Goal: Transaction & Acquisition: Purchase product/service

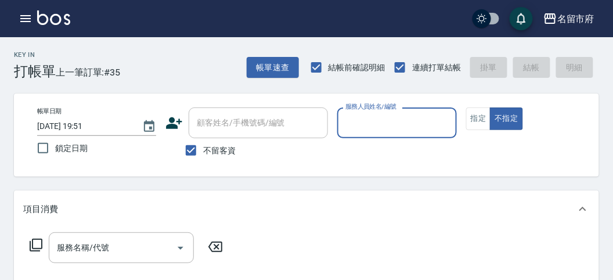
click at [378, 132] on input "服務人員姓名/編號" at bounding box center [396, 123] width 108 height 20
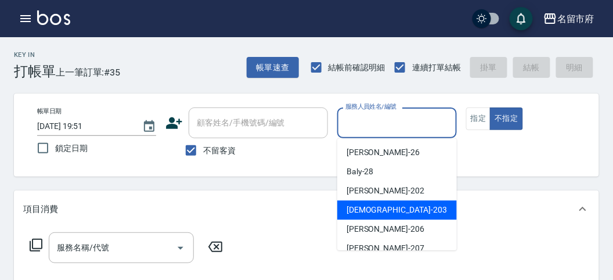
drag, startPoint x: 400, startPoint y: 216, endPoint x: 373, endPoint y: 221, distance: 27.2
click at [399, 216] on div "聖德 -203" at bounding box center [397, 209] width 120 height 19
type input "聖德-203"
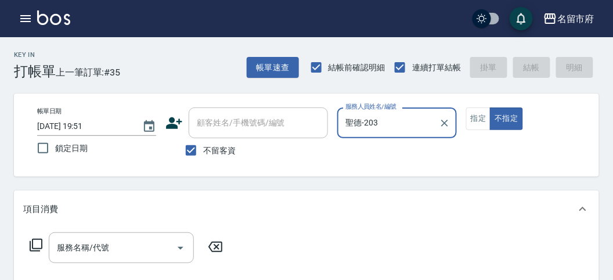
click at [39, 242] on icon at bounding box center [36, 245] width 14 height 14
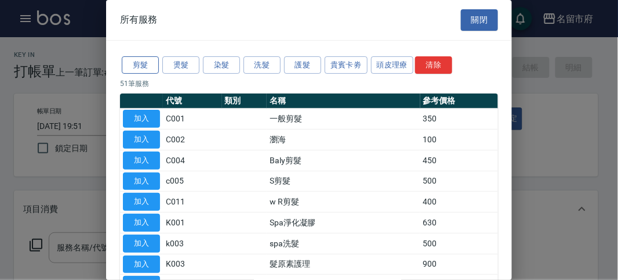
click at [148, 56] on button "剪髮" at bounding box center [140, 65] width 37 height 18
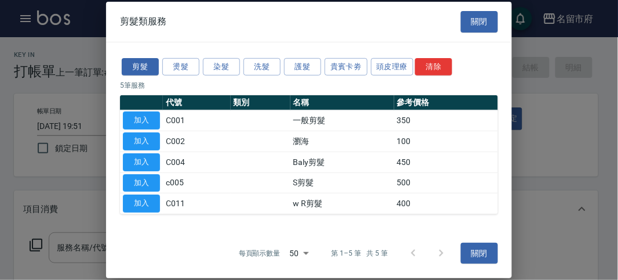
drag, startPoint x: 143, startPoint y: 113, endPoint x: 172, endPoint y: 174, distance: 67.5
click at [143, 113] on button "加入" at bounding box center [141, 120] width 37 height 18
type input "一般剪髮(C001)"
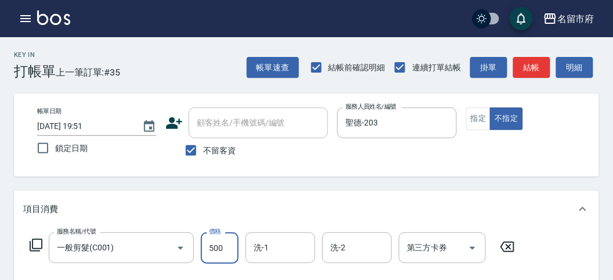
type input "500"
click at [579, 68] on button "明細" at bounding box center [574, 67] width 37 height 21
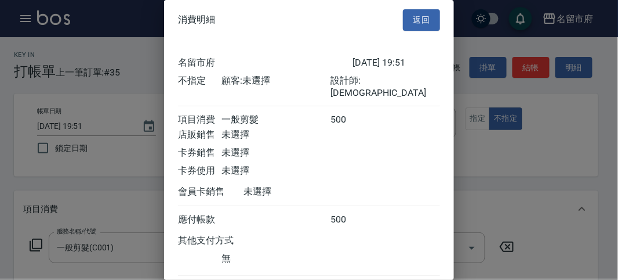
scroll to position [64, 0]
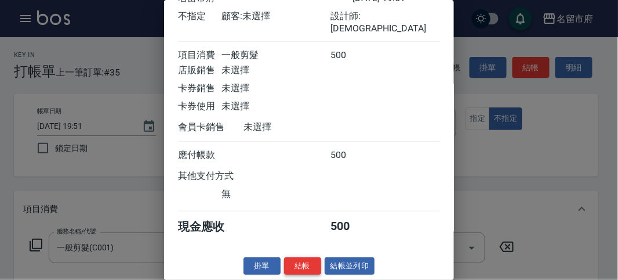
click at [303, 268] on button "結帳" at bounding box center [302, 266] width 37 height 18
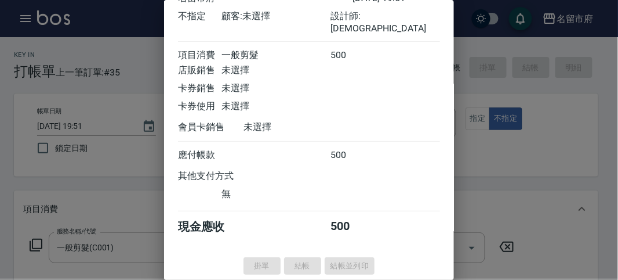
type input "[DATE] 20:23"
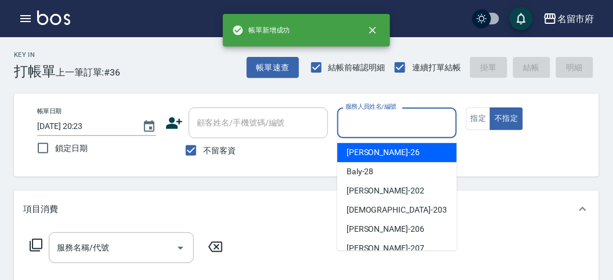
click at [376, 129] on input "服務人員姓名/編號" at bounding box center [396, 123] width 108 height 20
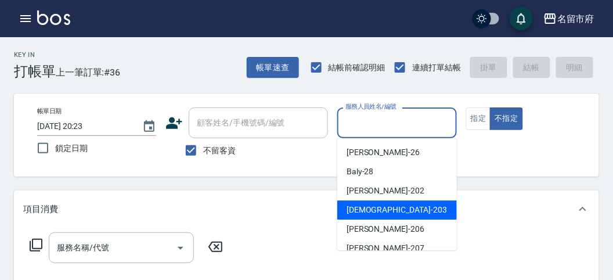
click at [369, 202] on div "聖德 -203" at bounding box center [397, 209] width 120 height 19
type input "聖德-203"
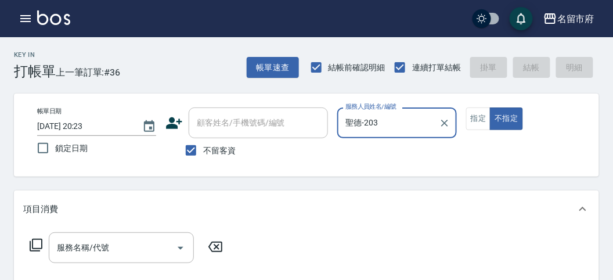
click at [31, 241] on icon at bounding box center [36, 245] width 14 height 14
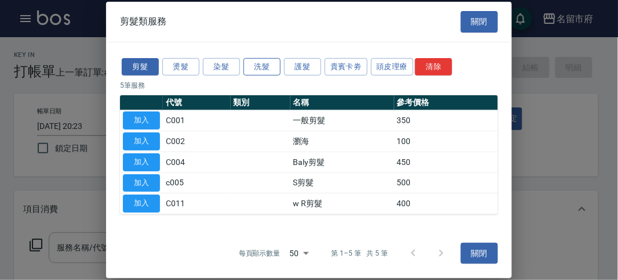
drag, startPoint x: 250, startPoint y: 61, endPoint x: 239, endPoint y: 79, distance: 20.6
click at [249, 63] on button "洗髮" at bounding box center [262, 66] width 37 height 18
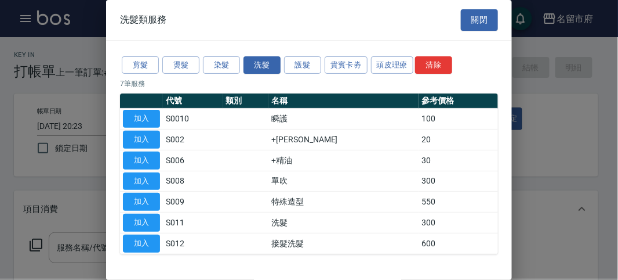
drag, startPoint x: 143, startPoint y: 219, endPoint x: 553, endPoint y: 111, distance: 423.4
click at [149, 219] on button "加入" at bounding box center [141, 222] width 37 height 18
type input "洗髮(S011)"
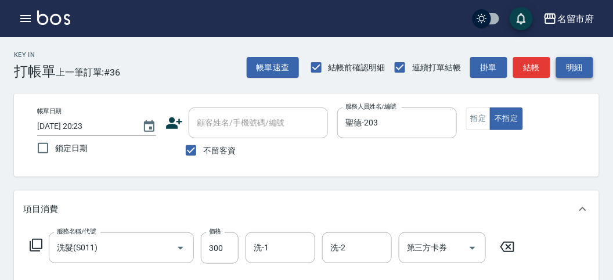
drag, startPoint x: 581, startPoint y: 64, endPoint x: 499, endPoint y: 108, distance: 92.7
click at [581, 65] on button "明細" at bounding box center [574, 67] width 37 height 21
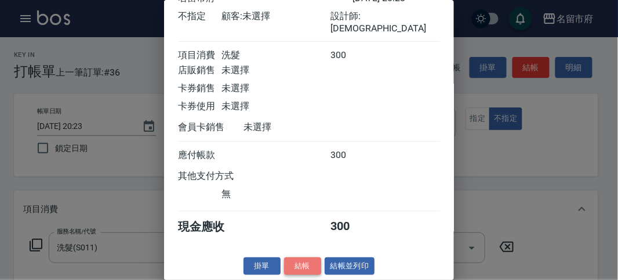
click at [293, 266] on button "結帳" at bounding box center [302, 266] width 37 height 18
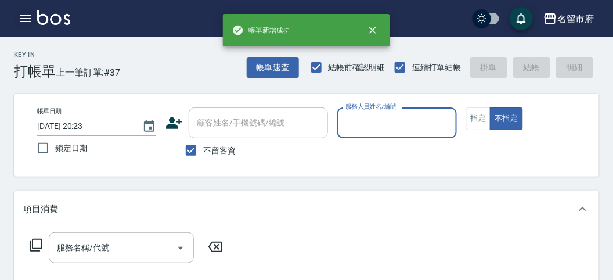
click at [17, 15] on button "button" at bounding box center [25, 18] width 23 height 23
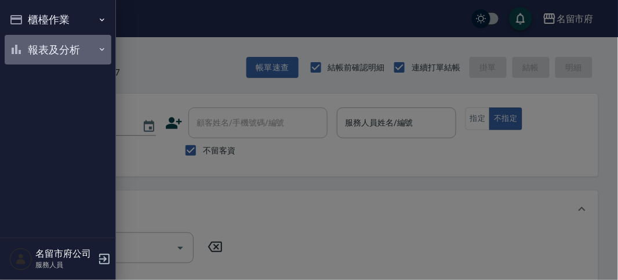
click at [31, 51] on button "報表及分析" at bounding box center [58, 50] width 107 height 30
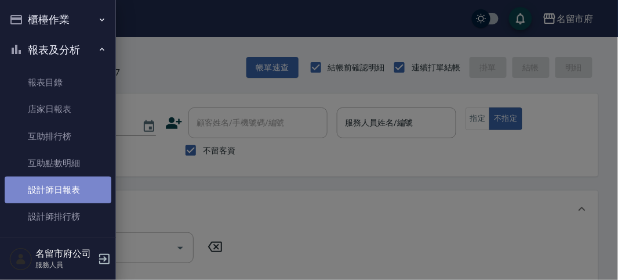
click at [60, 193] on link "設計師日報表" at bounding box center [58, 189] width 107 height 27
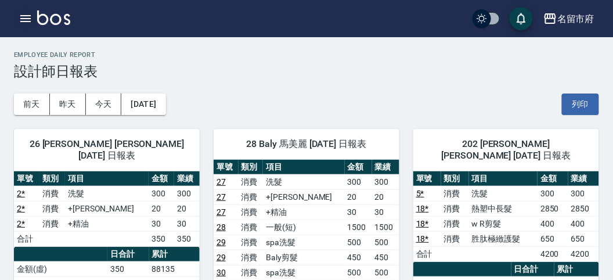
click at [19, 26] on button "button" at bounding box center [25, 18] width 23 height 23
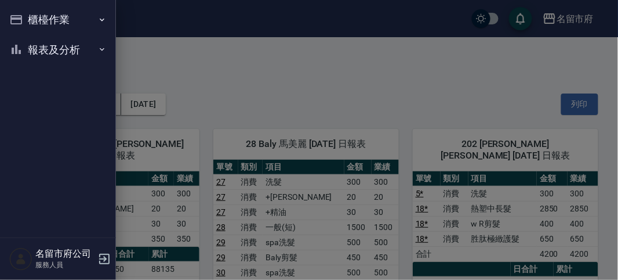
click at [21, 24] on button "櫃檯作業" at bounding box center [58, 20] width 107 height 30
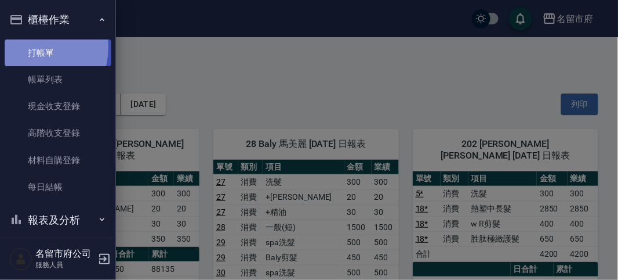
click at [26, 46] on link "打帳單" at bounding box center [58, 52] width 107 height 27
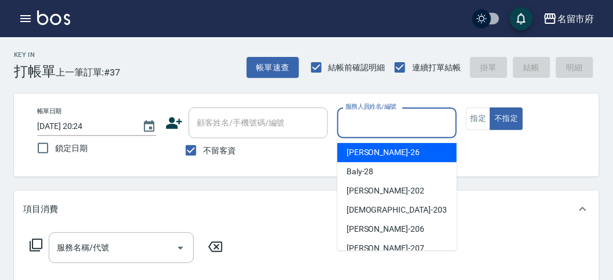
drag, startPoint x: 362, startPoint y: 122, endPoint x: 366, endPoint y: 128, distance: 7.3
click at [363, 122] on input "服務人員姓名/編號" at bounding box center [396, 123] width 108 height 20
click at [367, 156] on span "[PERSON_NAME] -26" at bounding box center [382, 152] width 73 height 12
type input "[PERSON_NAME]-26"
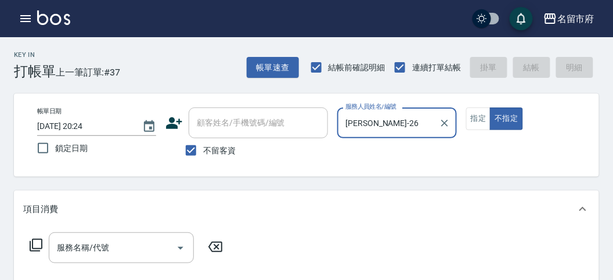
click at [35, 245] on icon at bounding box center [36, 245] width 14 height 14
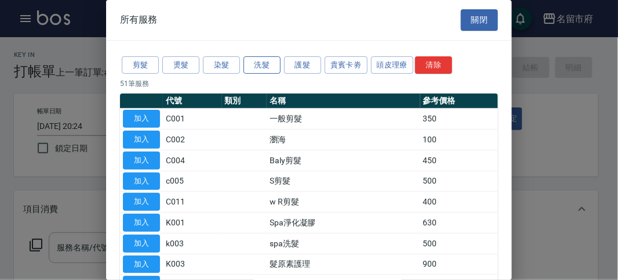
click at [255, 64] on button "洗髮" at bounding box center [262, 65] width 37 height 18
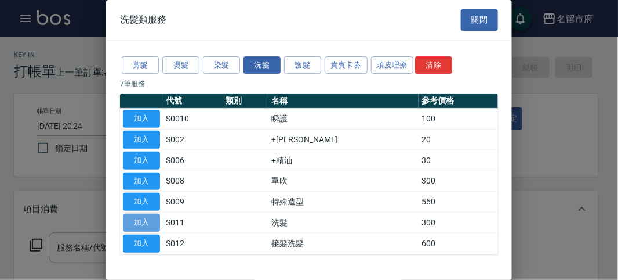
click at [134, 215] on button "加入" at bounding box center [141, 222] width 37 height 18
type input "洗髮(S011)"
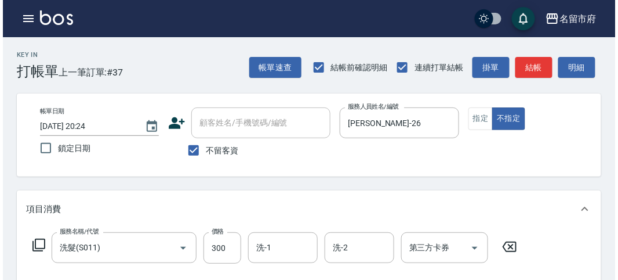
scroll to position [339, 0]
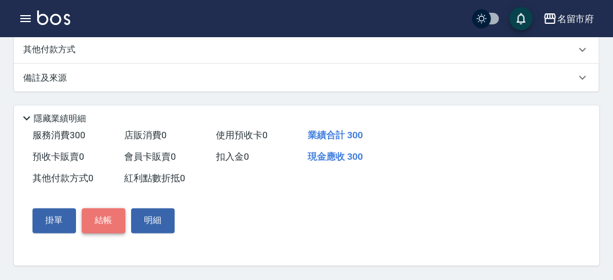
click at [99, 222] on button "結帳" at bounding box center [104, 220] width 44 height 24
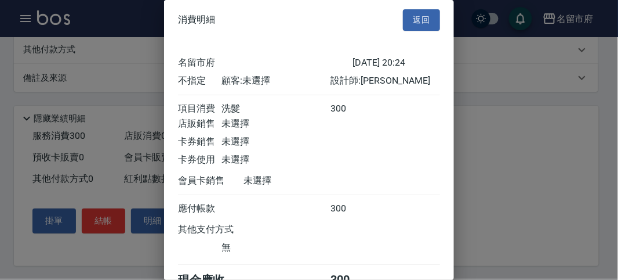
scroll to position [64, 0]
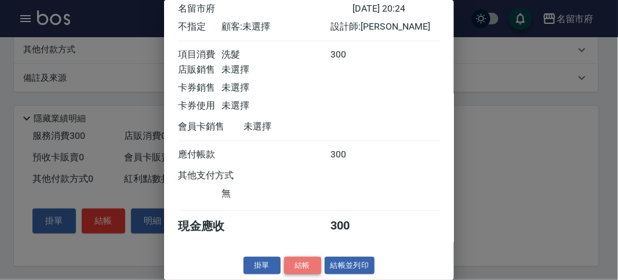
click at [300, 265] on button "結帳" at bounding box center [302, 265] width 37 height 18
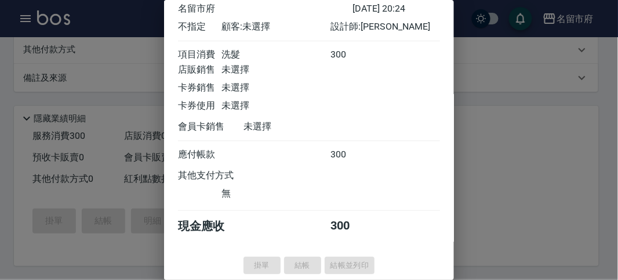
type input "[DATE] 20:25"
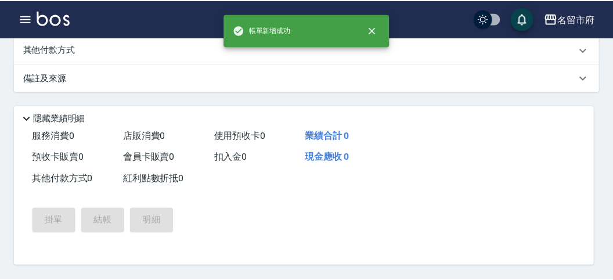
scroll to position [0, 0]
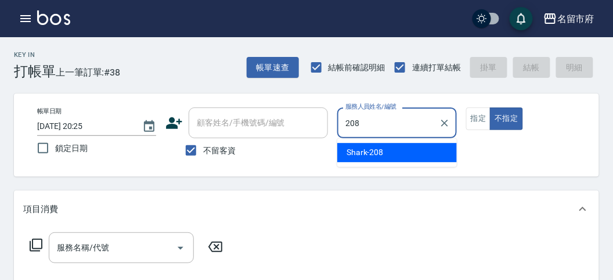
click at [366, 147] on span "Shark -208" at bounding box center [364, 152] width 37 height 12
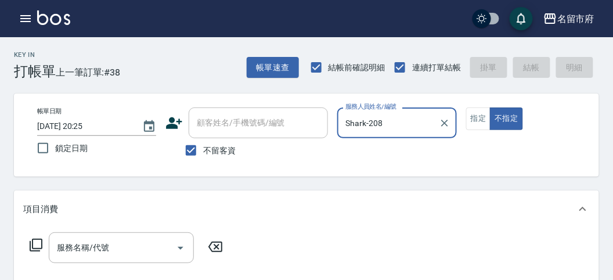
type input "Shark-208"
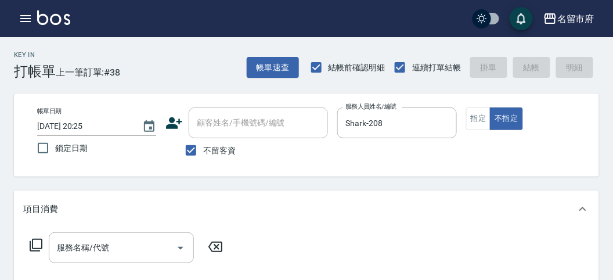
click at [38, 243] on icon at bounding box center [36, 245] width 14 height 14
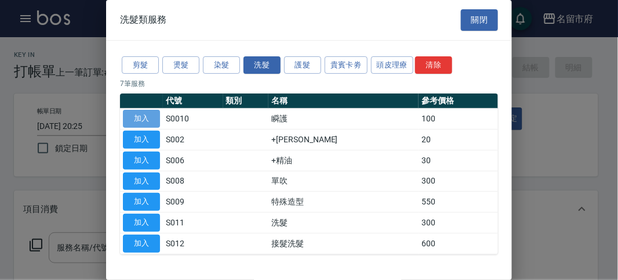
click at [153, 114] on button "加入" at bounding box center [141, 119] width 37 height 18
type input "瞬護(S0010)"
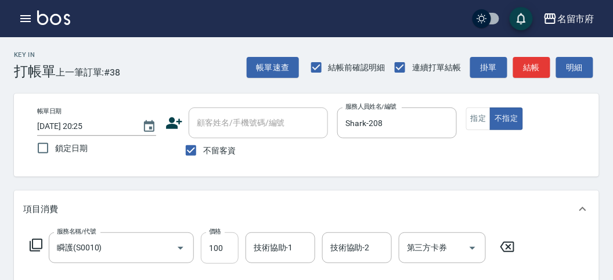
click at [229, 241] on input "100" at bounding box center [220, 247] width 38 height 31
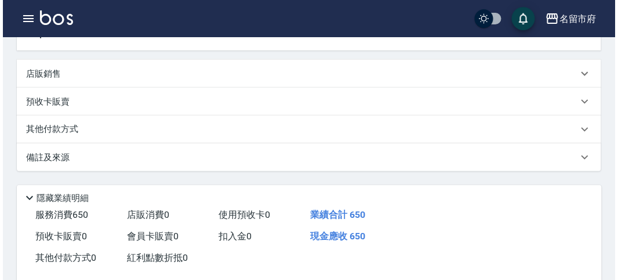
scroll to position [339, 0]
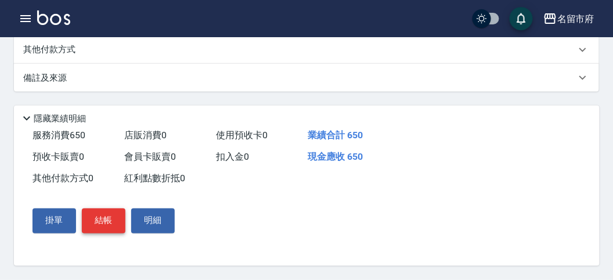
type input "650"
click at [108, 221] on button "結帳" at bounding box center [104, 220] width 44 height 24
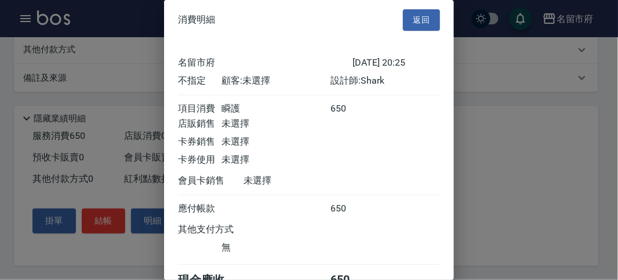
scroll to position [64, 0]
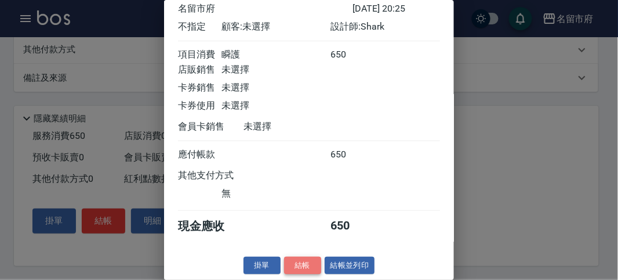
click at [303, 262] on button "結帳" at bounding box center [302, 265] width 37 height 18
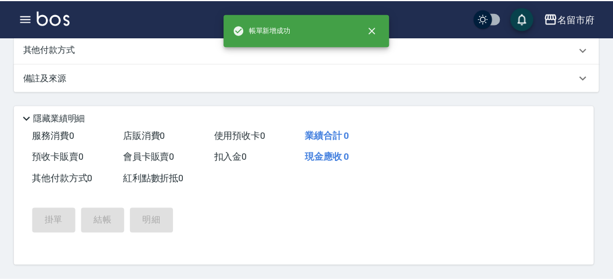
scroll to position [0, 0]
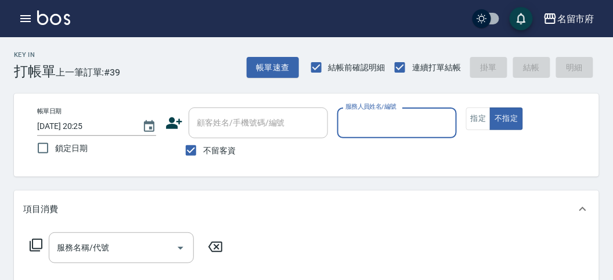
click at [367, 125] on input "服務人員姓名/編號" at bounding box center [396, 123] width 108 height 20
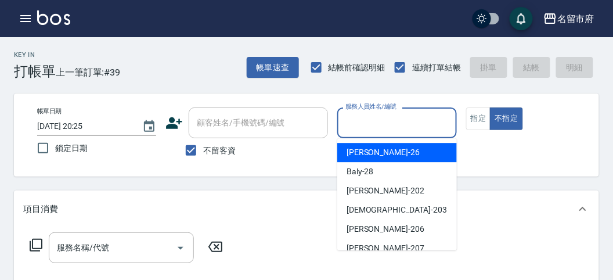
click at [371, 160] on div "[PERSON_NAME] -26" at bounding box center [397, 152] width 120 height 19
type input "[PERSON_NAME]-26"
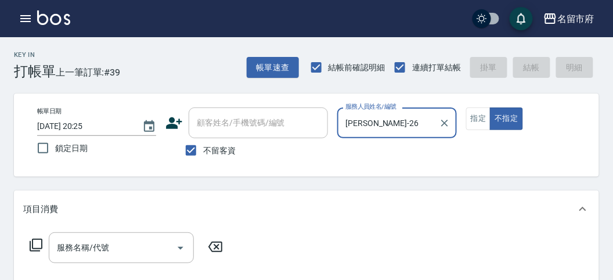
click at [35, 247] on icon at bounding box center [36, 245] width 14 height 14
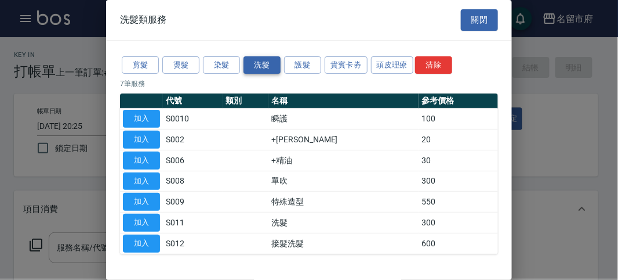
click at [269, 70] on button "洗髮" at bounding box center [262, 65] width 37 height 18
click at [157, 215] on button "加入" at bounding box center [141, 222] width 37 height 18
type input "洗髮(S011)"
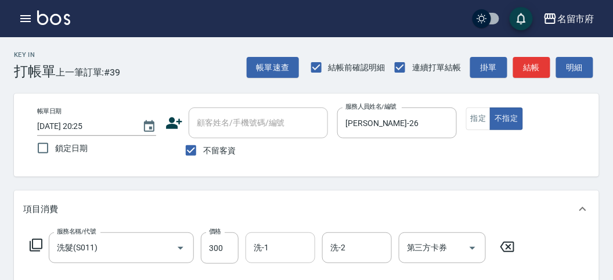
click at [265, 241] on input "洗-1" at bounding box center [280, 247] width 59 height 20
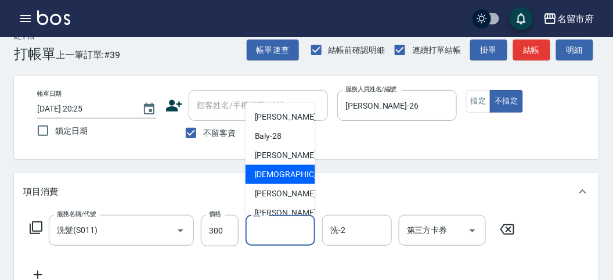
scroll to position [126, 0]
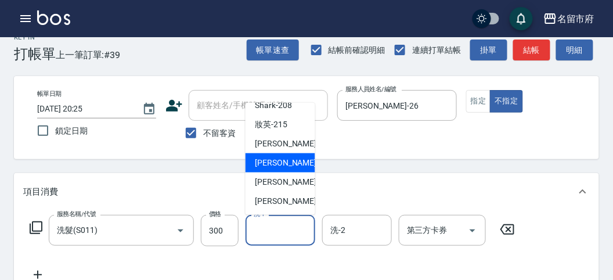
click at [291, 160] on span "Min Min -218" at bounding box center [294, 163] width 78 height 12
type input "Min Min-218"
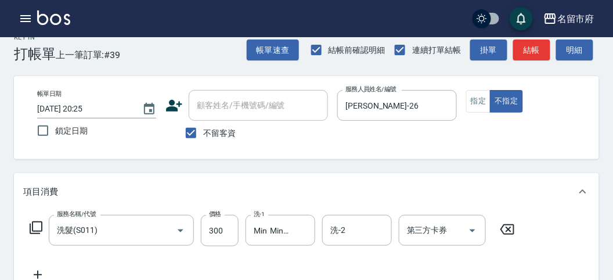
click at [32, 227] on icon at bounding box center [36, 227] width 13 height 13
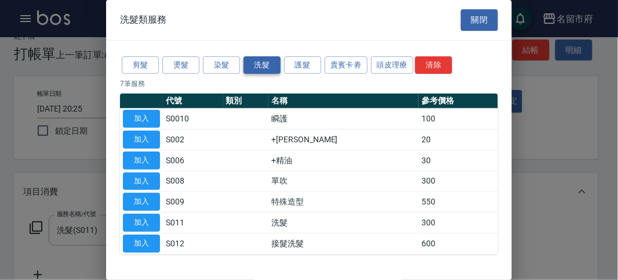
click at [261, 59] on button "洗髮" at bounding box center [262, 65] width 37 height 18
click at [143, 215] on button "加入" at bounding box center [141, 222] width 37 height 18
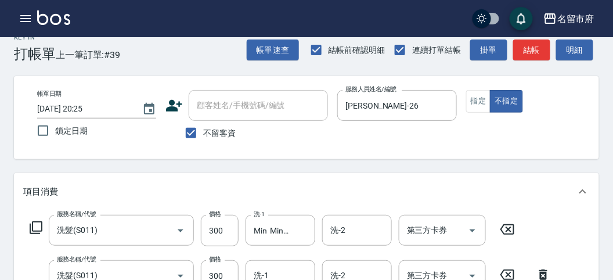
click at [39, 226] on icon at bounding box center [36, 227] width 14 height 14
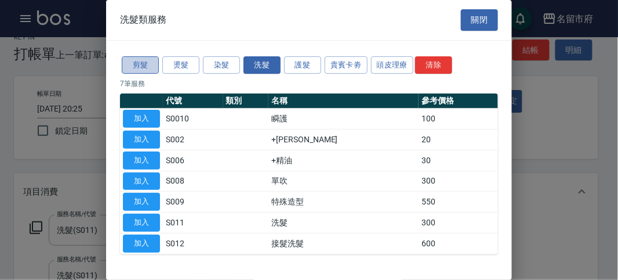
click at [147, 62] on button "剪髮" at bounding box center [140, 65] width 37 height 18
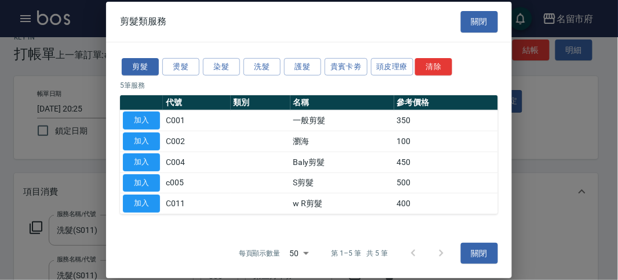
click at [151, 123] on button "加入" at bounding box center [141, 120] width 37 height 18
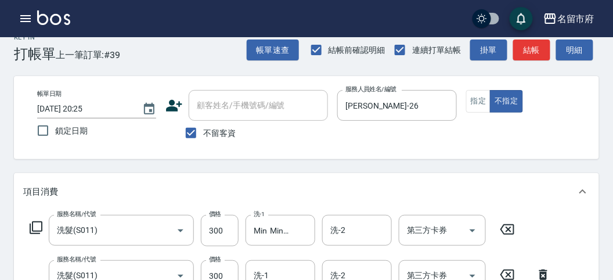
click at [36, 233] on icon at bounding box center [36, 227] width 13 height 13
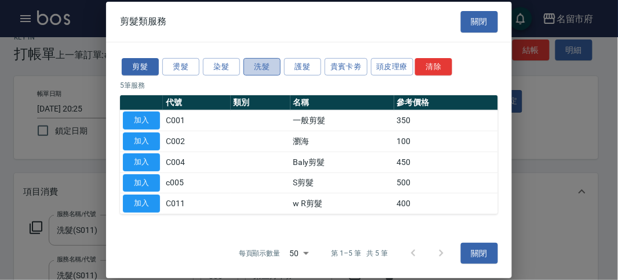
click at [261, 70] on button "洗髮" at bounding box center [262, 66] width 37 height 18
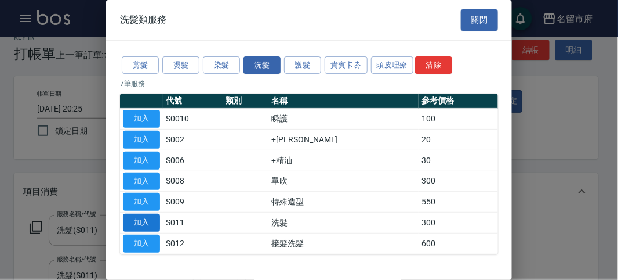
click at [151, 218] on button "加入" at bounding box center [141, 222] width 37 height 18
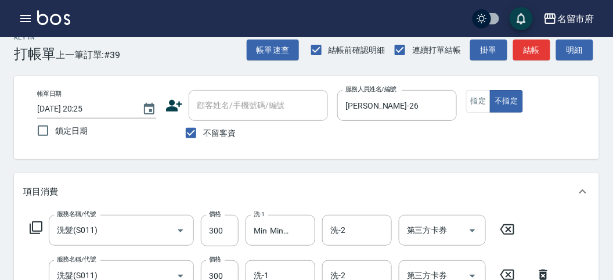
click at [38, 228] on icon at bounding box center [36, 227] width 14 height 14
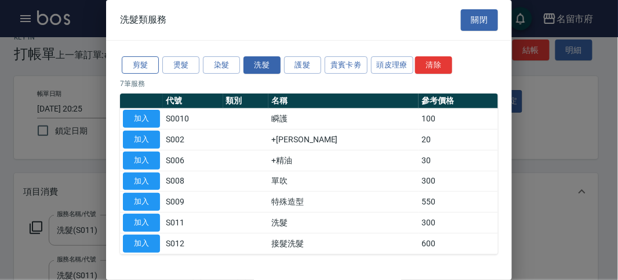
click at [150, 59] on button "剪髮" at bounding box center [140, 65] width 37 height 18
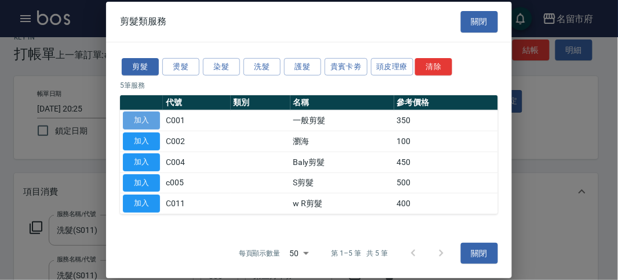
click at [146, 113] on button "加入" at bounding box center [141, 120] width 37 height 18
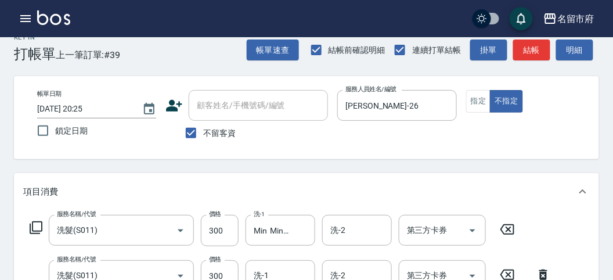
scroll to position [275, 0]
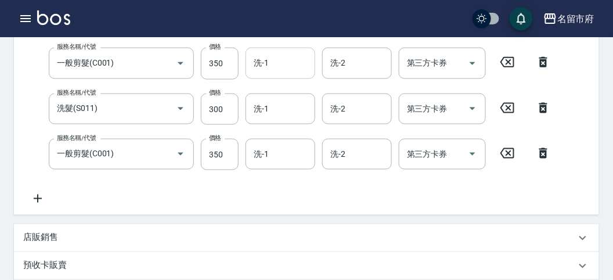
click at [273, 67] on input "洗-1" at bounding box center [280, 63] width 59 height 20
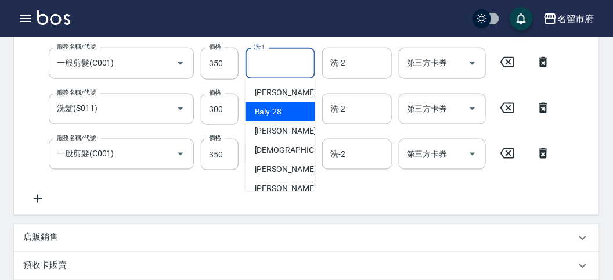
drag, startPoint x: 351, startPoint y: 128, endPoint x: 314, endPoint y: 123, distance: 37.4
click at [351, 129] on div "服務名稱/代號 洗髮(S011) 服務名稱/代號 價格 300 價格 洗-1 Min Min-218 洗-1 洗-2 洗-2 第三方卡券 第三方卡券 服務名稱…" at bounding box center [290, 81] width 534 height 248
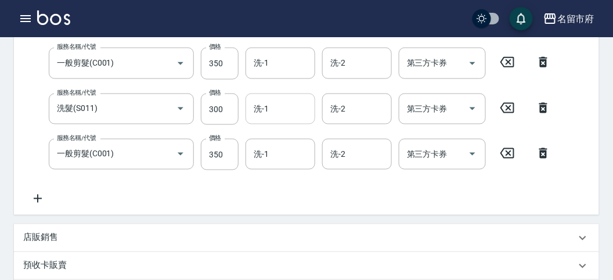
click at [279, 111] on input "洗-1" at bounding box center [280, 109] width 59 height 20
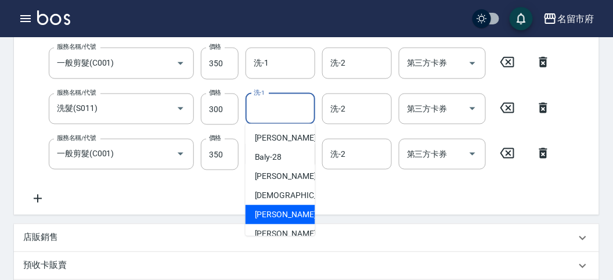
scroll to position [126, 0]
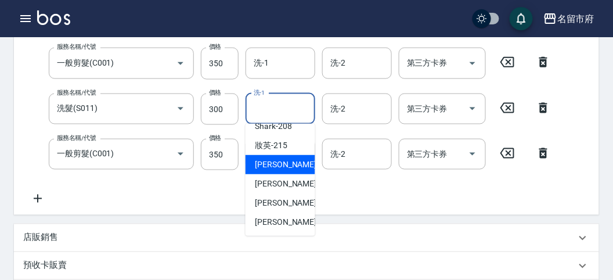
click at [285, 169] on span "小靜 -216" at bounding box center [294, 164] width 78 height 12
type input "小靜-216"
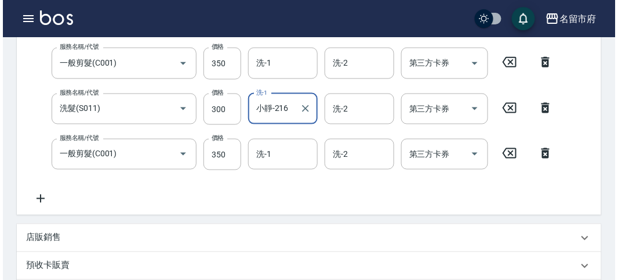
scroll to position [520, 0]
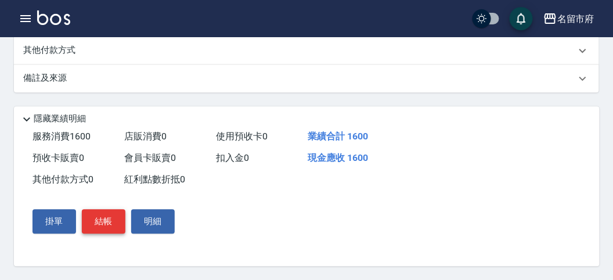
click at [117, 212] on button "結帳" at bounding box center [104, 221] width 44 height 24
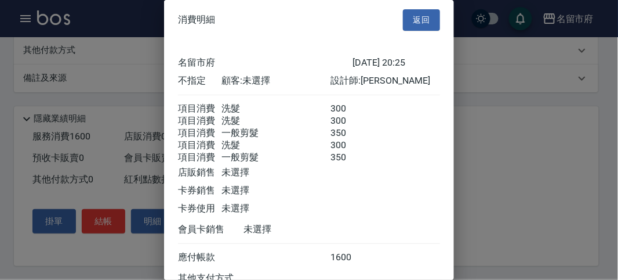
scroll to position [117, 0]
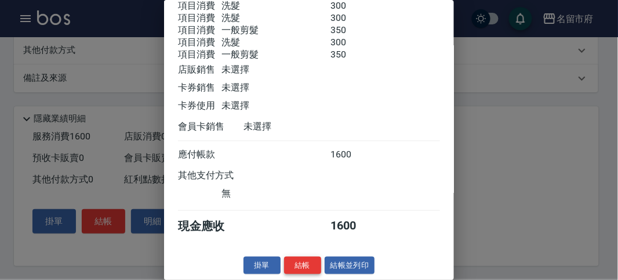
click at [303, 261] on button "結帳" at bounding box center [302, 265] width 37 height 18
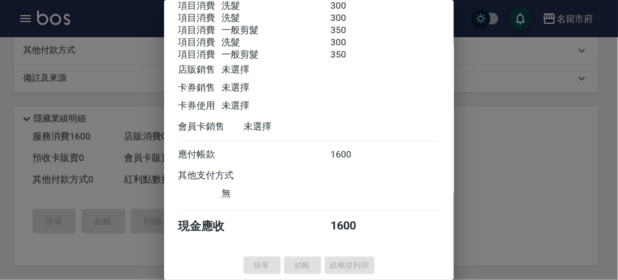
type input "[DATE] 20:26"
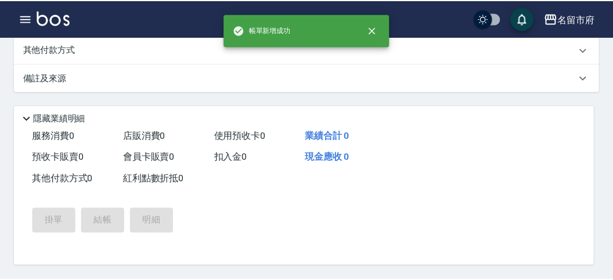
scroll to position [0, 0]
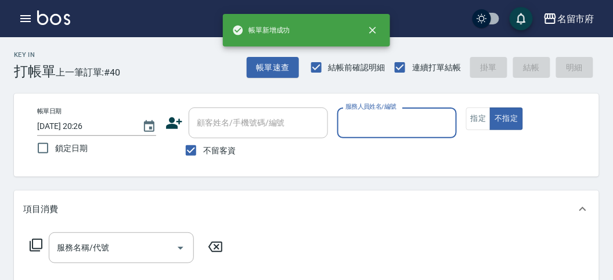
click at [364, 124] on input "服務人員姓名/編號" at bounding box center [396, 123] width 108 height 20
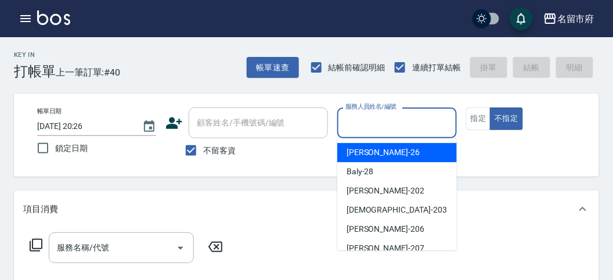
click at [371, 151] on span "[PERSON_NAME] -26" at bounding box center [382, 152] width 73 height 12
type input "[PERSON_NAME]-26"
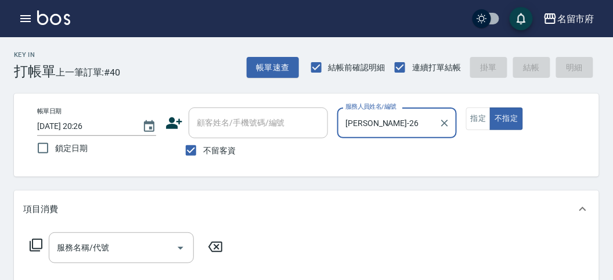
click at [35, 242] on icon at bounding box center [36, 245] width 14 height 14
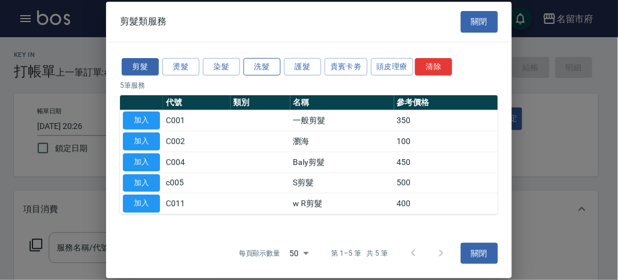
click at [267, 64] on button "洗髮" at bounding box center [262, 66] width 37 height 18
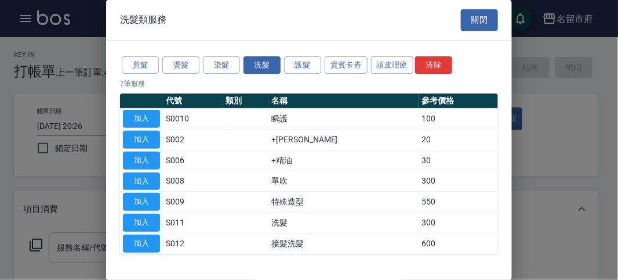
drag, startPoint x: 141, startPoint y: 219, endPoint x: 125, endPoint y: 220, distance: 16.3
click at [142, 219] on button "加入" at bounding box center [141, 222] width 37 height 18
type input "洗髮(S011)"
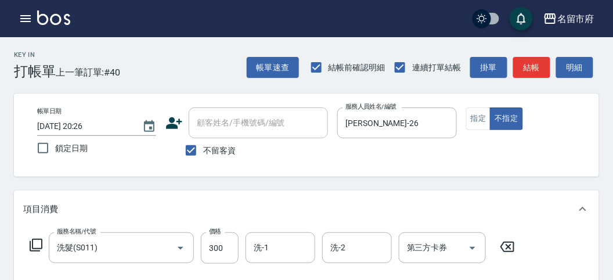
click at [34, 243] on icon at bounding box center [36, 245] width 14 height 14
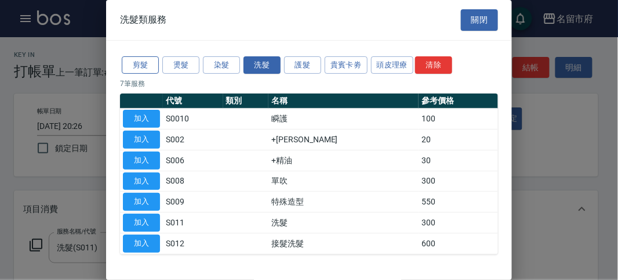
click at [134, 63] on button "剪髮" at bounding box center [140, 65] width 37 height 18
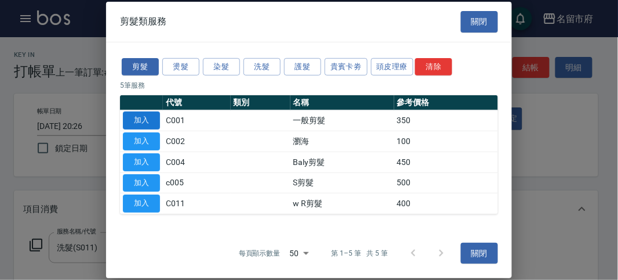
click at [147, 125] on button "加入" at bounding box center [141, 120] width 37 height 18
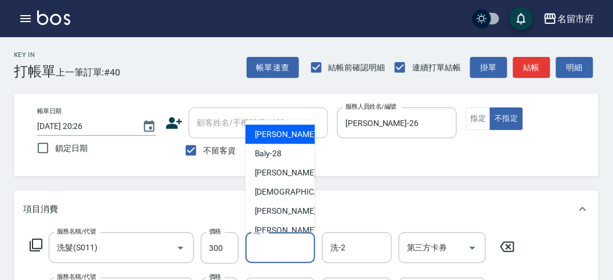
click at [298, 247] on input "洗-1" at bounding box center [280, 247] width 59 height 20
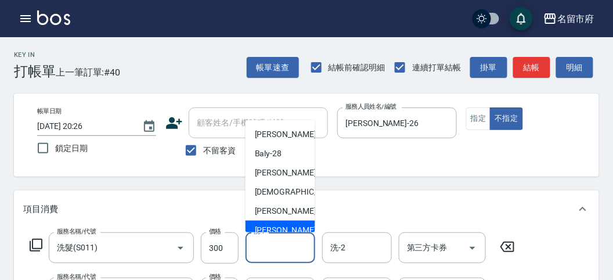
scroll to position [126, 0]
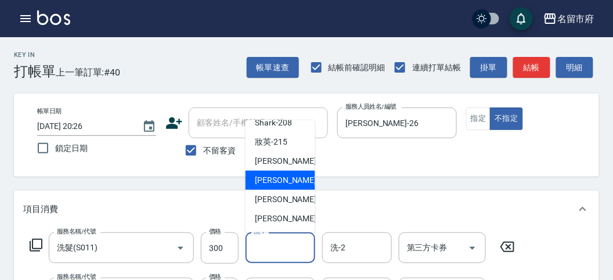
click at [290, 184] on span "Min Min -218" at bounding box center [294, 180] width 78 height 12
type input "Min Min-218"
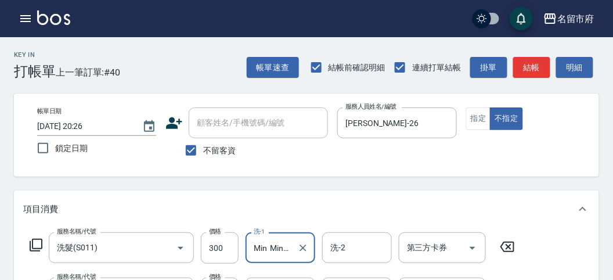
click at [37, 247] on icon at bounding box center [36, 245] width 14 height 14
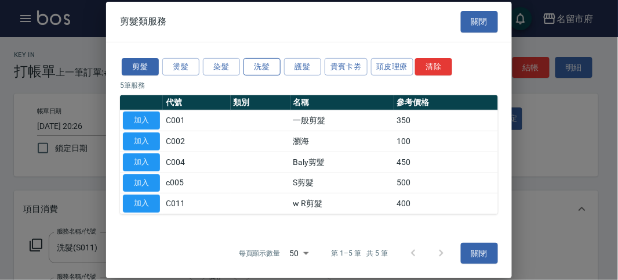
click at [260, 68] on button "洗髮" at bounding box center [262, 66] width 37 height 18
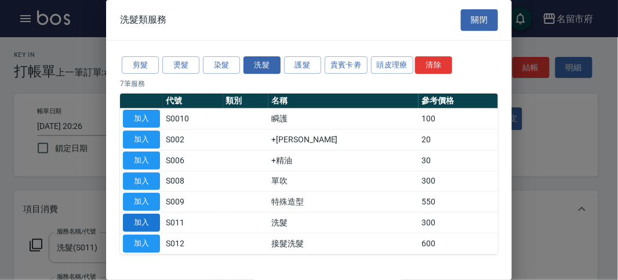
click at [142, 216] on button "加入" at bounding box center [141, 222] width 37 height 18
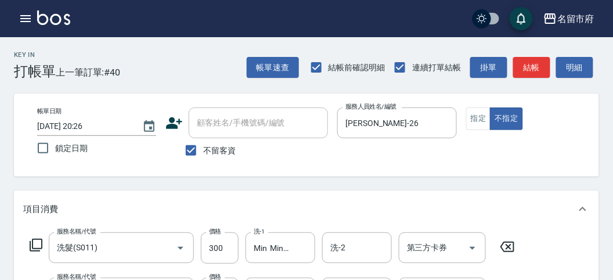
scroll to position [129, 0]
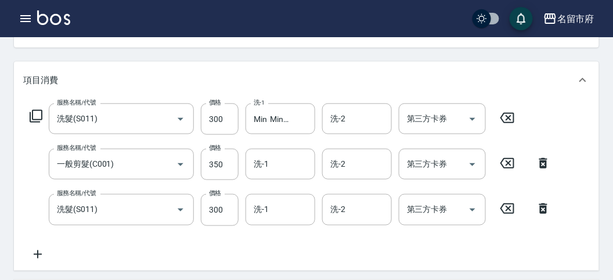
click at [35, 113] on icon at bounding box center [36, 116] width 14 height 14
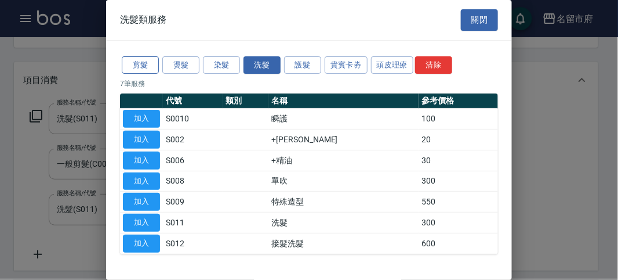
click at [146, 64] on button "剪髮" at bounding box center [140, 65] width 37 height 18
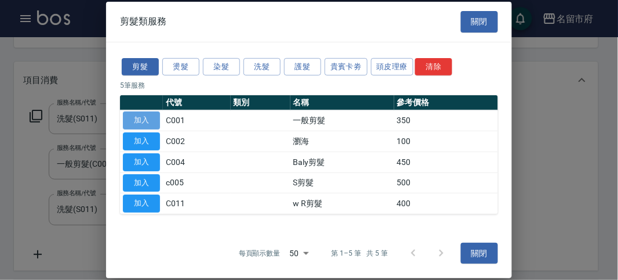
click at [138, 118] on button "加入" at bounding box center [141, 120] width 37 height 18
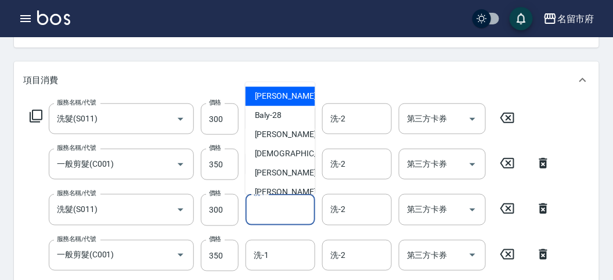
click at [271, 215] on input "洗-1" at bounding box center [280, 209] width 59 height 20
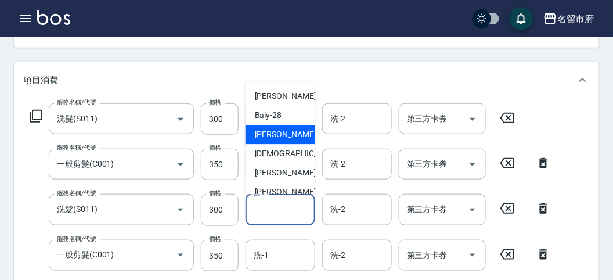
scroll to position [126, 0]
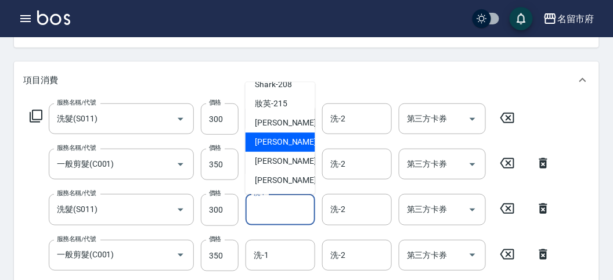
click at [286, 143] on span "Min Min -218" at bounding box center [294, 142] width 78 height 12
type input "Min Min-218"
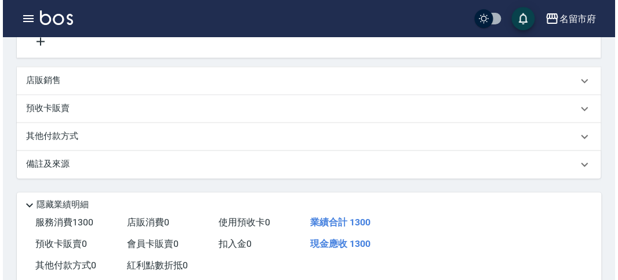
scroll to position [451, 0]
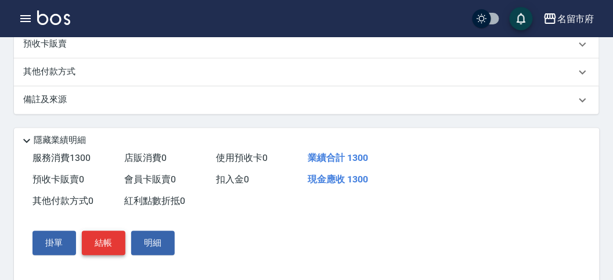
click at [105, 248] on button "結帳" at bounding box center [104, 243] width 44 height 24
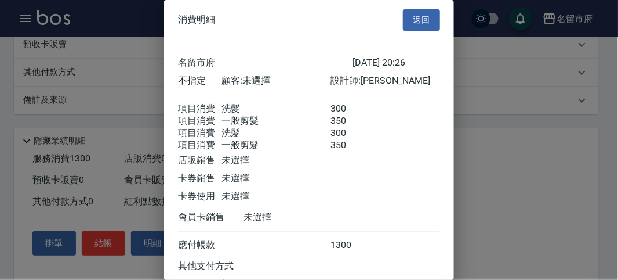
scroll to position [104, 0]
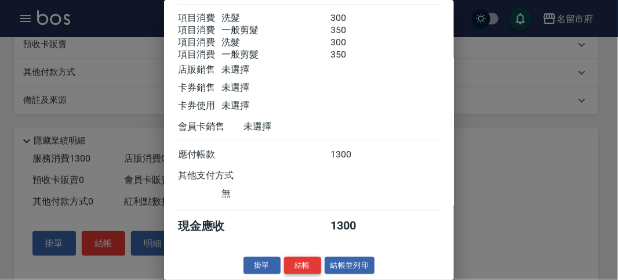
click at [301, 266] on button "結帳" at bounding box center [302, 265] width 37 height 18
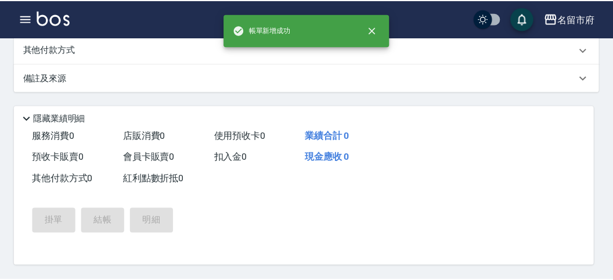
scroll to position [0, 0]
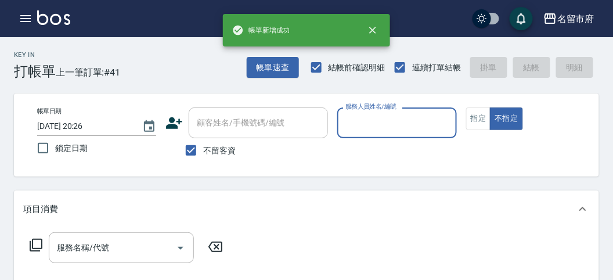
click at [383, 123] on input "服務人員姓名/編號" at bounding box center [396, 123] width 108 height 20
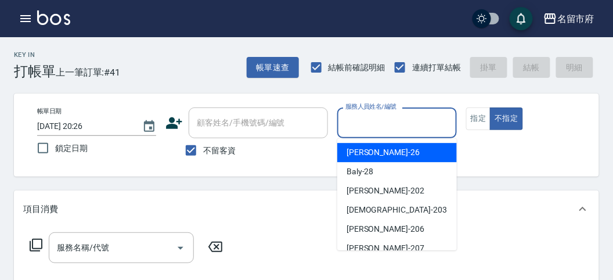
click at [383, 151] on div "[PERSON_NAME] -26" at bounding box center [397, 152] width 120 height 19
type input "[PERSON_NAME]-26"
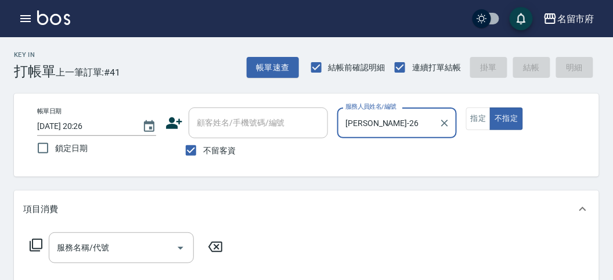
click at [37, 242] on icon at bounding box center [36, 245] width 14 height 14
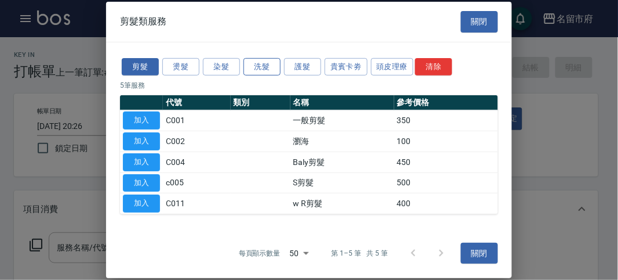
click at [263, 65] on button "洗髮" at bounding box center [262, 66] width 37 height 18
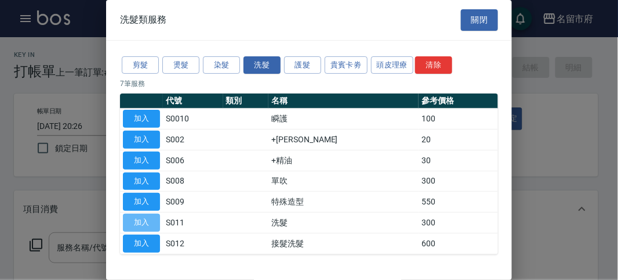
click at [148, 217] on button "加入" at bounding box center [141, 222] width 37 height 18
type input "洗髮(S011)"
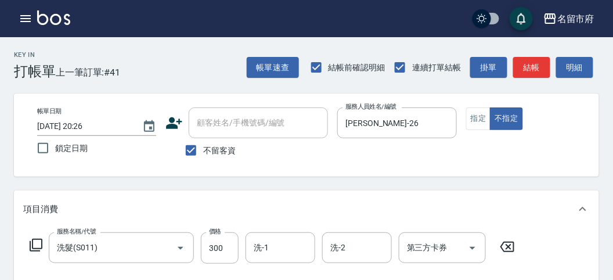
click at [39, 244] on icon at bounding box center [36, 245] width 14 height 14
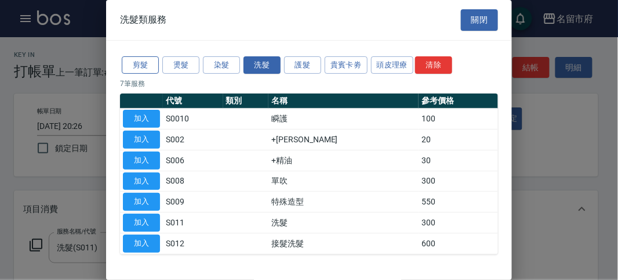
click at [136, 63] on button "剪髮" at bounding box center [140, 65] width 37 height 18
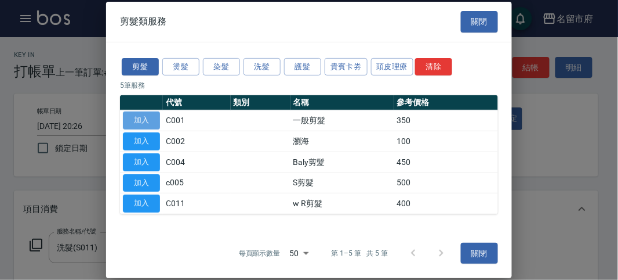
click at [143, 118] on button "加入" at bounding box center [141, 120] width 37 height 18
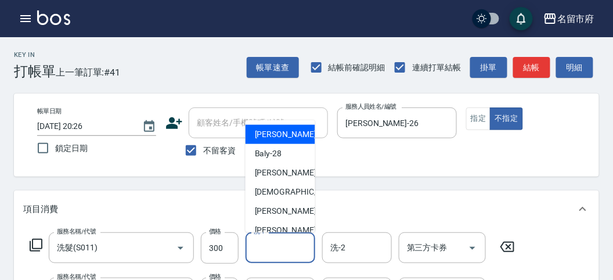
click at [266, 252] on input "洗-1" at bounding box center [280, 247] width 59 height 20
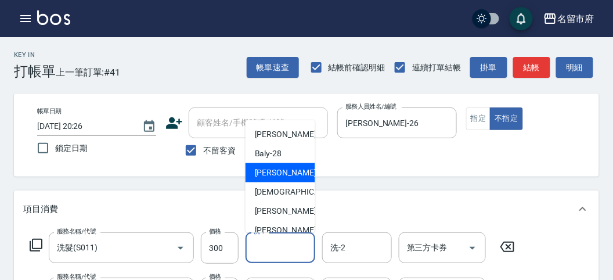
scroll to position [126, 0]
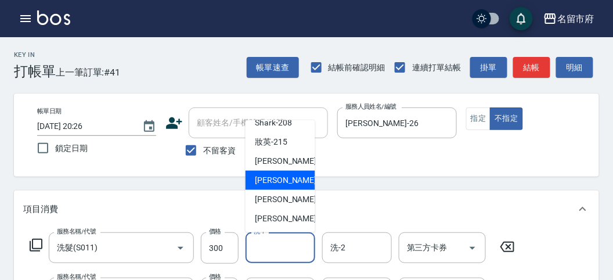
click at [291, 182] on span "Min Min -218" at bounding box center [294, 180] width 78 height 12
type input "Min Min-218"
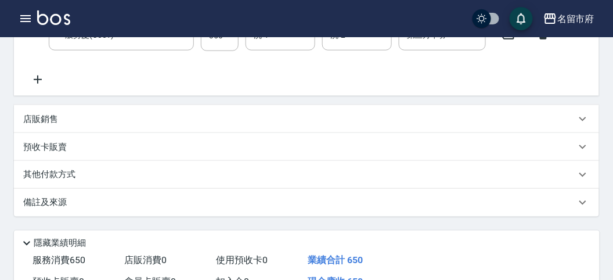
scroll to position [0, 0]
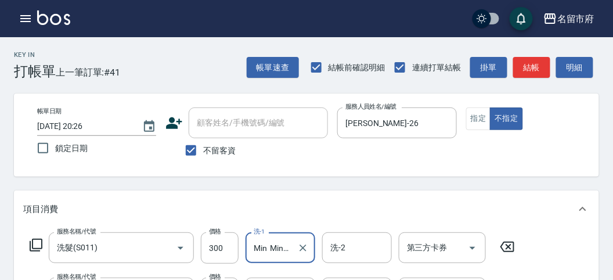
click at [41, 238] on icon at bounding box center [36, 245] width 14 height 14
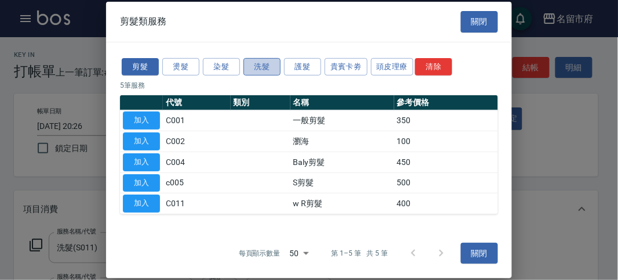
drag, startPoint x: 253, startPoint y: 65, endPoint x: 248, endPoint y: 73, distance: 9.2
click at [252, 66] on button "洗髮" at bounding box center [262, 66] width 37 height 18
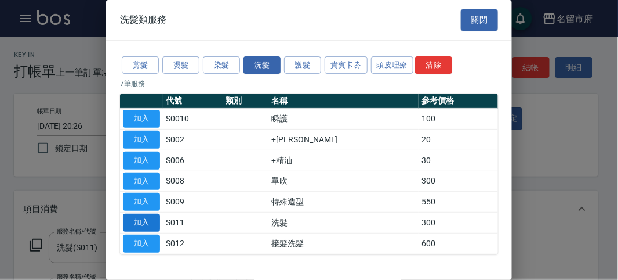
click at [149, 219] on button "加入" at bounding box center [141, 222] width 37 height 18
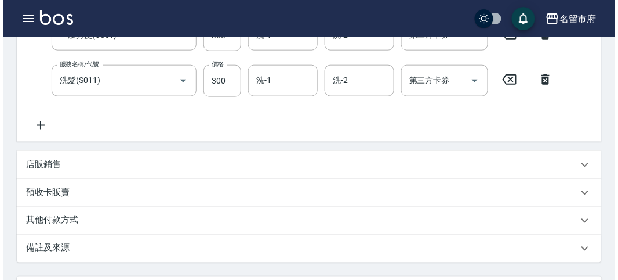
scroll to position [386, 0]
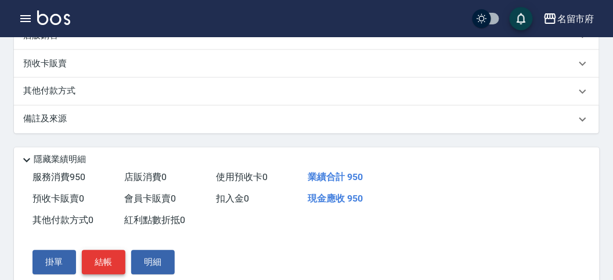
click at [107, 266] on button "結帳" at bounding box center [104, 262] width 44 height 24
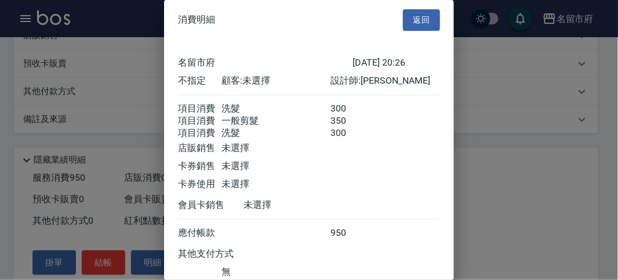
scroll to position [91, 0]
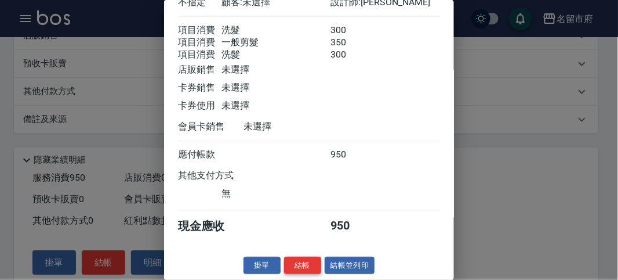
click at [302, 265] on button "結帳" at bounding box center [302, 265] width 37 height 18
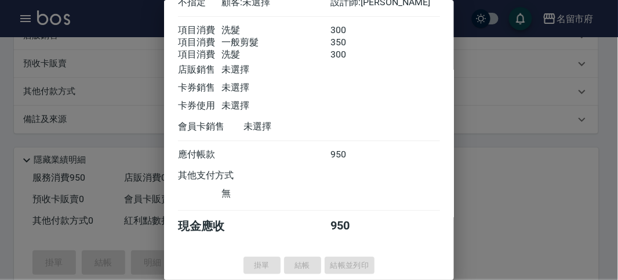
type input "[DATE] 20:27"
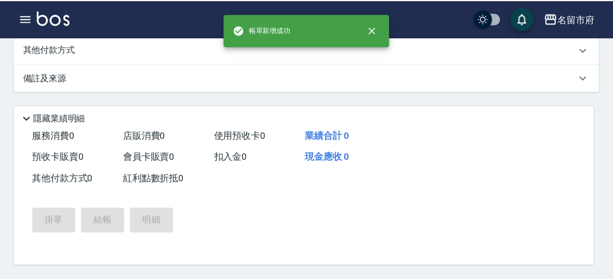
scroll to position [0, 0]
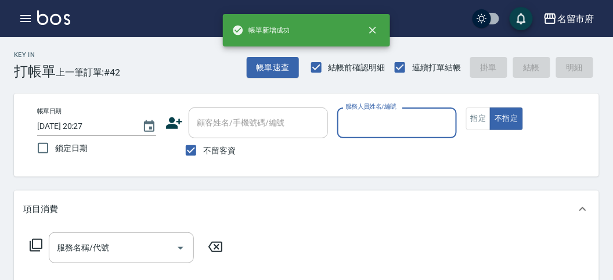
click at [366, 125] on input "服務人員姓名/編號" at bounding box center [396, 123] width 108 height 20
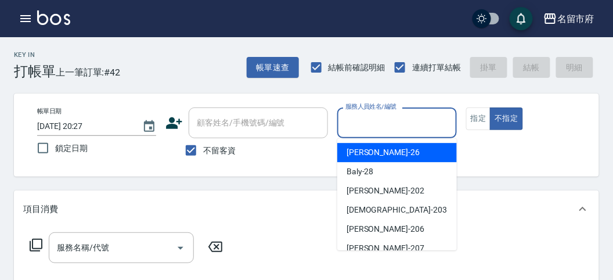
click at [366, 151] on span "[PERSON_NAME] -26" at bounding box center [382, 152] width 73 height 12
type input "[PERSON_NAME]-26"
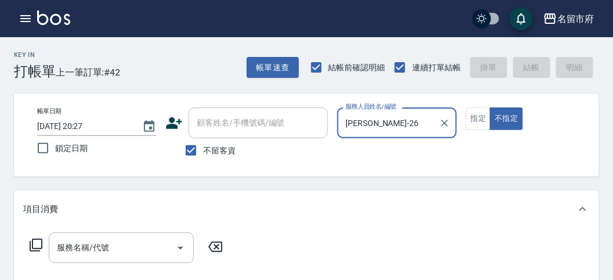
click at [35, 241] on icon at bounding box center [36, 245] width 14 height 14
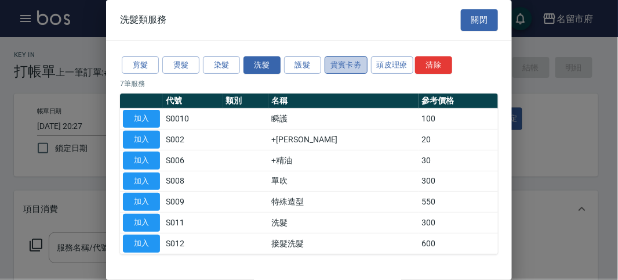
click at [342, 67] on button "貴賓卡劵" at bounding box center [346, 65] width 43 height 18
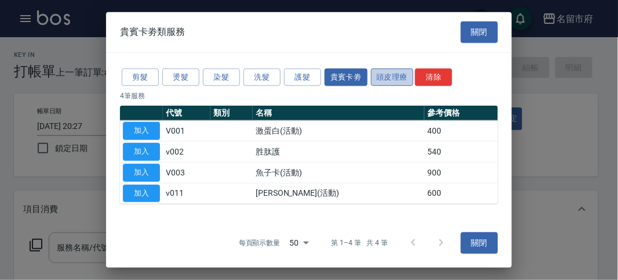
click at [385, 82] on button "頭皮理療" at bounding box center [392, 77] width 43 height 18
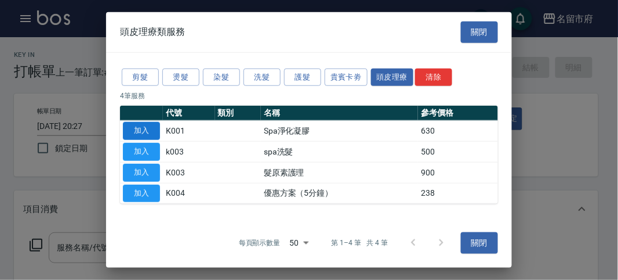
click at [149, 129] on button "加入" at bounding box center [141, 131] width 37 height 18
type input "Spa淨化凝膠(K001)"
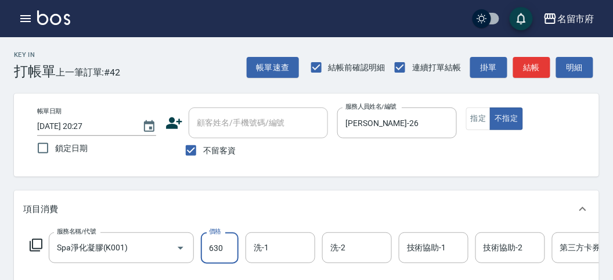
click at [228, 254] on input "630" at bounding box center [220, 247] width 38 height 31
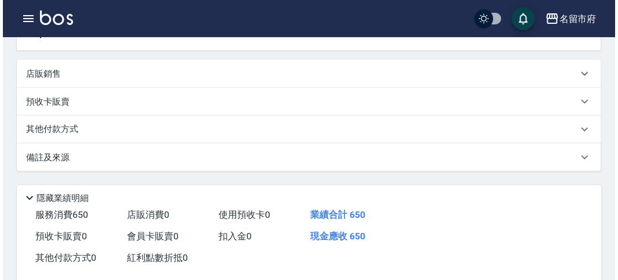
scroll to position [350, 0]
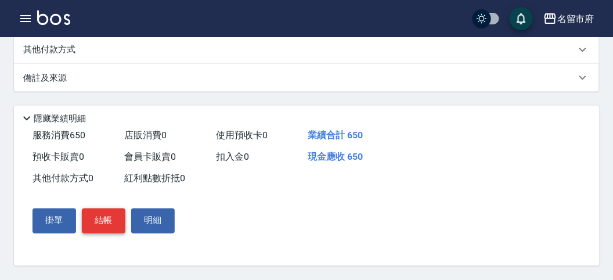
type input "650"
click at [94, 212] on button "結帳" at bounding box center [104, 220] width 44 height 24
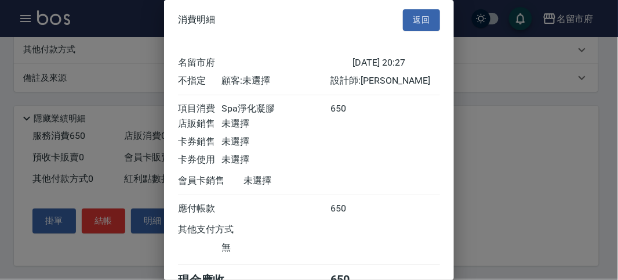
scroll to position [64, 0]
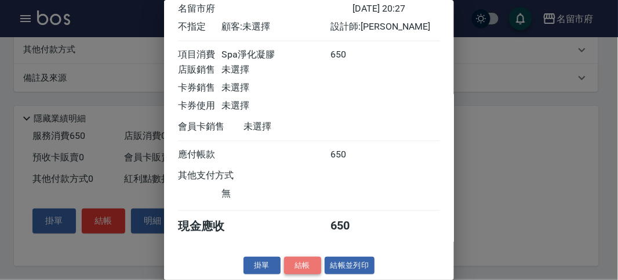
click at [293, 260] on button "結帳" at bounding box center [302, 265] width 37 height 18
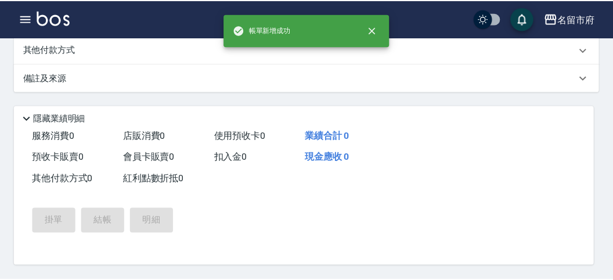
scroll to position [0, 0]
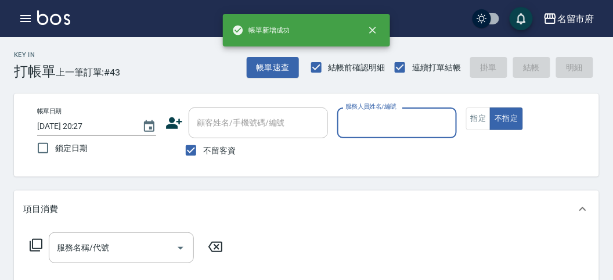
click at [358, 120] on input "服務人員姓名/編號" at bounding box center [396, 123] width 108 height 20
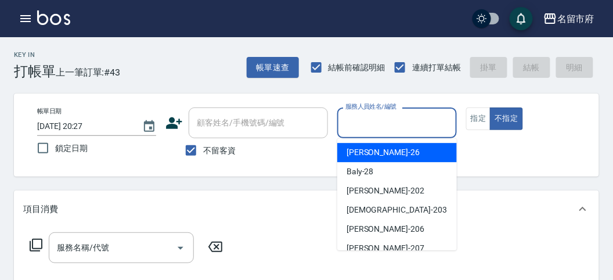
click at [364, 154] on span "[PERSON_NAME] -26" at bounding box center [382, 152] width 73 height 12
type input "[PERSON_NAME]-26"
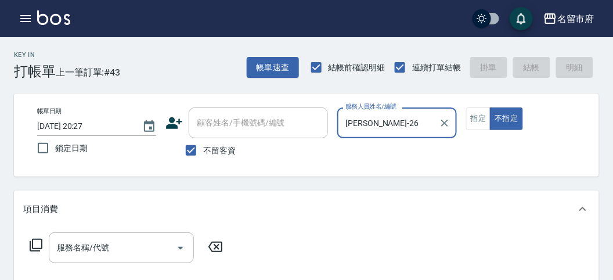
click at [38, 244] on icon at bounding box center [36, 245] width 14 height 14
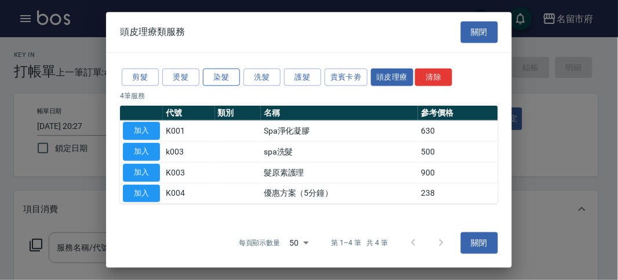
click at [222, 79] on button "染髮" at bounding box center [221, 77] width 37 height 18
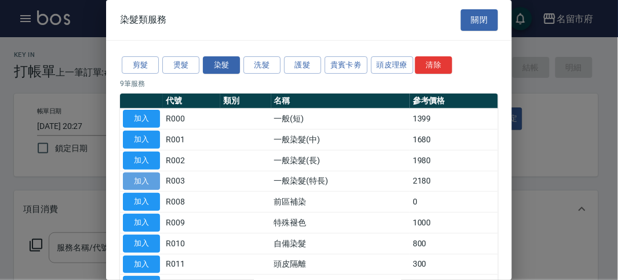
click at [141, 175] on button "加入" at bounding box center [141, 181] width 37 height 18
type input "一般染髮(特長)(R003)"
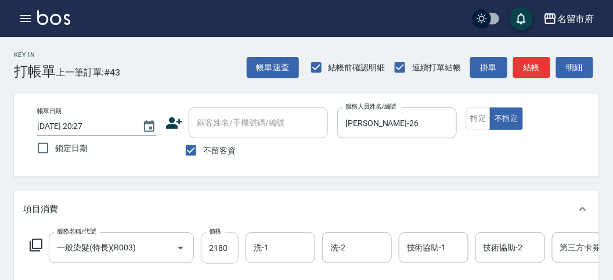
click at [221, 251] on input "2180" at bounding box center [220, 247] width 38 height 31
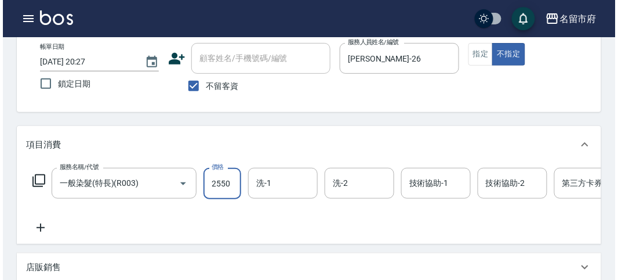
scroll to position [350, 0]
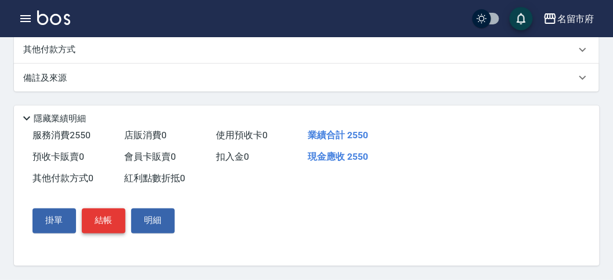
type input "2550"
click at [97, 220] on button "結帳" at bounding box center [104, 220] width 44 height 24
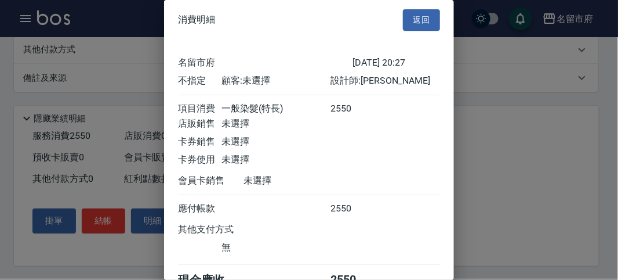
scroll to position [64, 0]
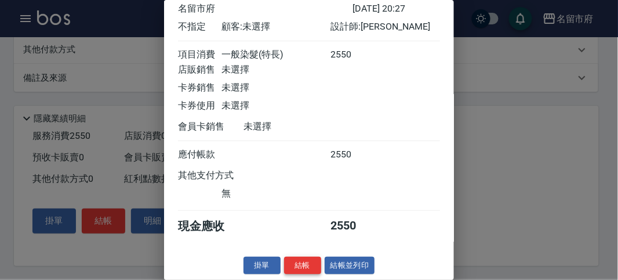
click at [300, 262] on button "結帳" at bounding box center [302, 265] width 37 height 18
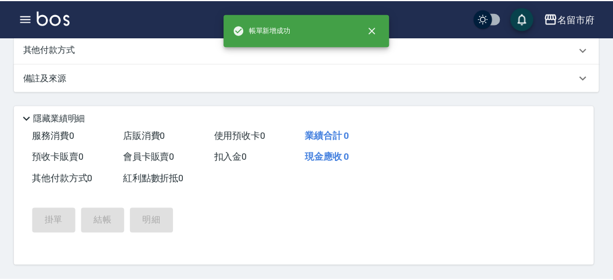
scroll to position [0, 0]
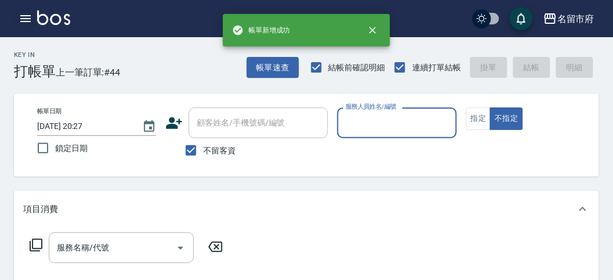
click at [24, 20] on icon "button" at bounding box center [26, 19] width 14 height 14
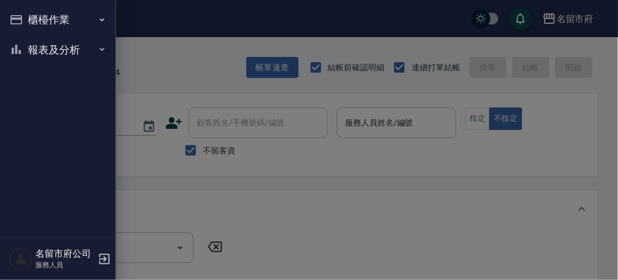
click at [37, 19] on button "櫃檯作業" at bounding box center [58, 20] width 107 height 30
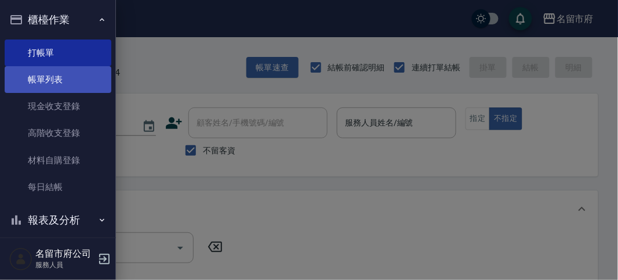
click at [64, 78] on link "帳單列表" at bounding box center [58, 79] width 107 height 27
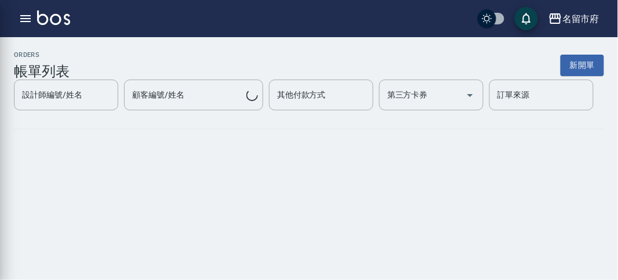
click at [64, 78] on h3 "帳單列表" at bounding box center [42, 71] width 56 height 16
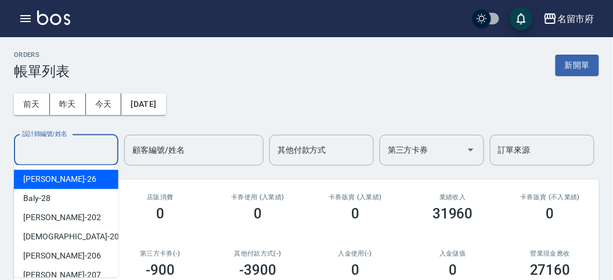
click at [88, 149] on input "設計師編號/姓名" at bounding box center [66, 150] width 94 height 20
click at [85, 184] on div "[PERSON_NAME] -26" at bounding box center [66, 178] width 104 height 19
type input "[PERSON_NAME]-26"
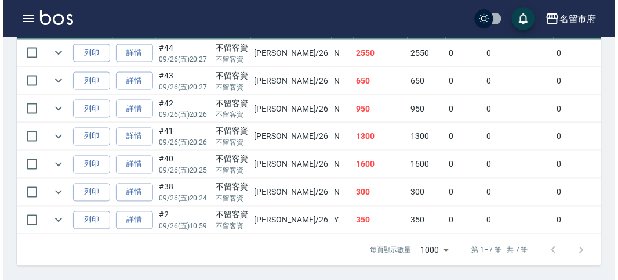
scroll to position [288, 0]
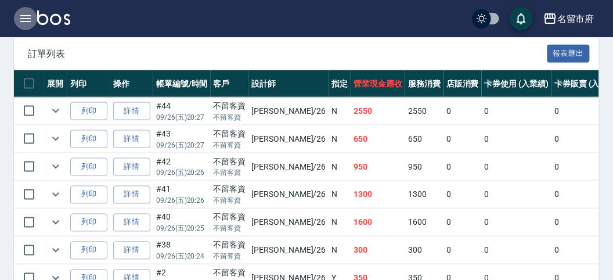
click at [25, 18] on icon "button" at bounding box center [25, 18] width 10 height 7
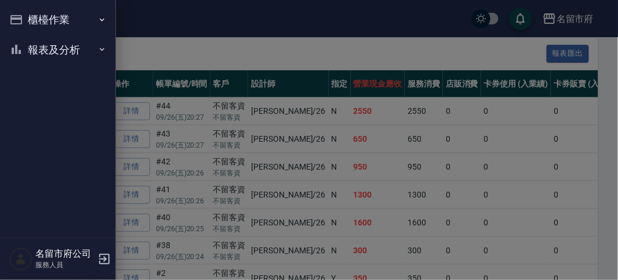
click at [45, 50] on button "報表及分析" at bounding box center [58, 50] width 107 height 30
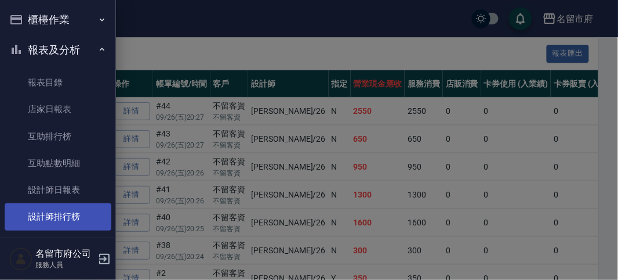
click at [55, 220] on link "設計師排行榜" at bounding box center [58, 216] width 107 height 27
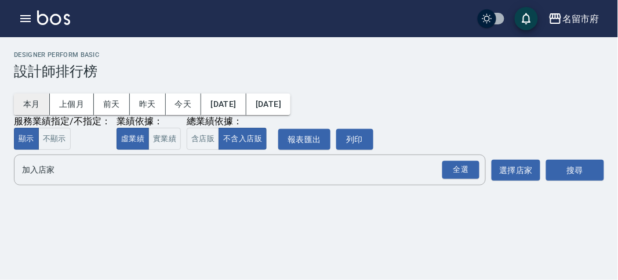
click at [28, 102] on button "本月" at bounding box center [32, 103] width 36 height 21
click at [458, 171] on div "全選" at bounding box center [461, 170] width 37 height 18
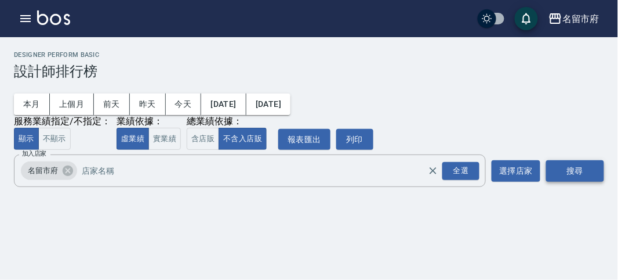
click at [559, 172] on button "搜尋" at bounding box center [576, 170] width 58 height 21
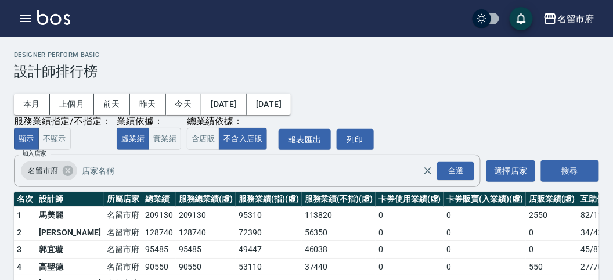
scroll to position [102, 0]
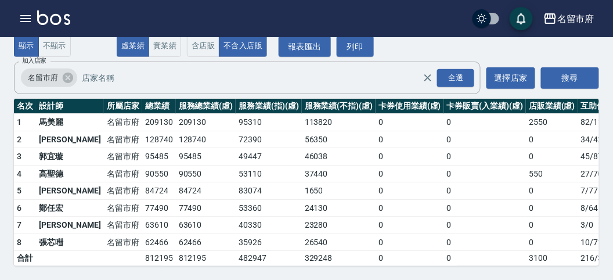
click at [142, 148] on td "95485" at bounding box center [159, 156] width 34 height 17
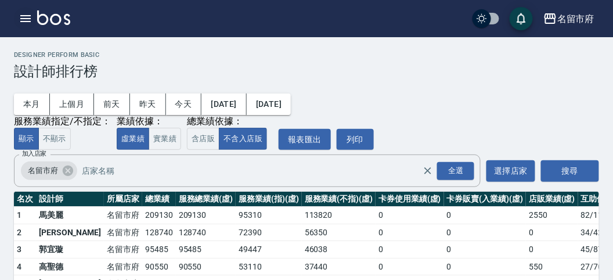
click at [23, 16] on icon "button" at bounding box center [25, 18] width 10 height 7
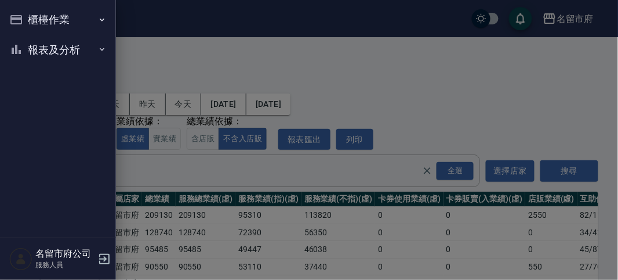
click at [24, 17] on button "櫃檯作業" at bounding box center [58, 20] width 107 height 30
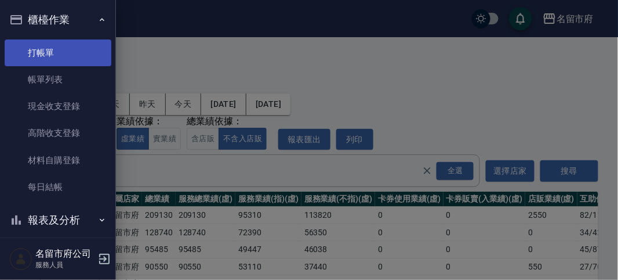
click at [59, 55] on link "打帳單" at bounding box center [58, 52] width 107 height 27
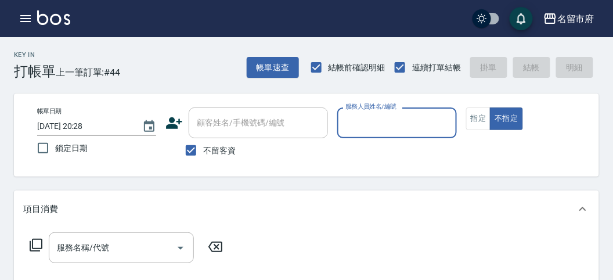
click at [199, 54] on div "Key In 打帳單 上一筆訂單:#44 帳單速查 結帳前確認明細 連續打單結帳 掛單 結帳 明細" at bounding box center [299, 58] width 599 height 42
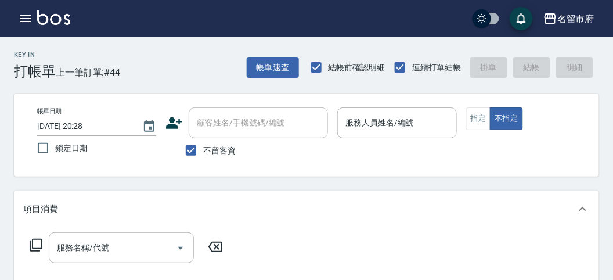
click at [170, 70] on div "Key In 打帳單 上一筆訂單:#44 帳單速查 結帳前確認明細 連續打單結帳 掛單 結帳 明細" at bounding box center [299, 58] width 599 height 42
click at [23, 15] on icon "button" at bounding box center [26, 19] width 14 height 14
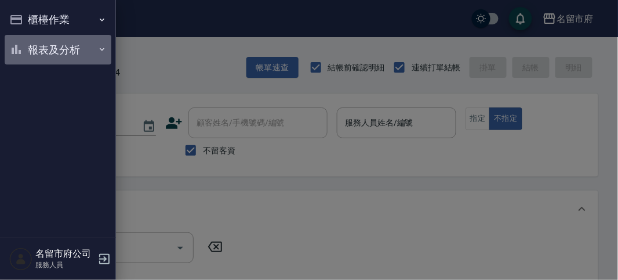
click at [71, 49] on button "報表及分析" at bounding box center [58, 50] width 107 height 30
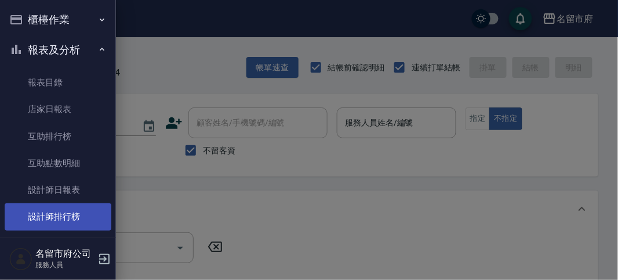
click at [63, 223] on link "設計師排行榜" at bounding box center [58, 216] width 107 height 27
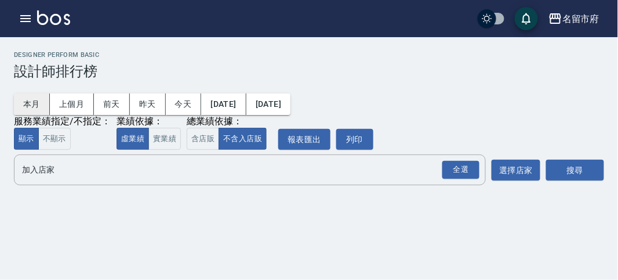
click at [26, 104] on button "本月" at bounding box center [32, 103] width 36 height 21
click at [453, 175] on div "全選" at bounding box center [461, 170] width 37 height 18
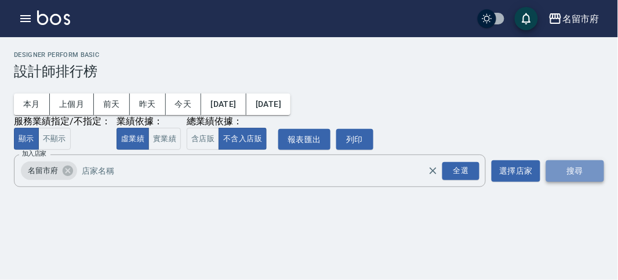
click at [588, 166] on button "搜尋" at bounding box center [576, 170] width 58 height 21
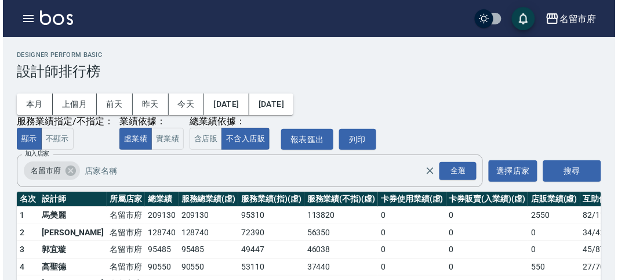
scroll to position [102, 0]
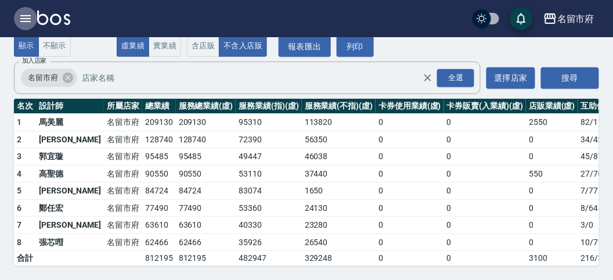
click at [27, 16] on icon "button" at bounding box center [26, 19] width 14 height 14
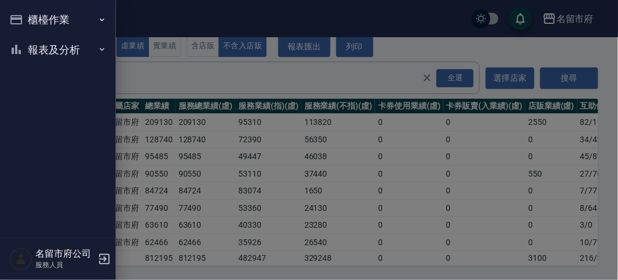
click at [27, 17] on button "櫃檯作業" at bounding box center [58, 20] width 107 height 30
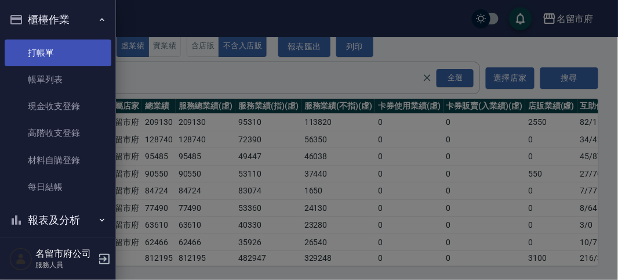
click at [60, 59] on link "打帳單" at bounding box center [58, 52] width 107 height 27
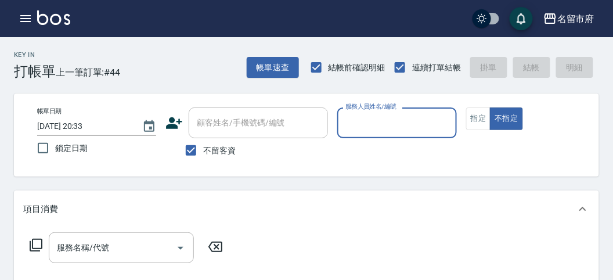
click at [151, 77] on div "Key In 打帳單 上一筆訂單:#44 帳單速查 結帳前確認明細 連續打單結帳 掛單 結帳 明細" at bounding box center [299, 58] width 599 height 42
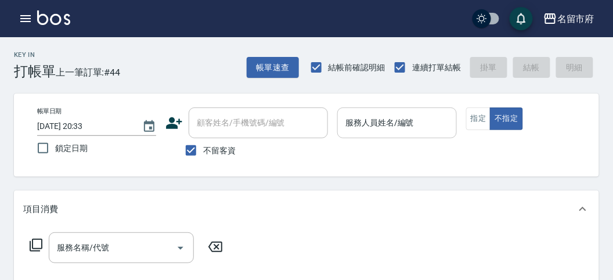
click at [398, 125] on input "服務人員姓名/編號" at bounding box center [396, 123] width 108 height 20
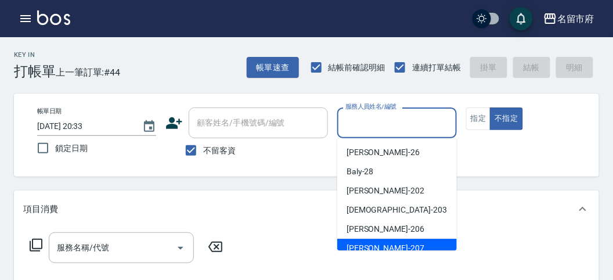
click at [381, 245] on div "[PERSON_NAME] -207" at bounding box center [397, 247] width 120 height 19
type input "[PERSON_NAME]-207"
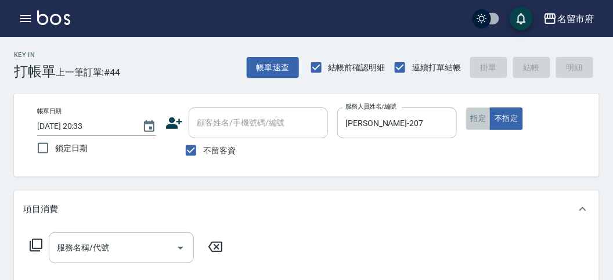
click at [477, 124] on button "指定" at bounding box center [478, 118] width 25 height 23
click at [32, 245] on icon at bounding box center [36, 244] width 13 height 13
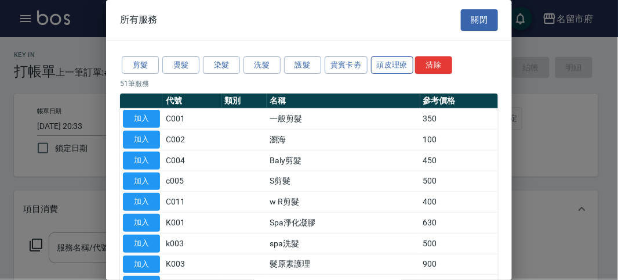
click at [389, 59] on button "頭皮理療" at bounding box center [392, 65] width 43 height 18
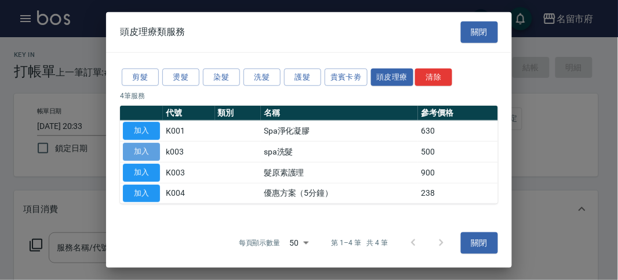
click at [151, 150] on button "加入" at bounding box center [141, 152] width 37 height 18
type input "spa洗髮(k003)"
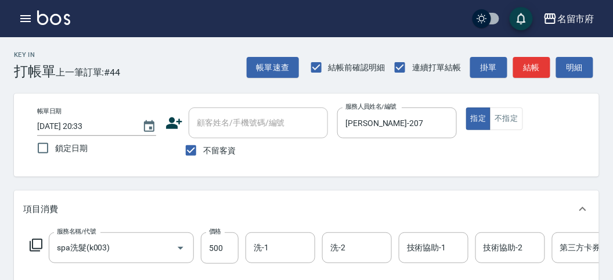
click at [41, 248] on icon at bounding box center [36, 244] width 13 height 13
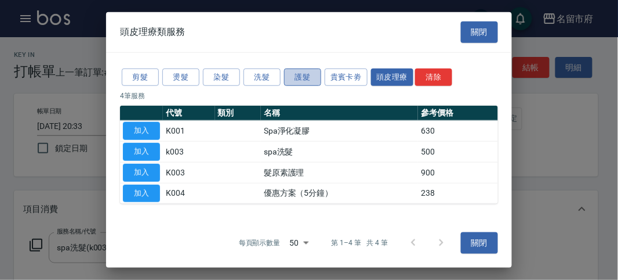
click at [306, 80] on button "護髮" at bounding box center [302, 77] width 37 height 18
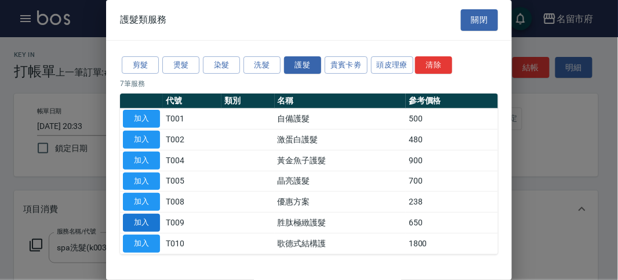
click at [157, 217] on button "加入" at bounding box center [141, 222] width 37 height 18
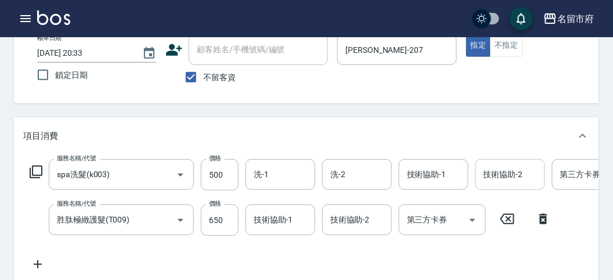
scroll to position [9, 0]
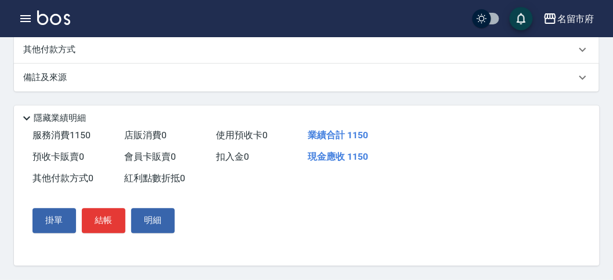
click at [68, 51] on p "其他付款方式" at bounding box center [52, 50] width 58 height 13
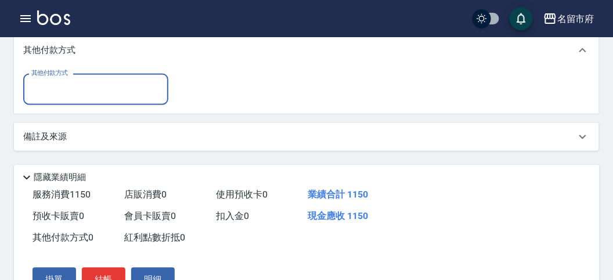
scroll to position [0, 0]
click at [79, 99] on input "其他付款方式" at bounding box center [95, 89] width 135 height 20
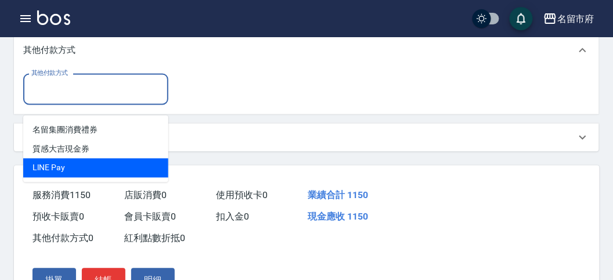
click at [93, 166] on span "LlNE Pay" at bounding box center [95, 167] width 145 height 19
type input "LlNE Pay"
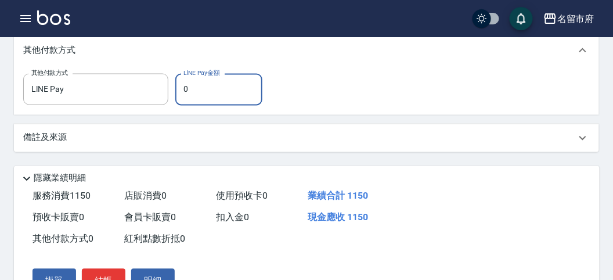
click at [205, 102] on input "0" at bounding box center [218, 89] width 87 height 31
type input "1150"
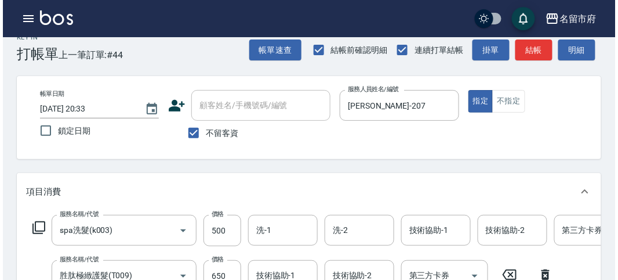
scroll to position [469, 0]
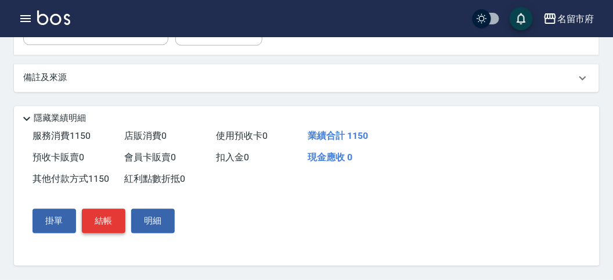
click at [104, 212] on button "結帳" at bounding box center [104, 221] width 44 height 24
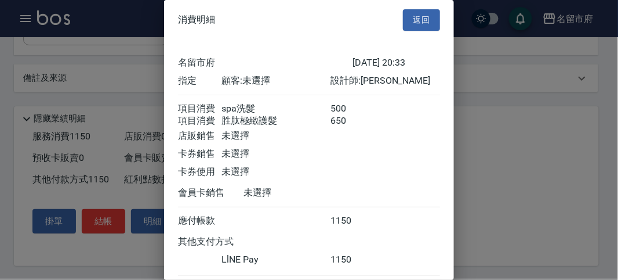
scroll to position [75, 0]
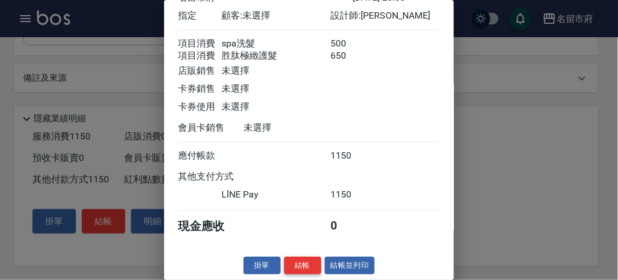
click at [299, 260] on button "結帳" at bounding box center [302, 265] width 37 height 18
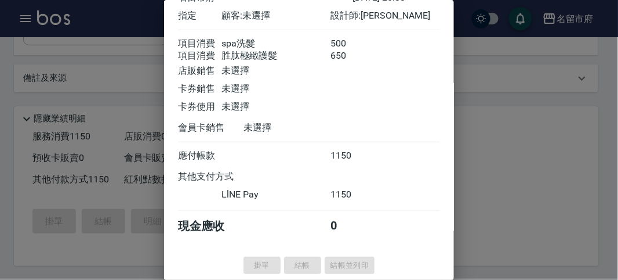
type input "[DATE] 20:39"
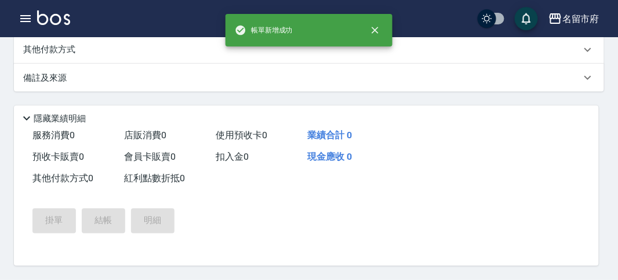
scroll to position [0, 0]
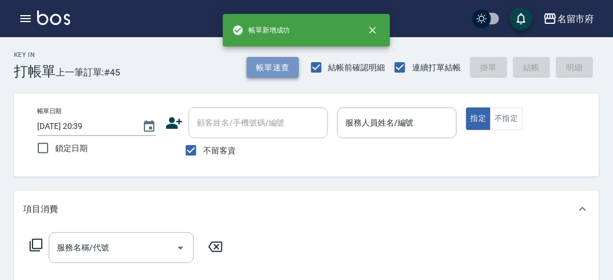
click at [281, 67] on button "帳單速查" at bounding box center [273, 67] width 52 height 21
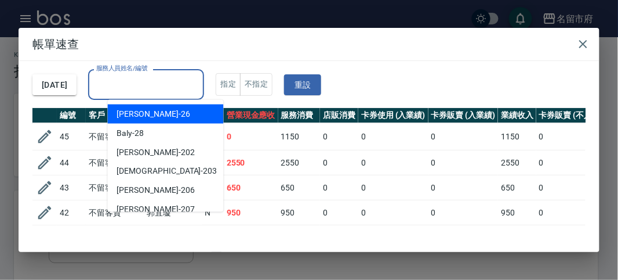
drag, startPoint x: 171, startPoint y: 84, endPoint x: 179, endPoint y: 106, distance: 23.3
click at [172, 85] on input "服務人員姓名/編號" at bounding box center [146, 84] width 106 height 20
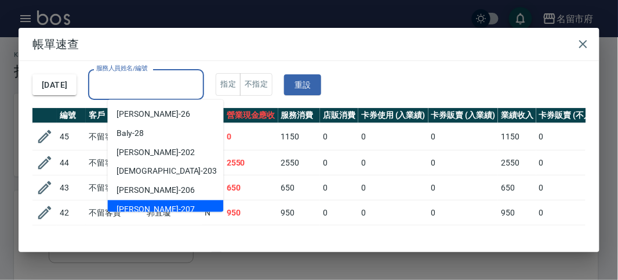
click at [175, 208] on div "[PERSON_NAME] -207" at bounding box center [166, 209] width 116 height 19
type input "[PERSON_NAME]-207"
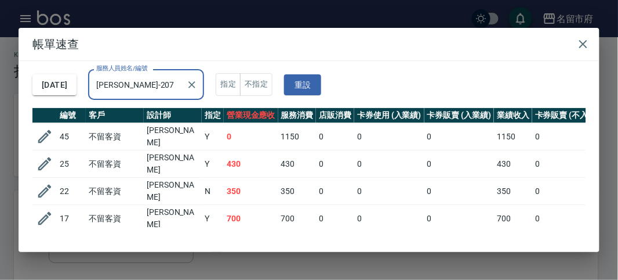
click at [259, 137] on td "0" at bounding box center [251, 136] width 55 height 27
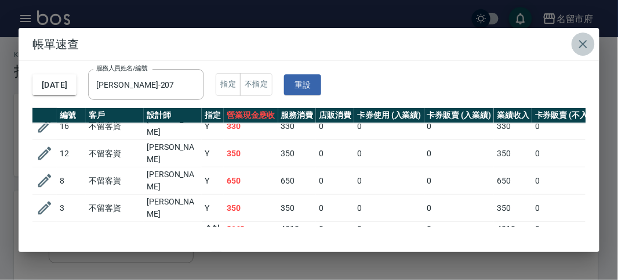
click at [591, 44] on button "button" at bounding box center [583, 43] width 23 height 23
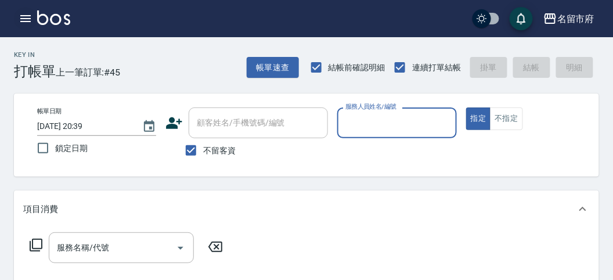
click at [28, 16] on icon "button" at bounding box center [26, 19] width 14 height 14
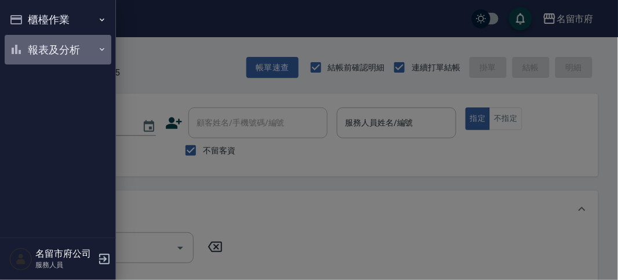
click at [39, 54] on button "報表及分析" at bounding box center [58, 50] width 107 height 30
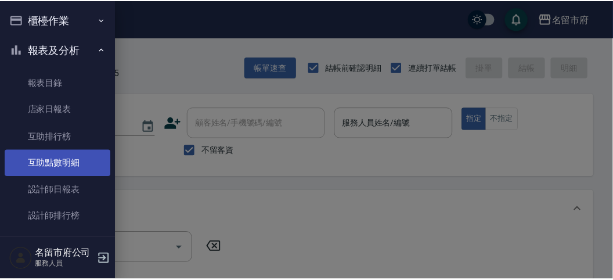
scroll to position [38, 0]
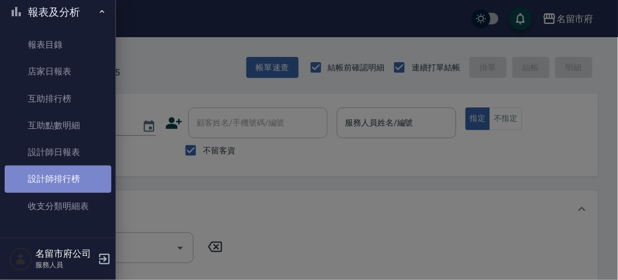
click at [62, 184] on link "設計師排行榜" at bounding box center [58, 178] width 107 height 27
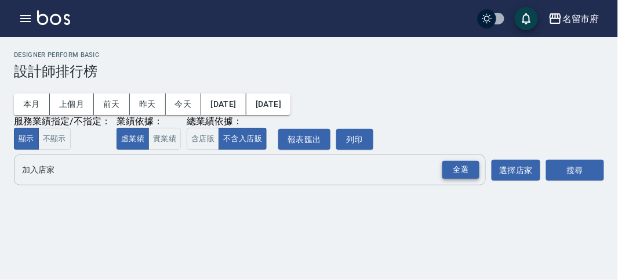
click at [454, 164] on div "全選" at bounding box center [461, 170] width 37 height 18
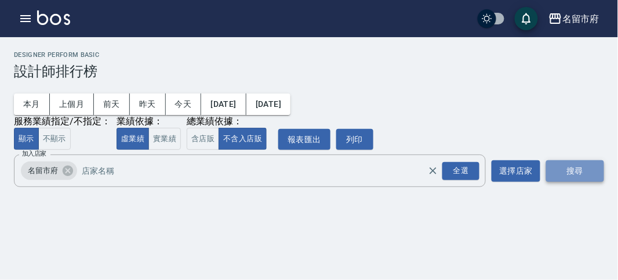
click at [591, 169] on button "搜尋" at bounding box center [576, 170] width 58 height 21
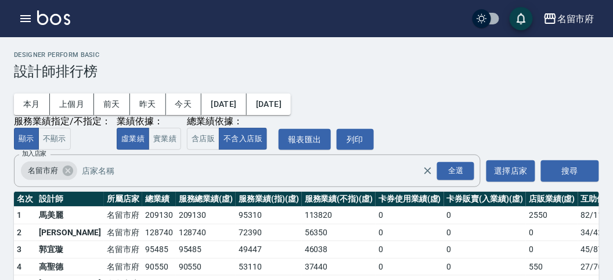
scroll to position [102, 0]
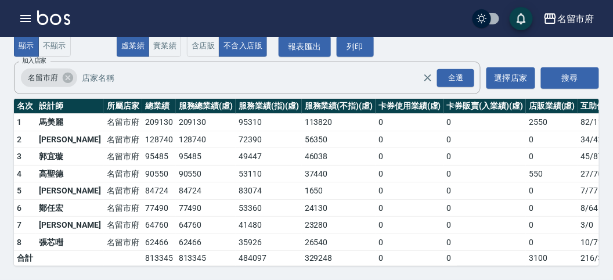
click at [61, 20] on img at bounding box center [53, 17] width 33 height 15
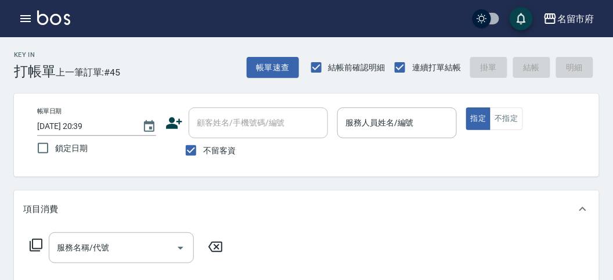
click at [64, 19] on img at bounding box center [53, 17] width 33 height 15
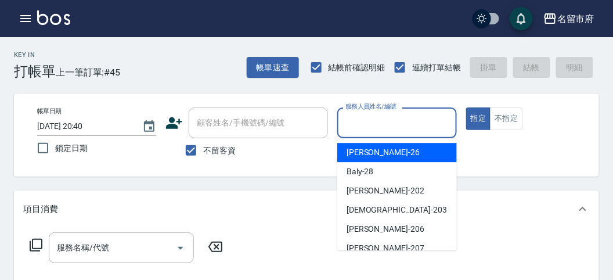
click at [358, 123] on input "服務人員姓名/編號" at bounding box center [396, 123] width 108 height 20
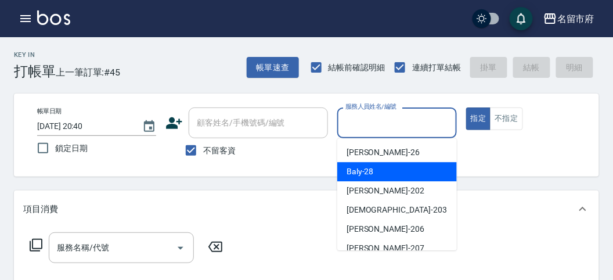
click at [346, 162] on div "Baly -28" at bounding box center [397, 171] width 120 height 19
type input "Baly-28"
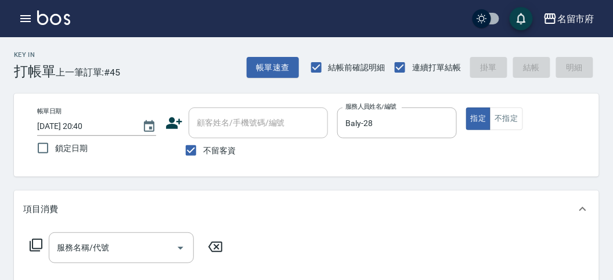
click at [32, 244] on icon at bounding box center [36, 244] width 13 height 13
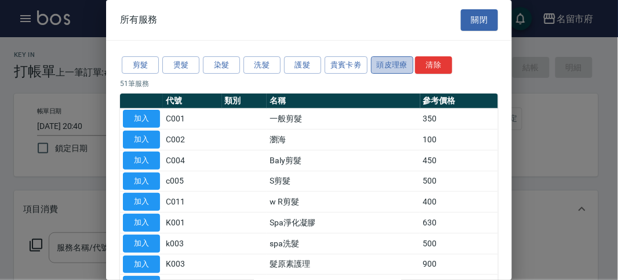
click at [390, 65] on button "頭皮理療" at bounding box center [392, 65] width 43 height 18
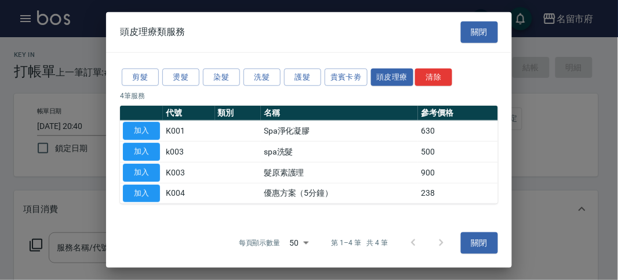
click at [145, 146] on button "加入" at bounding box center [141, 152] width 37 height 18
type input "spa洗髮(k003)"
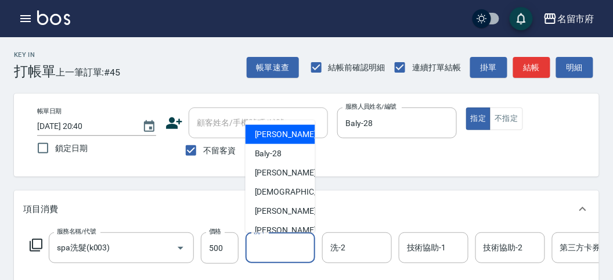
click at [288, 245] on input "洗-1" at bounding box center [280, 247] width 59 height 20
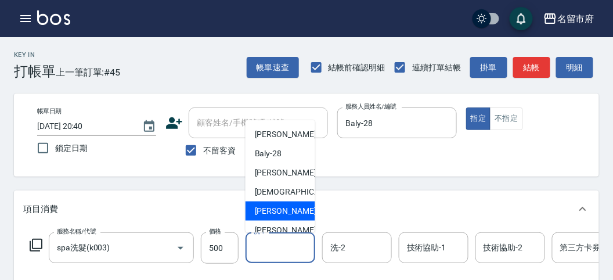
scroll to position [64, 0]
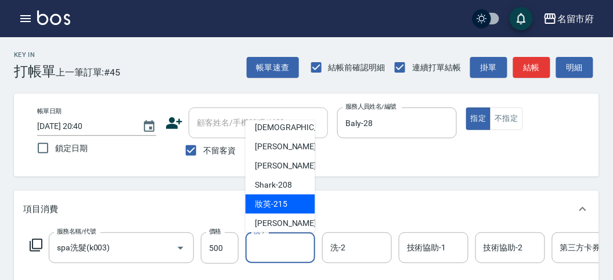
click at [267, 206] on span "妝英 -215" at bounding box center [271, 204] width 32 height 12
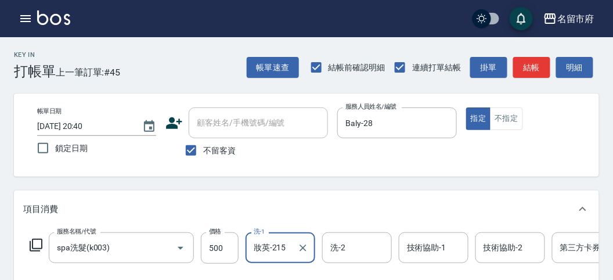
click at [270, 258] on div "妝英-215 洗-1" at bounding box center [280, 247] width 70 height 31
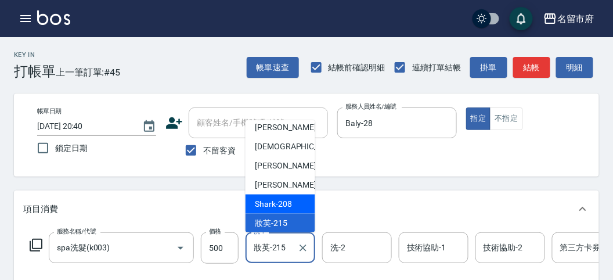
scroll to position [126, 0]
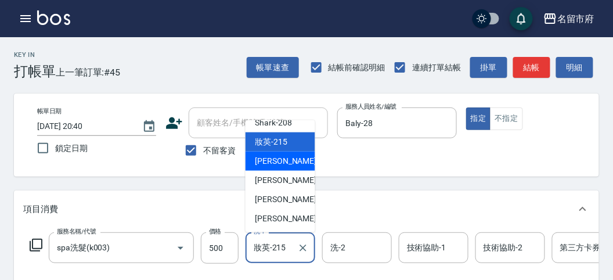
drag, startPoint x: 277, startPoint y: 160, endPoint x: 451, endPoint y: 243, distance: 193.3
click at [277, 160] on span "小靜 -216" at bounding box center [294, 161] width 78 height 12
type input "小靜-216"
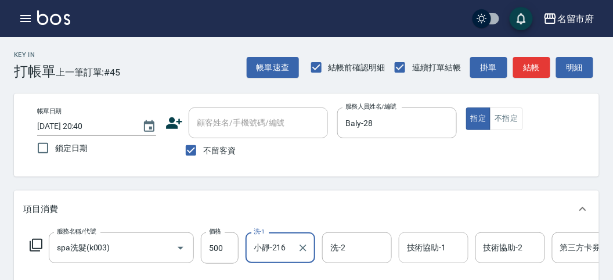
click at [424, 248] on input "技術協助-1" at bounding box center [433, 247] width 59 height 20
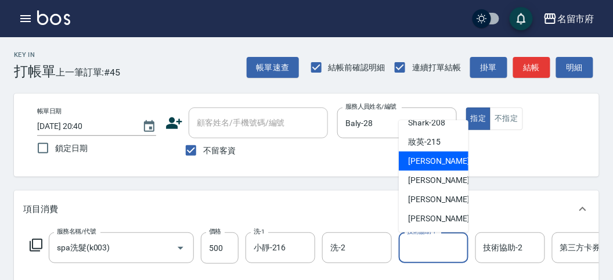
click at [425, 167] on div "小靜 -216" at bounding box center [434, 160] width 70 height 19
type input "小靜-216"
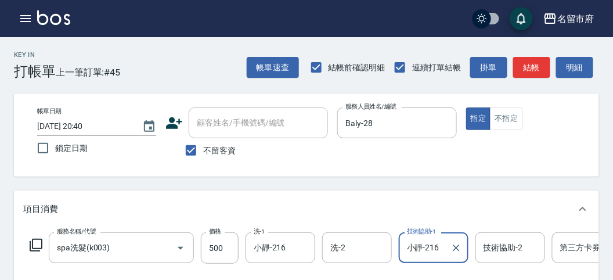
click at [39, 245] on icon at bounding box center [36, 245] width 14 height 14
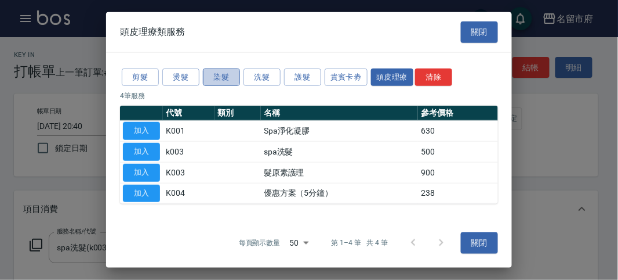
click at [220, 75] on button "染髮" at bounding box center [221, 77] width 37 height 18
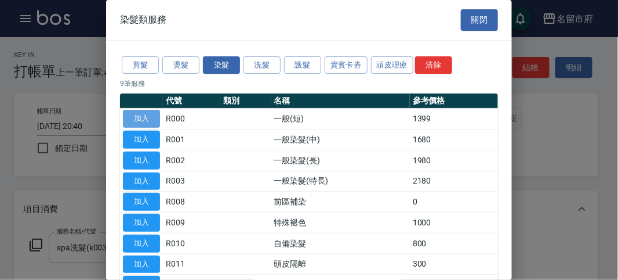
click at [141, 117] on button "加入" at bounding box center [141, 119] width 37 height 18
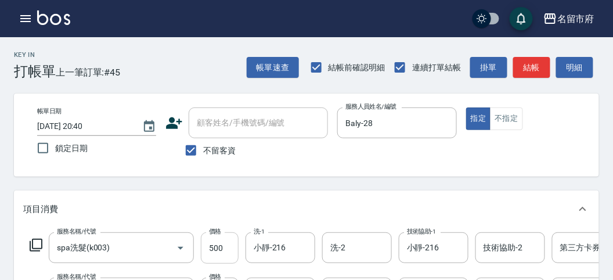
scroll to position [193, 0]
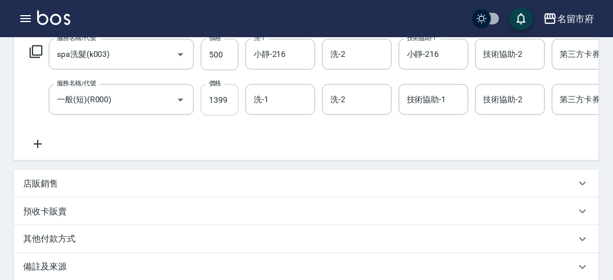
click at [230, 97] on input "1399" at bounding box center [220, 99] width 38 height 31
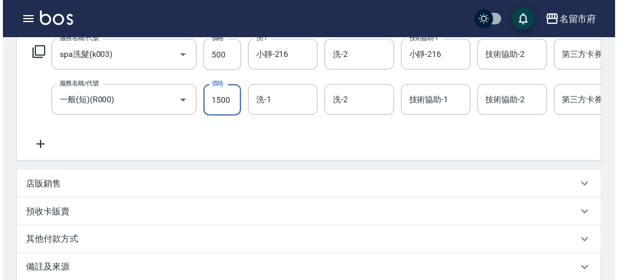
scroll to position [0, 0]
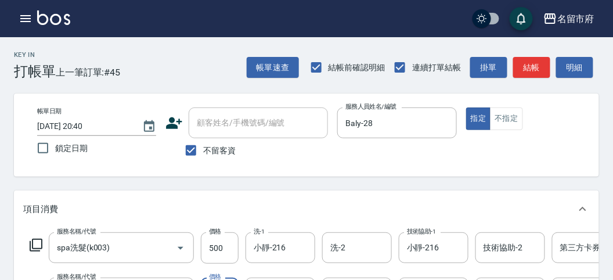
type input "1500"
click at [35, 244] on icon at bounding box center [36, 245] width 14 height 14
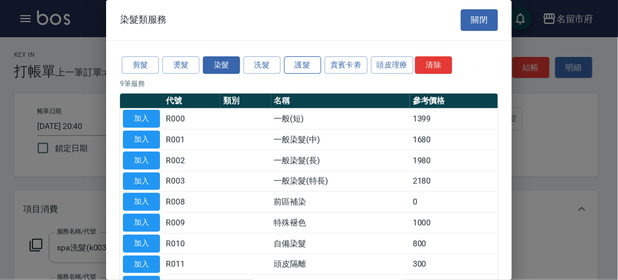
click at [300, 67] on button "護髮" at bounding box center [302, 65] width 37 height 18
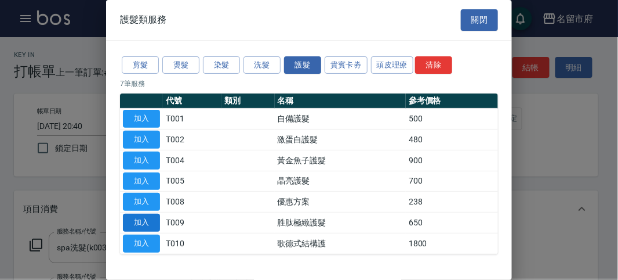
drag, startPoint x: 137, startPoint y: 208, endPoint x: 140, endPoint y: 219, distance: 10.8
click at [140, 220] on tbody "加入 T001 自備護髮 500 加入 T002 激蛋白護髮 480 加入 T004 黃金魚子護髮 900 加入 T005 晶亮護髮 700 加入 T008 …" at bounding box center [309, 180] width 378 height 145
click at [140, 219] on button "加入" at bounding box center [141, 222] width 37 height 18
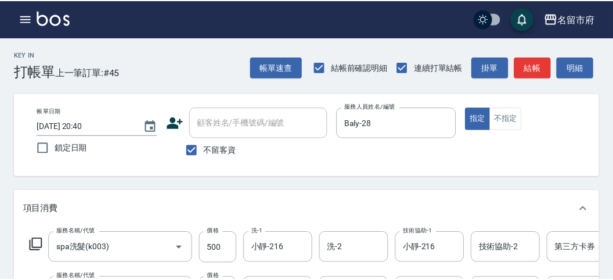
scroll to position [198, 0]
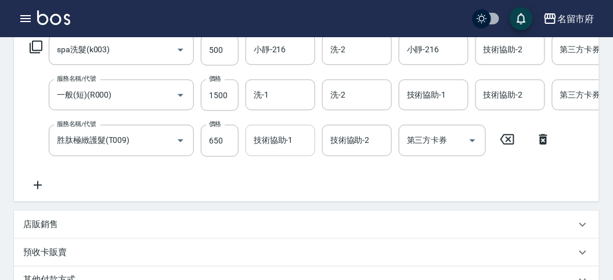
click at [281, 139] on input "技術協助-1" at bounding box center [280, 140] width 59 height 20
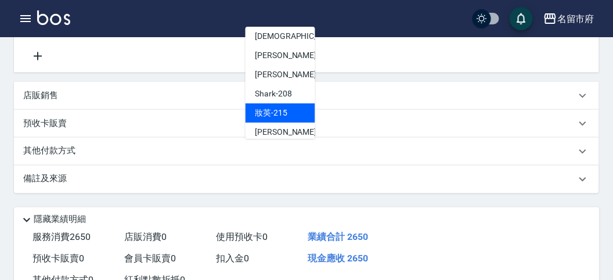
scroll to position [126, 0]
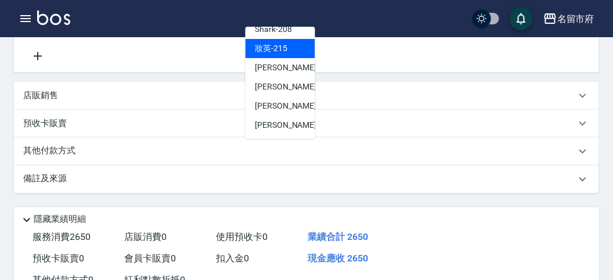
click at [278, 45] on span "妝英 -215" at bounding box center [271, 48] width 32 height 12
type input "妝英-215"
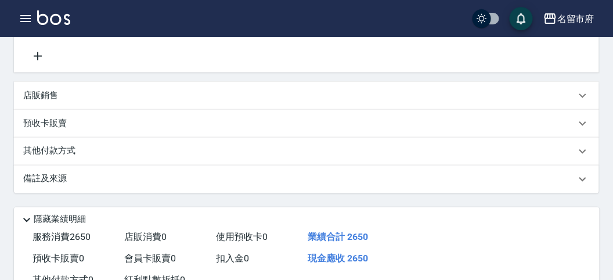
scroll to position [198, 0]
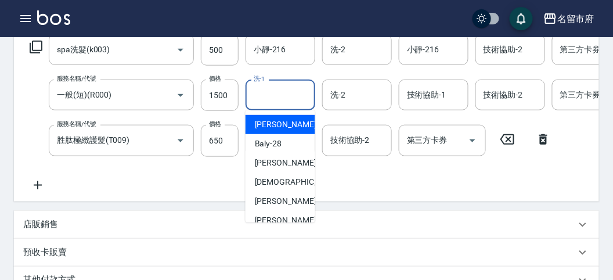
click at [266, 91] on input "洗-1" at bounding box center [280, 95] width 59 height 20
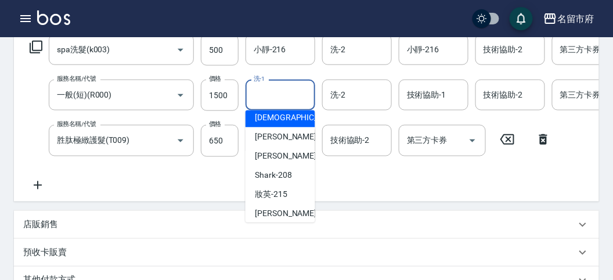
scroll to position [126, 0]
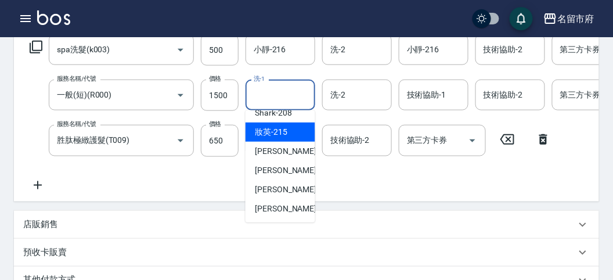
click at [283, 128] on span "妝英 -215" at bounding box center [271, 132] width 32 height 12
type input "妝英-215"
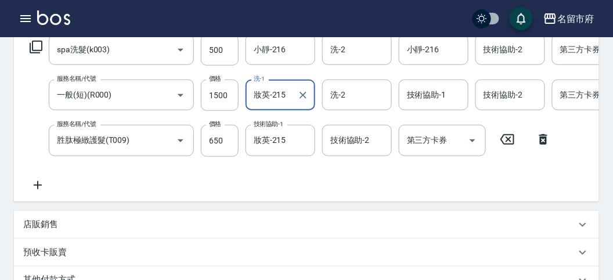
scroll to position [441, 0]
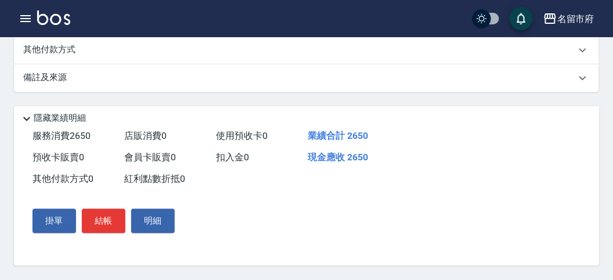
click at [66, 46] on p "其他付款方式" at bounding box center [52, 50] width 58 height 13
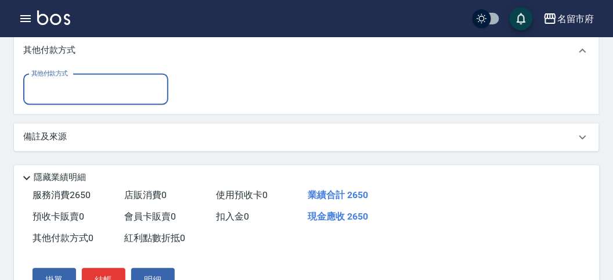
scroll to position [0, 0]
click at [87, 97] on input "其他付款方式" at bounding box center [95, 89] width 135 height 20
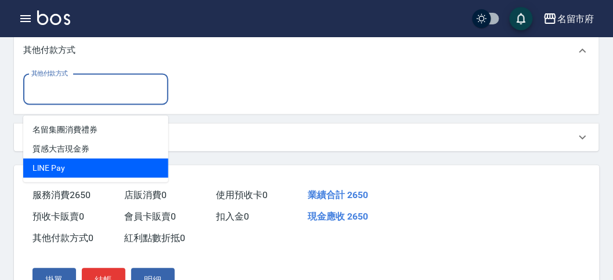
drag, startPoint x: 79, startPoint y: 165, endPoint x: 101, endPoint y: 156, distance: 23.7
click at [79, 164] on span "LlNE Pay" at bounding box center [95, 167] width 145 height 19
type input "LlNE Pay"
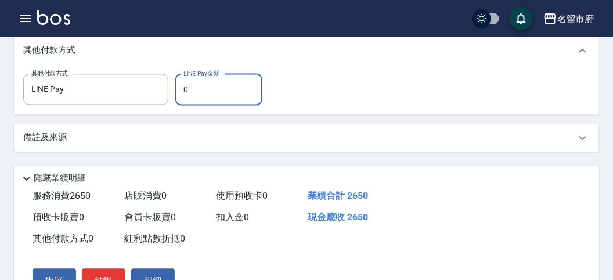
click at [223, 100] on input "0" at bounding box center [218, 89] width 87 height 31
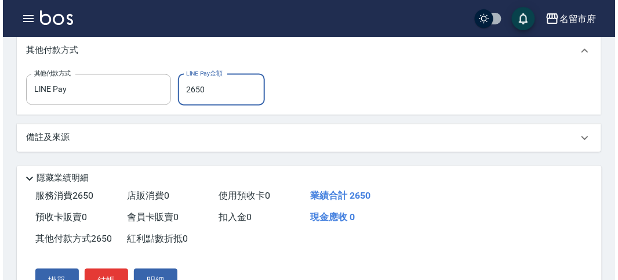
scroll to position [514, 0]
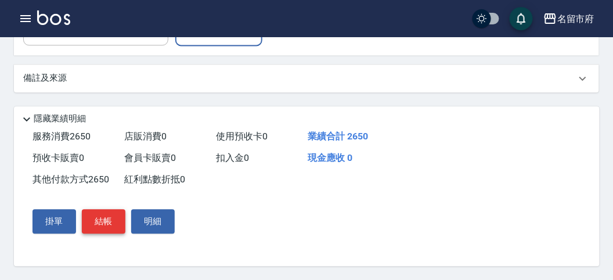
type input "2650"
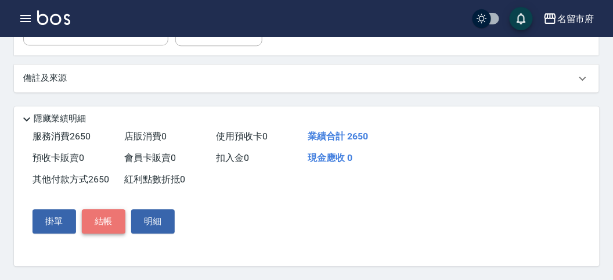
click at [95, 220] on button "結帳" at bounding box center [104, 221] width 44 height 24
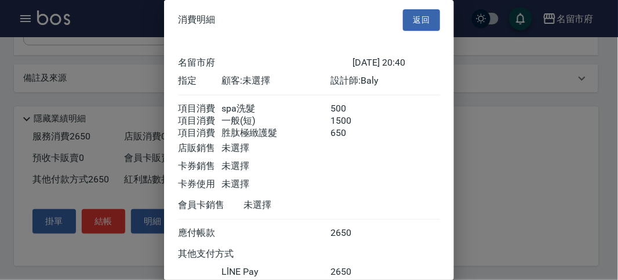
scroll to position [88, 0]
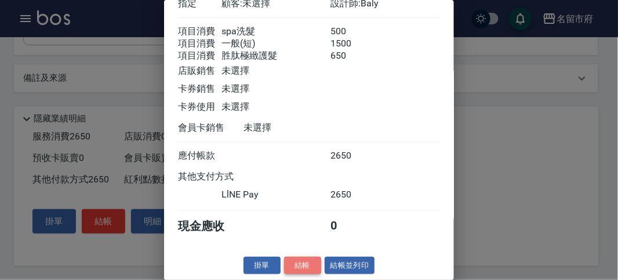
click at [290, 262] on button "結帳" at bounding box center [302, 265] width 37 height 18
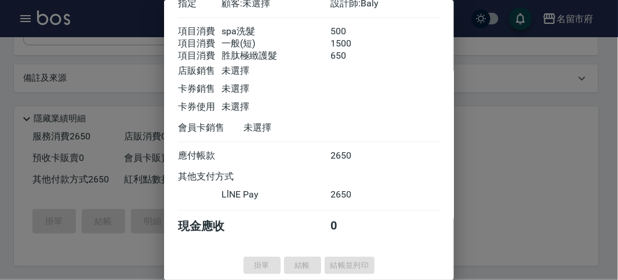
type input "[DATE] 21:06"
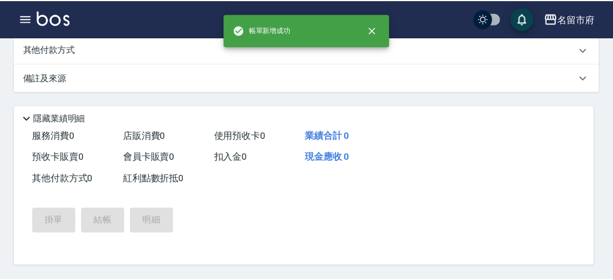
scroll to position [0, 0]
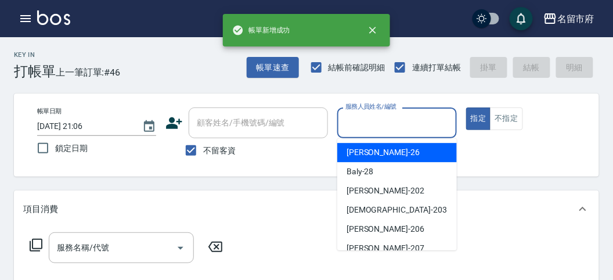
click at [366, 118] on input "服務人員姓名/編號" at bounding box center [396, 123] width 108 height 20
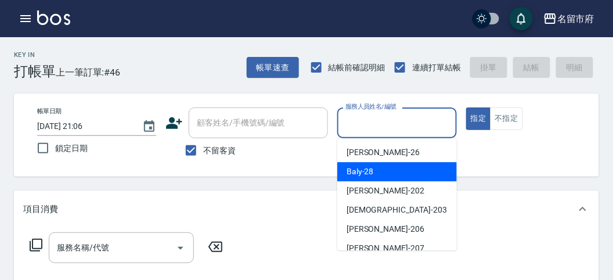
click at [363, 178] on span "Baly -28" at bounding box center [359, 171] width 27 height 12
type input "Baly-28"
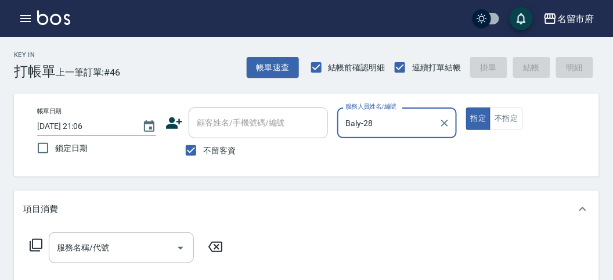
click at [37, 239] on icon at bounding box center [36, 245] width 14 height 14
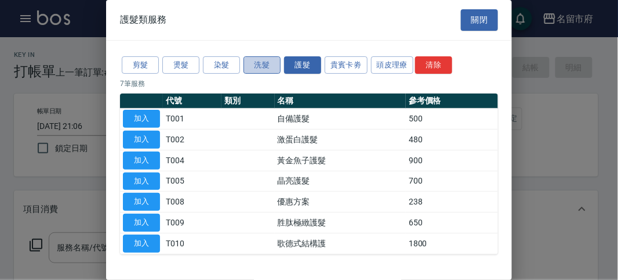
click at [262, 67] on button "洗髮" at bounding box center [262, 65] width 37 height 18
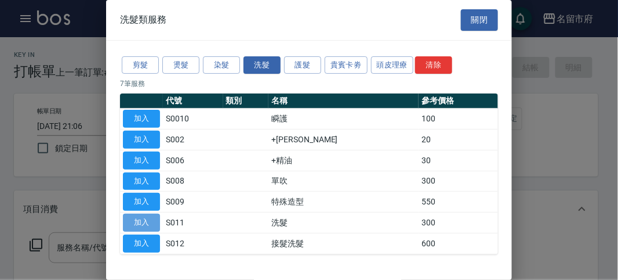
click at [143, 218] on button "加入" at bounding box center [141, 222] width 37 height 18
type input "洗髮(S011)"
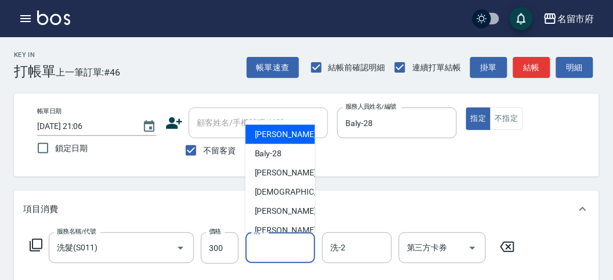
drag, startPoint x: 276, startPoint y: 248, endPoint x: 267, endPoint y: 196, distance: 52.9
click at [275, 248] on input "洗-1" at bounding box center [280, 247] width 59 height 20
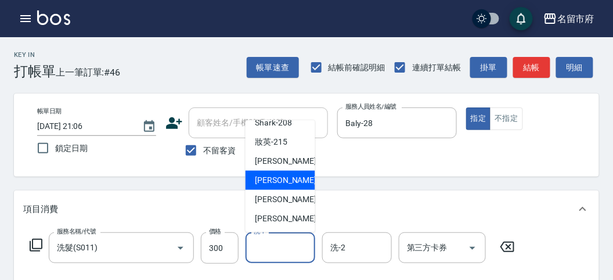
scroll to position [64, 0]
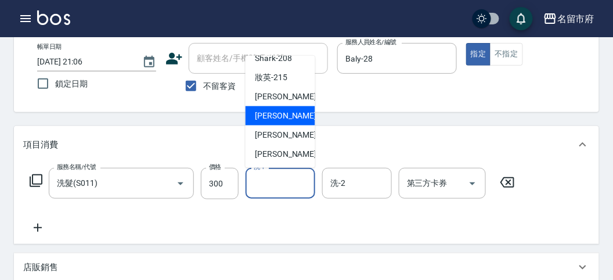
drag, startPoint x: 269, startPoint y: 113, endPoint x: 260, endPoint y: 118, distance: 10.0
click at [269, 114] on span "Min Min -218" at bounding box center [294, 116] width 78 height 12
type input "Min Min-218"
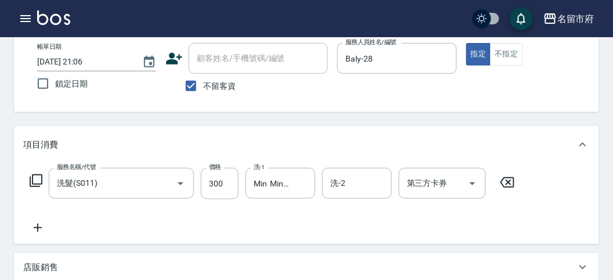
click at [31, 177] on icon at bounding box center [36, 180] width 14 height 14
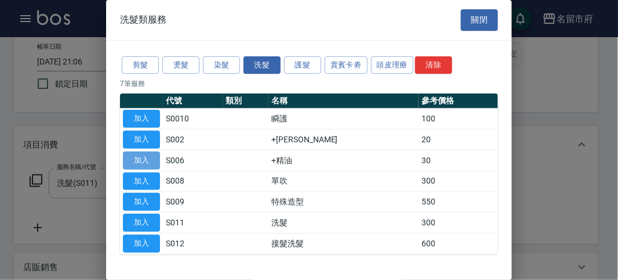
click at [146, 157] on button "加入" at bounding box center [141, 160] width 37 height 18
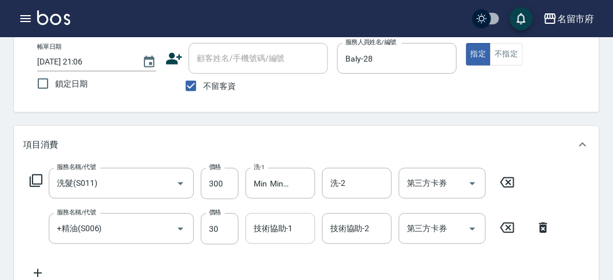
click at [263, 233] on input "技術協助-1" at bounding box center [280, 228] width 59 height 20
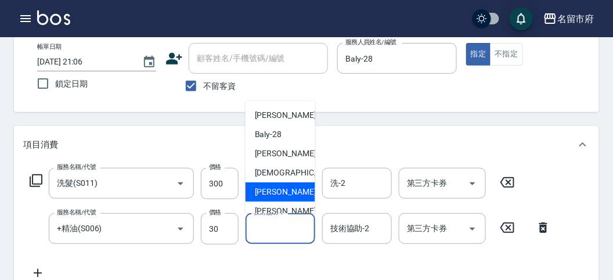
scroll to position [126, 0]
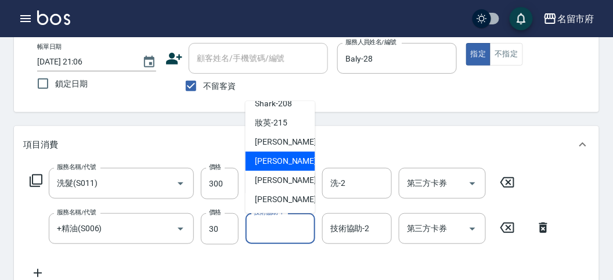
click at [269, 155] on span "Min Min -218" at bounding box center [294, 161] width 78 height 12
type input "Min Min-218"
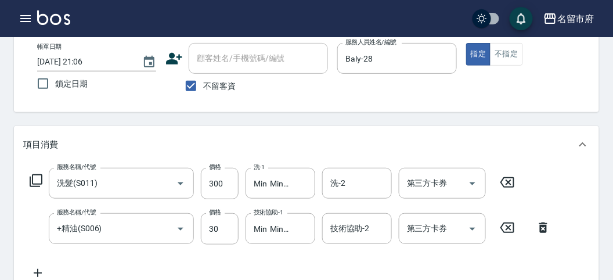
click at [35, 179] on icon at bounding box center [36, 180] width 14 height 14
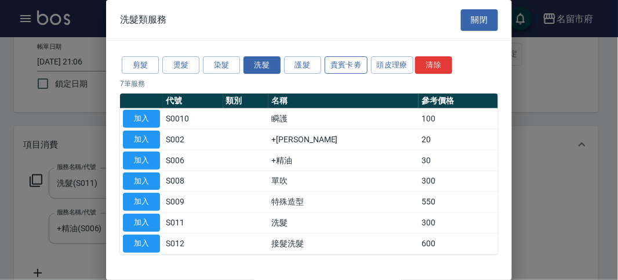
click at [347, 65] on button "貴賓卡劵" at bounding box center [346, 65] width 43 height 18
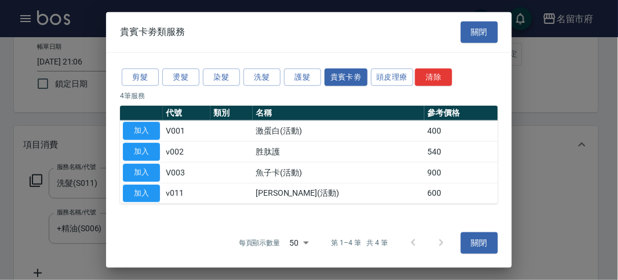
click at [145, 173] on button "加入" at bounding box center [141, 173] width 37 height 18
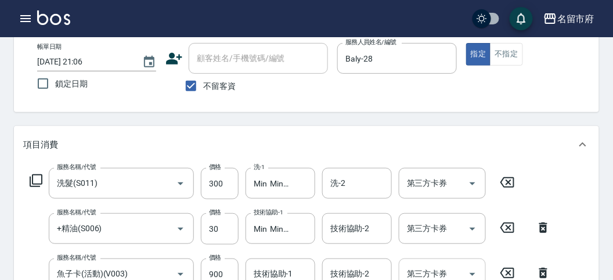
click at [425, 271] on input "第三方卡券" at bounding box center [433, 273] width 59 height 20
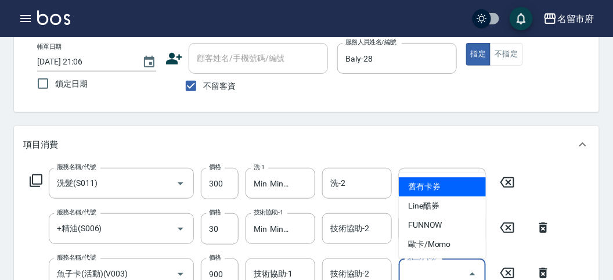
click at [429, 180] on span "舊有卡券" at bounding box center [442, 186] width 87 height 19
type input "舊有卡券"
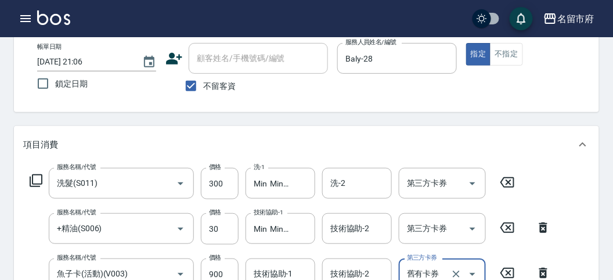
scroll to position [129, 0]
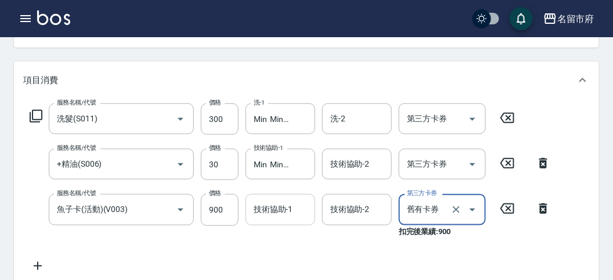
click at [268, 208] on input "技術協助-1" at bounding box center [280, 209] width 59 height 20
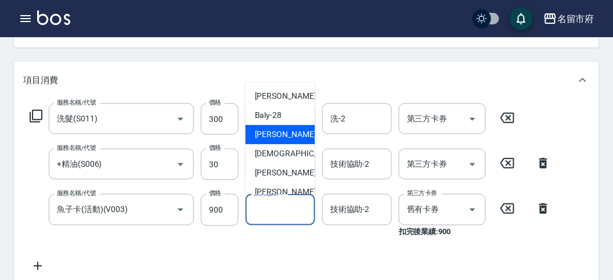
scroll to position [126, 0]
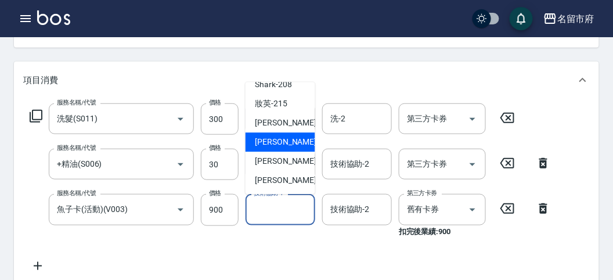
click at [280, 144] on span "Min Min -218" at bounding box center [294, 142] width 78 height 12
type input "Min Min-218"
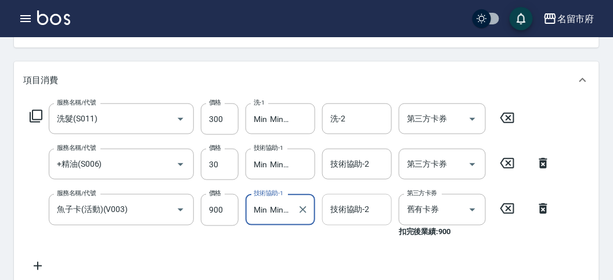
click at [343, 205] on div "技術協助-2 技術協助-2" at bounding box center [357, 209] width 70 height 31
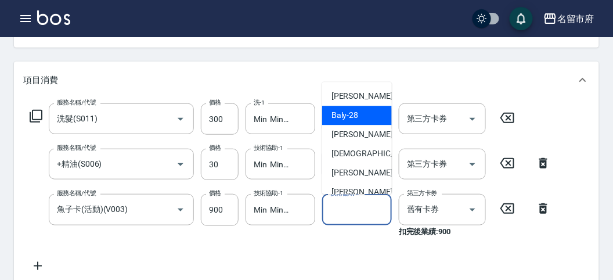
click at [357, 119] on span "Baly -28" at bounding box center [344, 116] width 27 height 12
type input "Baly-28"
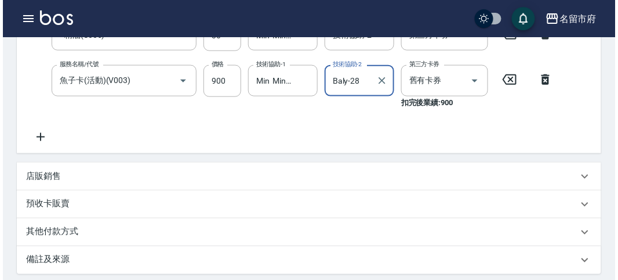
scroll to position [442, 0]
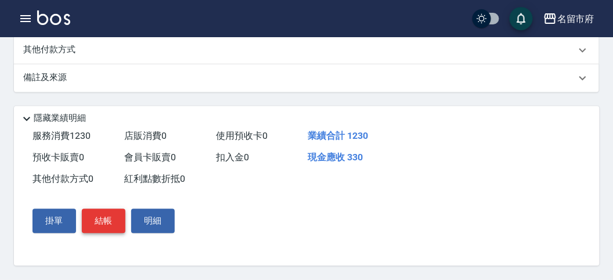
click at [100, 219] on button "結帳" at bounding box center [104, 221] width 44 height 24
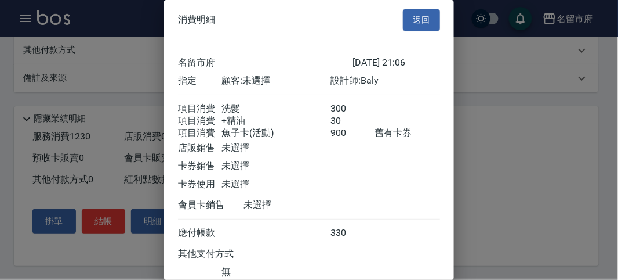
scroll to position [91, 0]
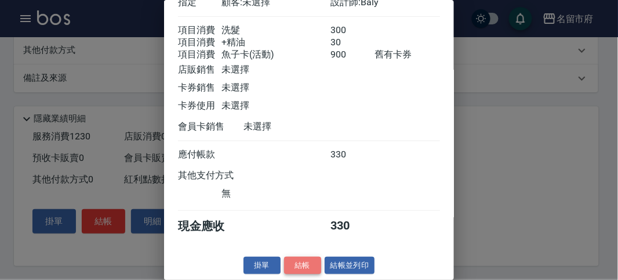
click at [292, 264] on button "結帳" at bounding box center [302, 265] width 37 height 18
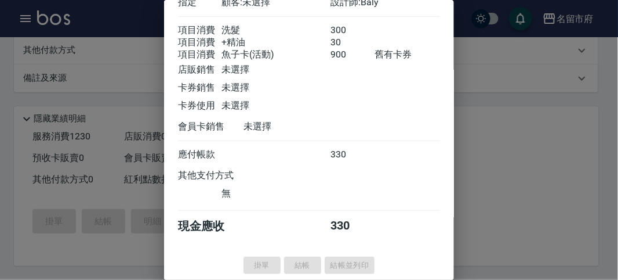
type input "[DATE] 21:07"
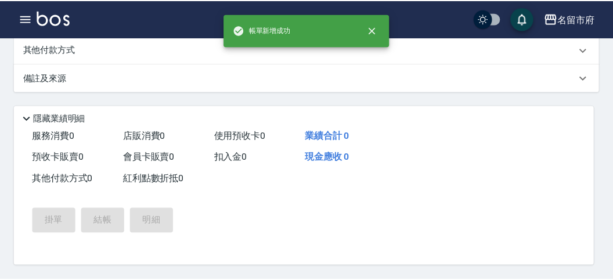
scroll to position [0, 0]
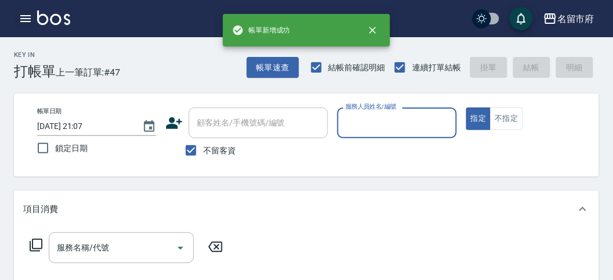
click at [25, 21] on icon "button" at bounding box center [25, 18] width 10 height 7
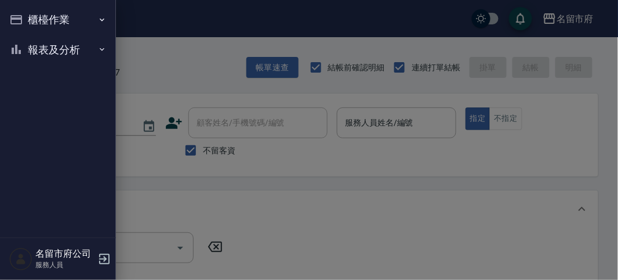
click at [26, 21] on button "櫃檯作業" at bounding box center [58, 20] width 107 height 30
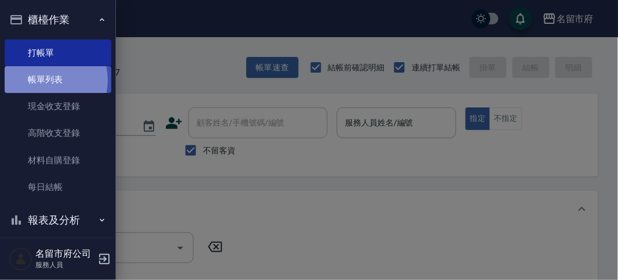
click at [45, 80] on link "帳單列表" at bounding box center [58, 79] width 107 height 27
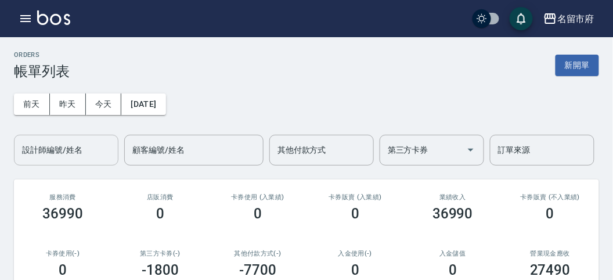
click at [75, 149] on input "設計師編號/姓名" at bounding box center [66, 150] width 94 height 20
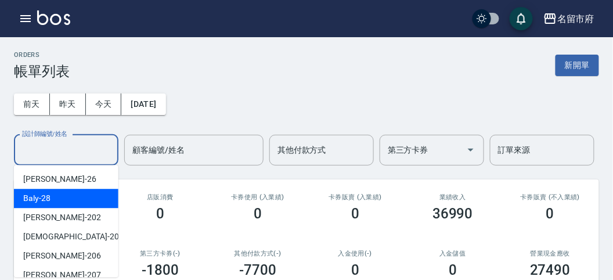
click at [68, 190] on div "Baly -28" at bounding box center [66, 198] width 104 height 19
type input "Baly-28"
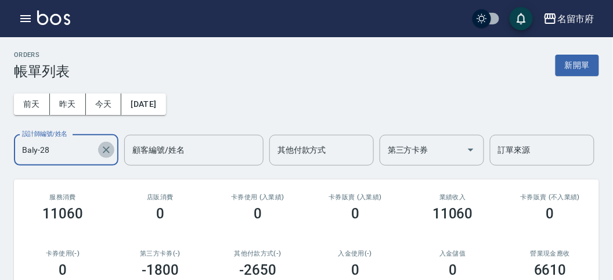
click at [106, 151] on icon "Clear" at bounding box center [106, 150] width 12 height 12
click at [21, 20] on icon "button" at bounding box center [26, 19] width 14 height 14
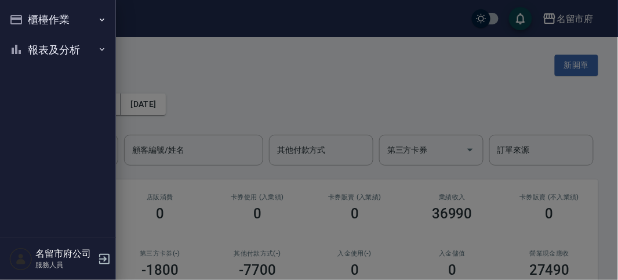
click at [30, 57] on button "報表及分析" at bounding box center [58, 50] width 107 height 30
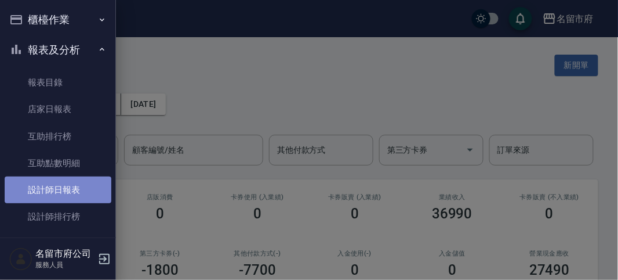
click at [65, 196] on link "設計師日報表" at bounding box center [58, 189] width 107 height 27
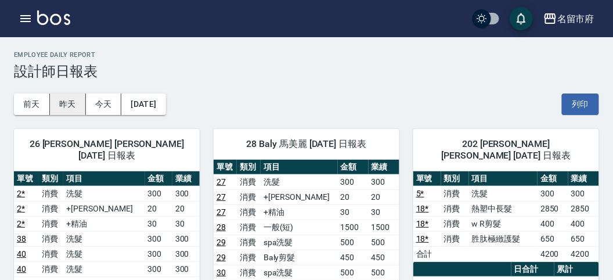
click at [74, 103] on button "昨天" at bounding box center [68, 103] width 36 height 21
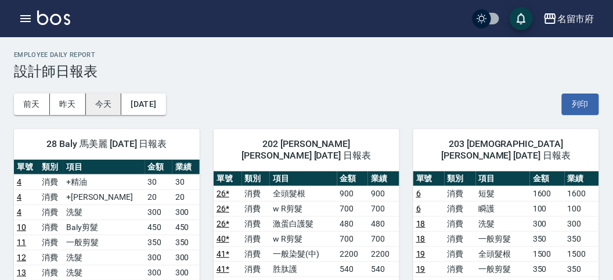
click at [103, 107] on button "今天" at bounding box center [104, 103] width 36 height 21
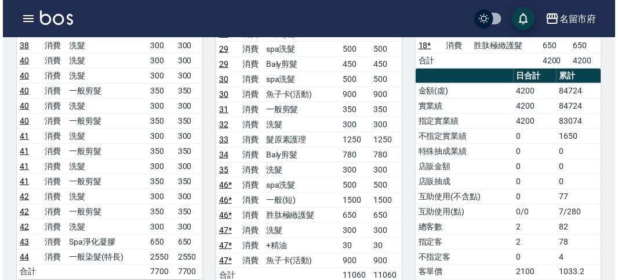
scroll to position [129, 0]
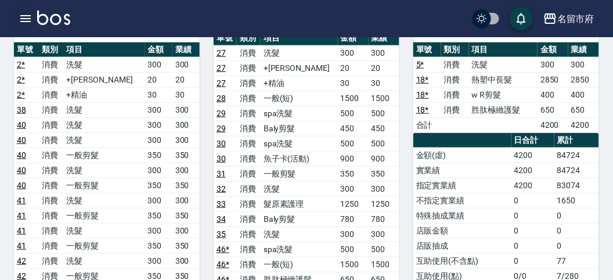
click at [22, 16] on icon "button" at bounding box center [25, 18] width 10 height 7
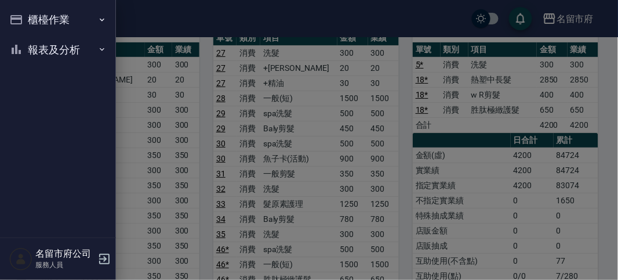
click at [21, 18] on div "櫃檯作業 打帳單 帳單列表 現金收支登錄 高階收支登錄 材料自購登錄 每日結帳 報表及分析 報表目錄 店家日報表 互助排行榜 互助點數明細 設計師日報表 設計…" at bounding box center [58, 140] width 116 height 280
click at [21, 18] on icon "button" at bounding box center [16, 19] width 12 height 9
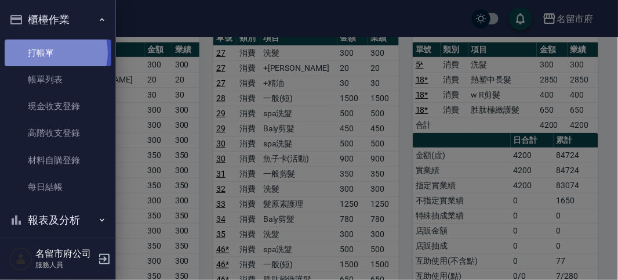
click at [48, 52] on link "打帳單" at bounding box center [58, 52] width 107 height 27
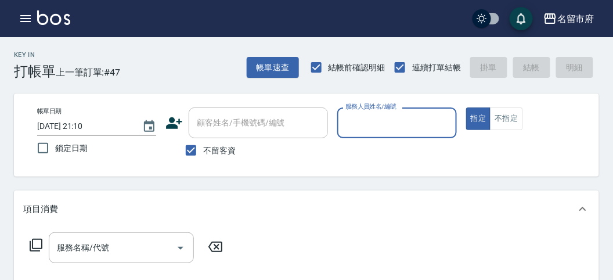
click at [356, 113] on input "服務人員姓名/編號" at bounding box center [396, 123] width 108 height 20
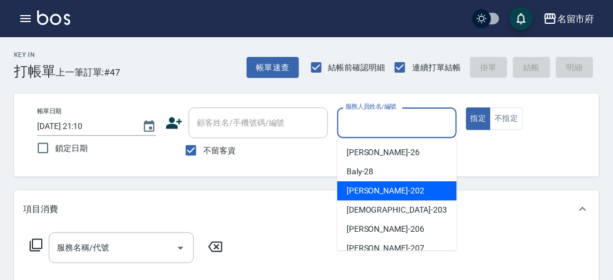
drag, startPoint x: 363, startPoint y: 189, endPoint x: 401, endPoint y: 184, distance: 39.2
click at [362, 189] on span "[PERSON_NAME] -202" at bounding box center [385, 190] width 78 height 12
type input "[PERSON_NAME]-202"
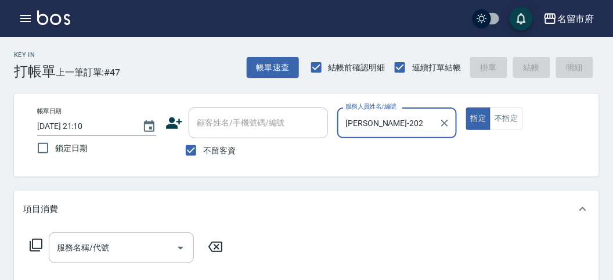
click at [34, 247] on icon at bounding box center [36, 245] width 14 height 14
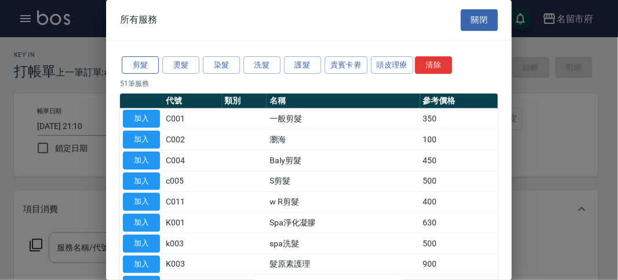
click at [137, 59] on button "剪髮" at bounding box center [140, 65] width 37 height 18
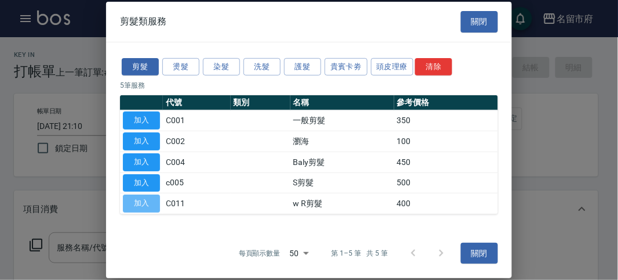
drag, startPoint x: 140, startPoint y: 209, endPoint x: 157, endPoint y: 200, distance: 18.7
click at [141, 205] on button "加入" at bounding box center [141, 203] width 37 height 18
type input "w R剪髮(C011)"
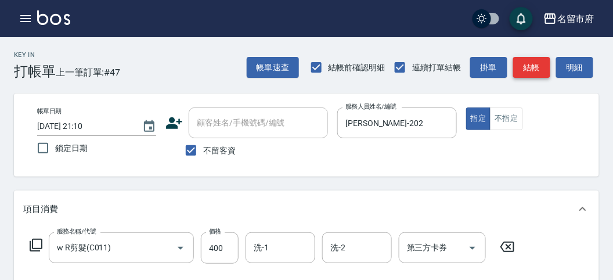
drag, startPoint x: 533, startPoint y: 68, endPoint x: 483, endPoint y: 86, distance: 52.8
click at [532, 68] on button "結帳" at bounding box center [531, 67] width 37 height 21
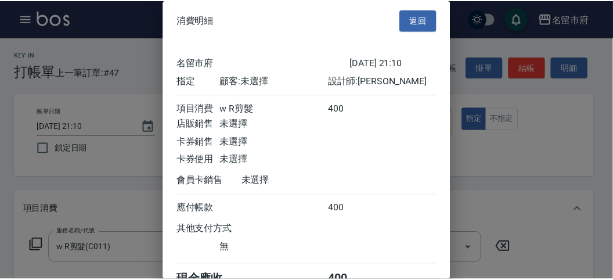
scroll to position [64, 0]
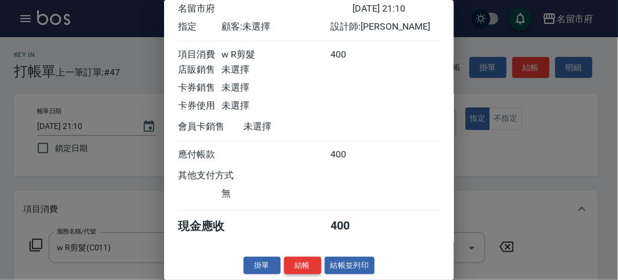
click at [305, 266] on button "結帳" at bounding box center [302, 265] width 37 height 18
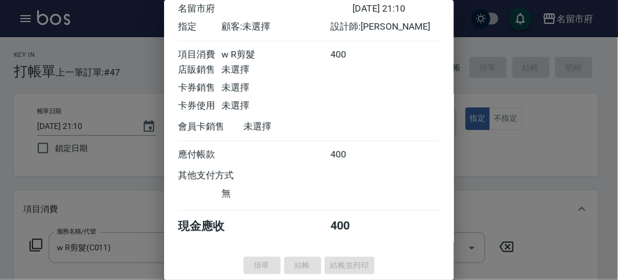
type input "[DATE] 21:11"
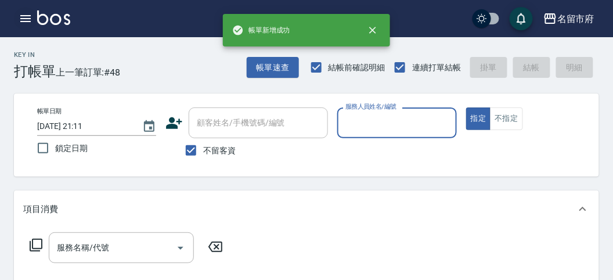
click at [23, 13] on icon "button" at bounding box center [26, 19] width 14 height 14
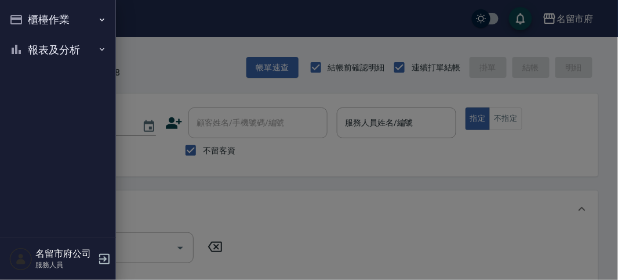
click at [30, 16] on button "櫃檯作業" at bounding box center [58, 20] width 107 height 30
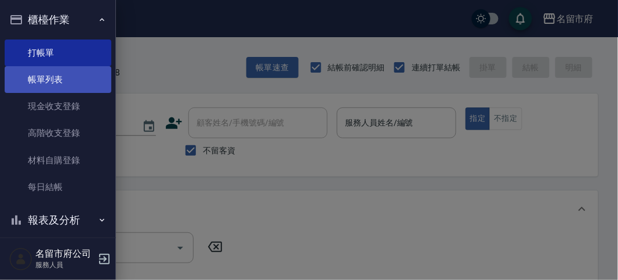
drag, startPoint x: 52, startPoint y: 75, endPoint x: 60, endPoint y: 79, distance: 8.3
click at [52, 75] on link "帳單列表" at bounding box center [58, 79] width 107 height 27
click at [49, 75] on link "帳單列表" at bounding box center [58, 79] width 107 height 27
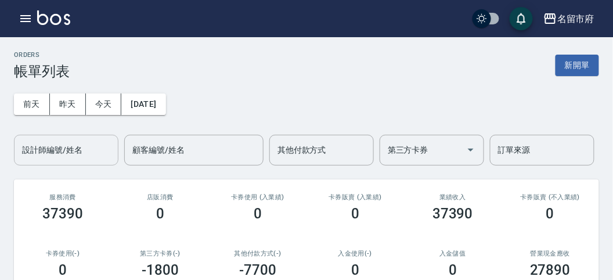
click at [67, 147] on div "設計師編號/姓名 設計師編號/姓名" at bounding box center [66, 150] width 104 height 31
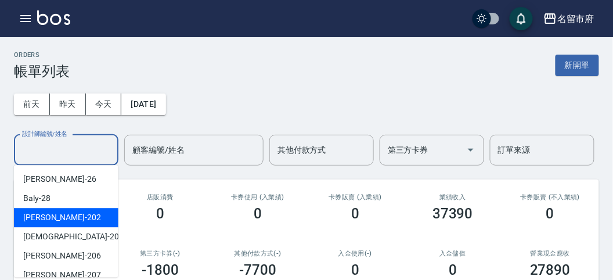
drag, startPoint x: 75, startPoint y: 213, endPoint x: 99, endPoint y: 189, distance: 34.1
click at [75, 213] on div "[PERSON_NAME] -202" at bounding box center [66, 217] width 104 height 19
type input "[PERSON_NAME]-202"
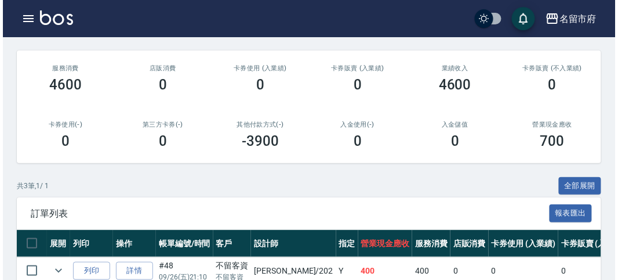
scroll to position [244, 0]
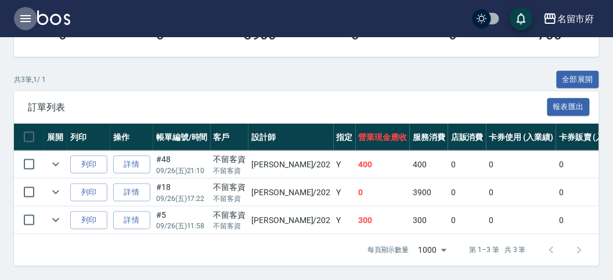
click at [17, 21] on button "button" at bounding box center [25, 18] width 23 height 23
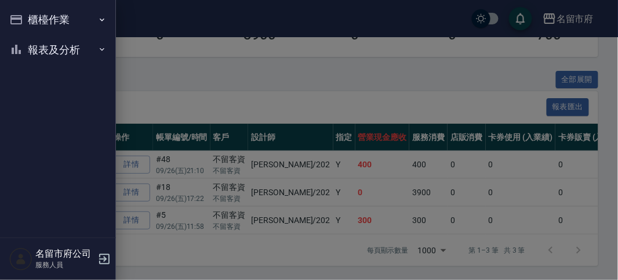
click at [201, 72] on div at bounding box center [309, 140] width 618 height 280
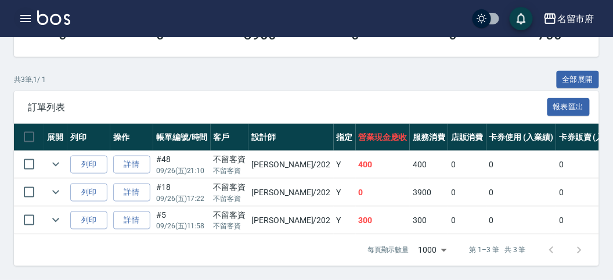
click at [26, 20] on icon "button" at bounding box center [26, 19] width 14 height 14
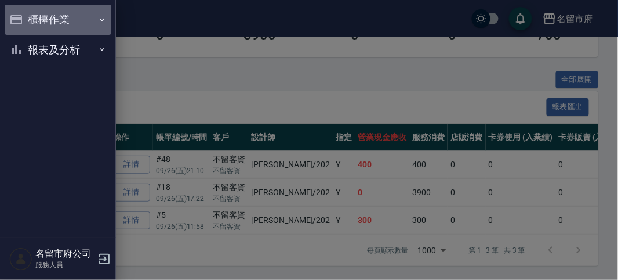
click at [25, 20] on button "櫃檯作業" at bounding box center [58, 20] width 107 height 30
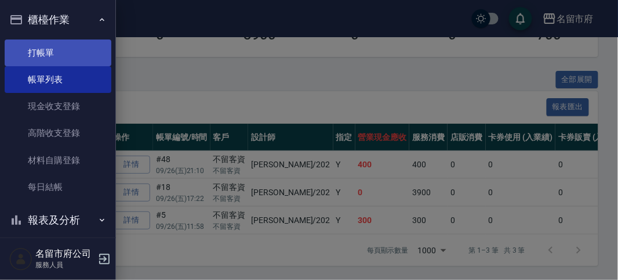
click at [39, 60] on link "打帳單" at bounding box center [58, 52] width 107 height 27
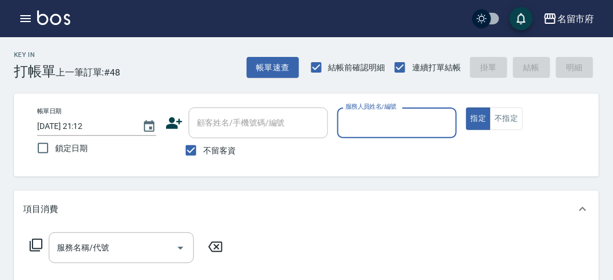
click at [408, 125] on input "服務人員姓名/編號" at bounding box center [396, 123] width 108 height 20
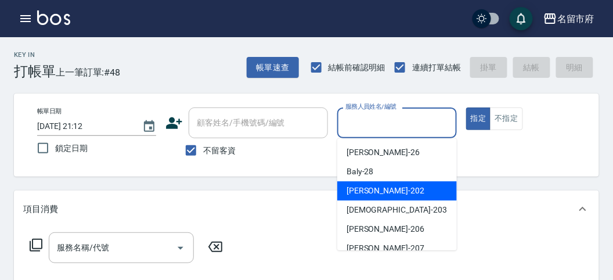
click at [386, 197] on div "[PERSON_NAME] -202" at bounding box center [397, 190] width 120 height 19
type input "[PERSON_NAME]-202"
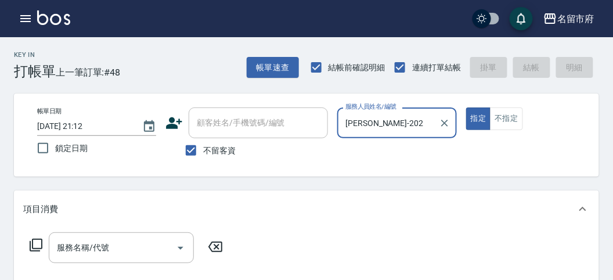
click at [38, 241] on icon at bounding box center [36, 245] width 14 height 14
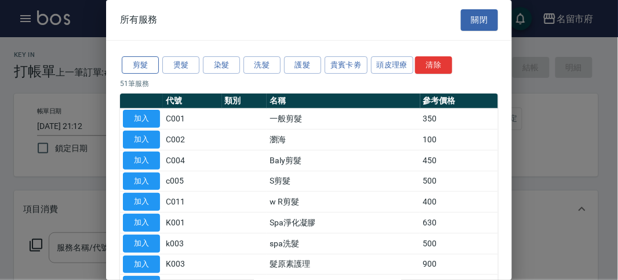
click at [143, 64] on button "剪髮" at bounding box center [140, 65] width 37 height 18
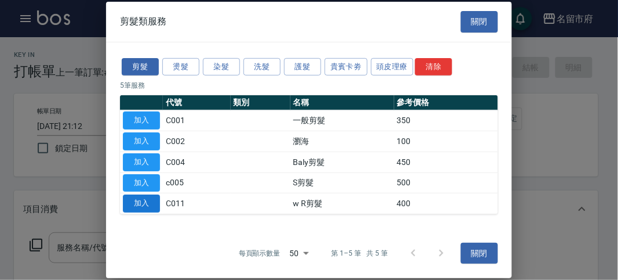
click at [146, 208] on button "加入" at bounding box center [141, 203] width 37 height 18
type input "w R剪髮(C011)"
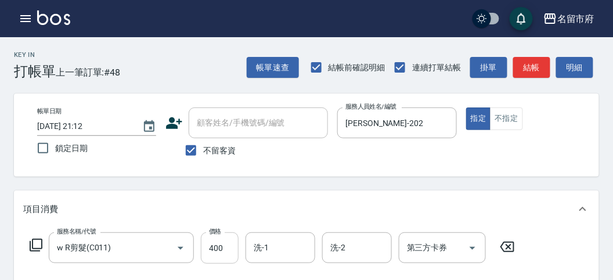
click at [213, 245] on input "400" at bounding box center [220, 247] width 38 height 31
type input "700"
click at [531, 71] on button "結帳" at bounding box center [531, 67] width 37 height 21
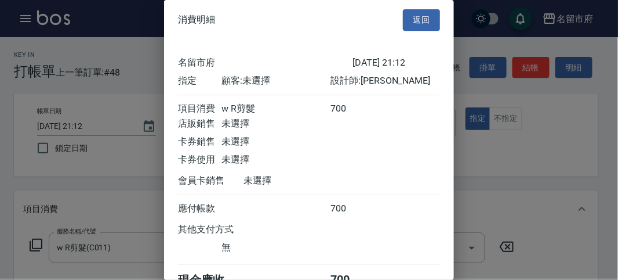
scroll to position [64, 0]
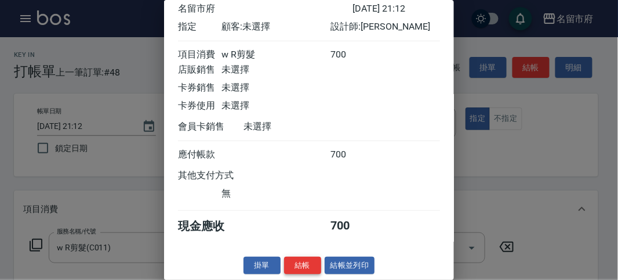
click at [294, 270] on button "結帳" at bounding box center [302, 265] width 37 height 18
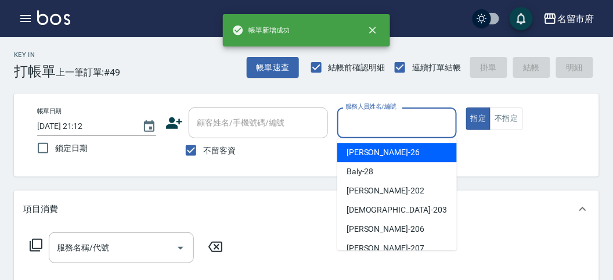
click at [375, 122] on input "服務人員姓名/編號" at bounding box center [396, 123] width 108 height 20
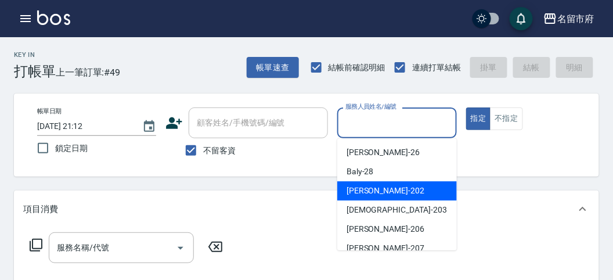
drag, startPoint x: 381, startPoint y: 185, endPoint x: 302, endPoint y: 199, distance: 80.7
click at [381, 186] on div "[PERSON_NAME] -202" at bounding box center [397, 190] width 120 height 19
type input "[PERSON_NAME]-202"
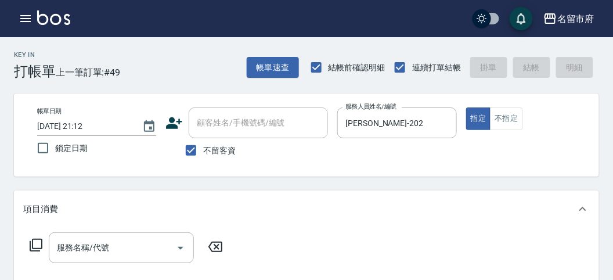
click at [35, 245] on icon at bounding box center [36, 245] width 14 height 14
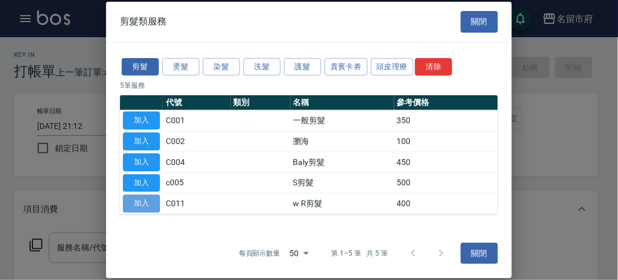
click at [147, 201] on button "加入" at bounding box center [141, 203] width 37 height 18
type input "w R剪髮(C011)"
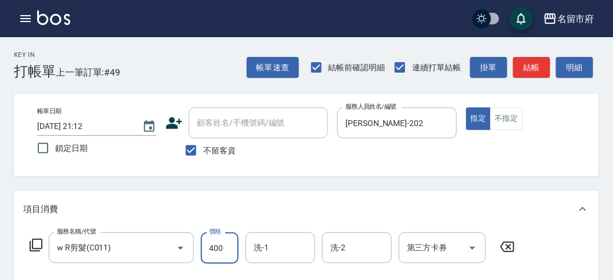
click at [209, 249] on input "400" at bounding box center [220, 247] width 38 height 31
type input "700"
click at [32, 244] on icon at bounding box center [36, 244] width 13 height 13
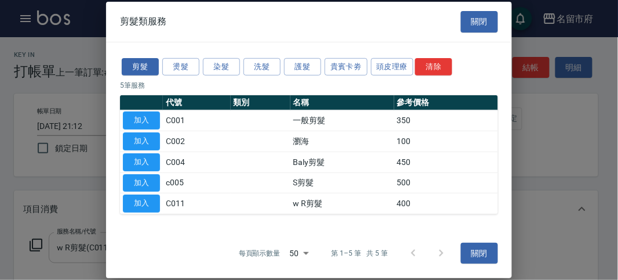
click at [143, 207] on button "加入" at bounding box center [141, 203] width 37 height 18
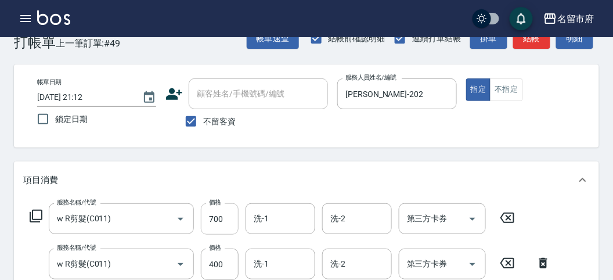
scroll to position [93, 0]
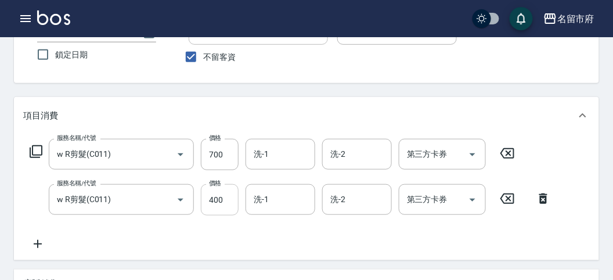
click at [216, 201] on input "400" at bounding box center [220, 199] width 38 height 31
type input "700"
click at [30, 149] on icon at bounding box center [36, 151] width 13 height 13
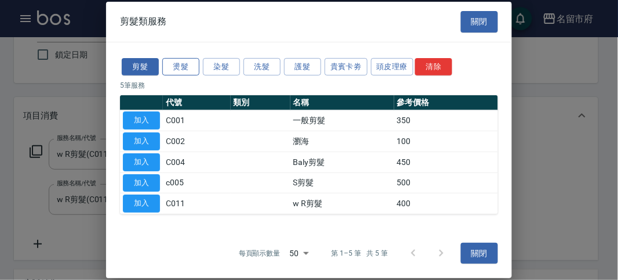
click at [186, 63] on button "燙髮" at bounding box center [180, 66] width 37 height 18
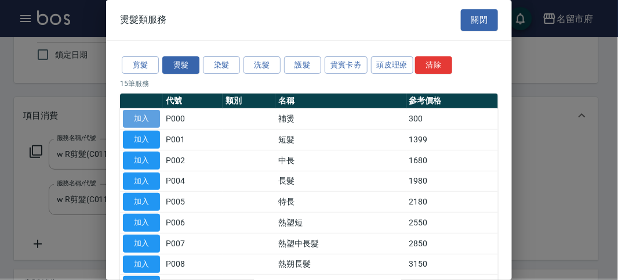
click at [142, 122] on button "加入" at bounding box center [141, 119] width 37 height 18
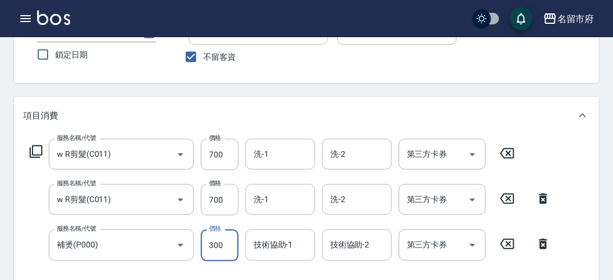
click at [228, 243] on input "300" at bounding box center [220, 244] width 38 height 31
type input "500"
click at [272, 197] on input "洗-1" at bounding box center [280, 199] width 59 height 20
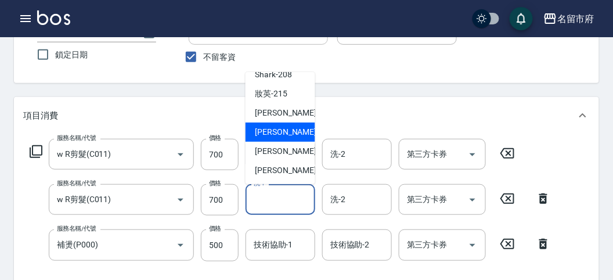
scroll to position [222, 0]
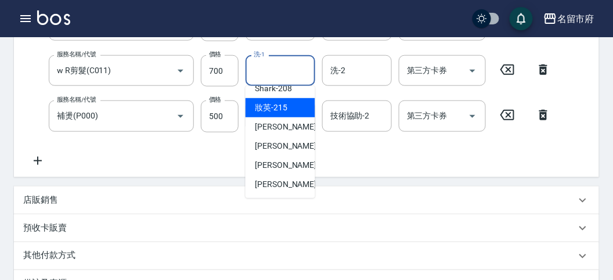
click at [286, 110] on div "妝英 -215" at bounding box center [280, 107] width 70 height 19
type input "妝英-215"
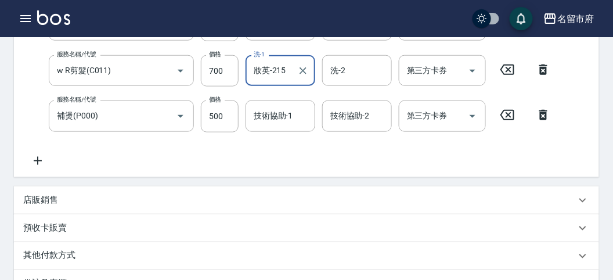
scroll to position [158, 0]
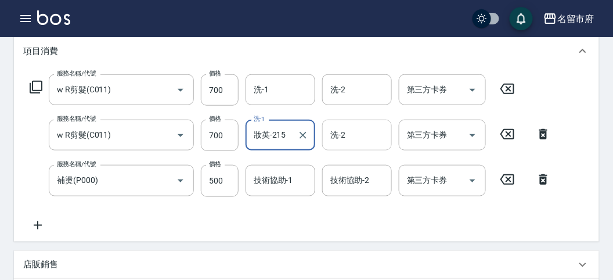
click at [351, 140] on input "洗-2" at bounding box center [356, 135] width 59 height 20
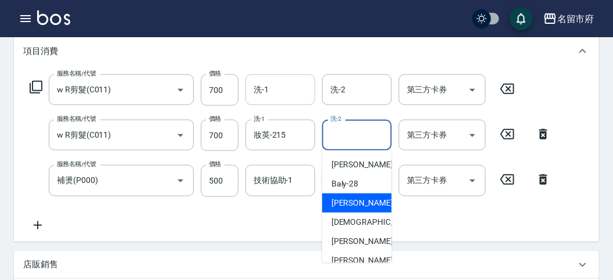
click at [279, 89] on input "洗-1" at bounding box center [280, 89] width 59 height 20
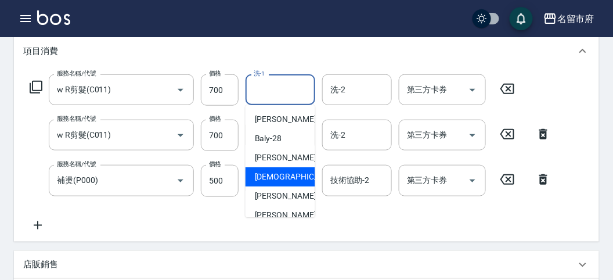
scroll to position [126, 0]
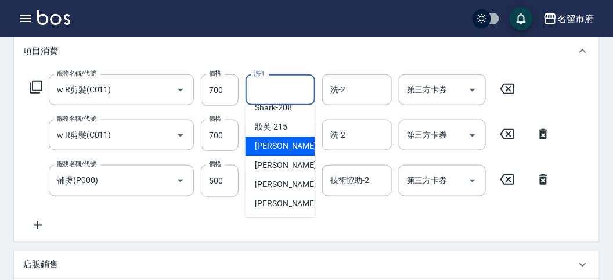
click at [272, 140] on span "小靜 -216" at bounding box center [294, 146] width 78 height 12
type input "小靜-216"
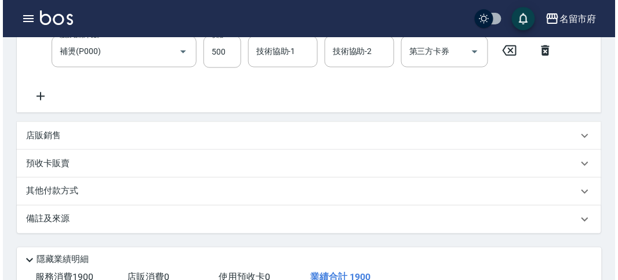
scroll to position [415, 0]
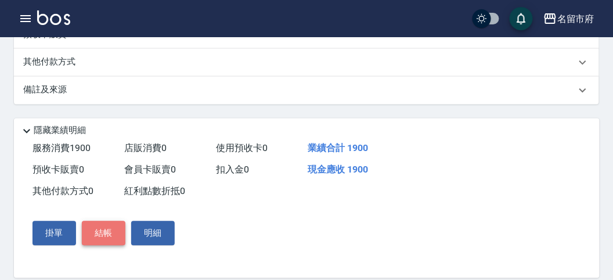
click at [107, 234] on button "結帳" at bounding box center [104, 233] width 44 height 24
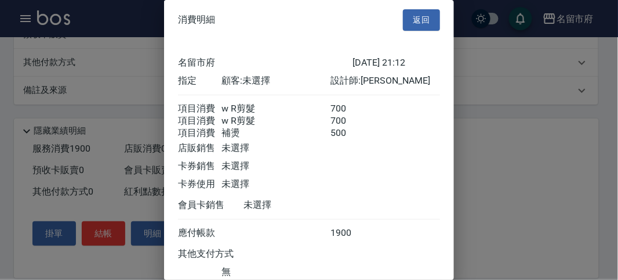
scroll to position [91, 0]
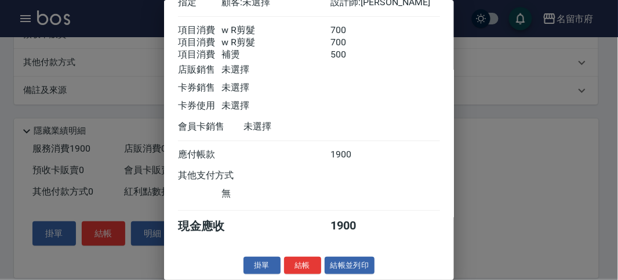
drag, startPoint x: 299, startPoint y: 261, endPoint x: 307, endPoint y: 242, distance: 20.8
click at [299, 261] on button "結帳" at bounding box center [302, 265] width 37 height 18
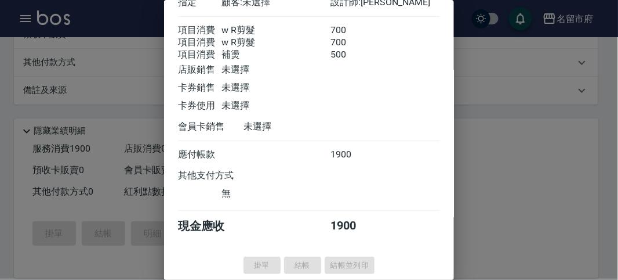
type input "[DATE] 21:13"
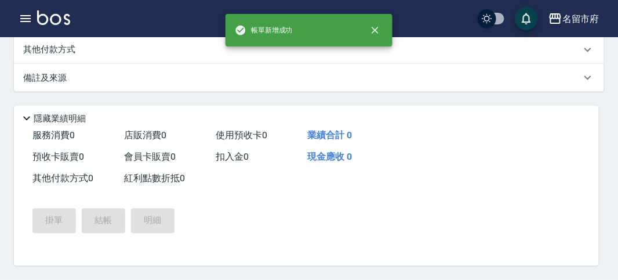
scroll to position [0, 0]
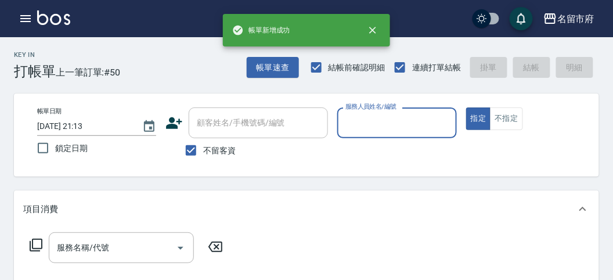
click at [370, 122] on input "服務人員姓名/編號" at bounding box center [396, 123] width 108 height 20
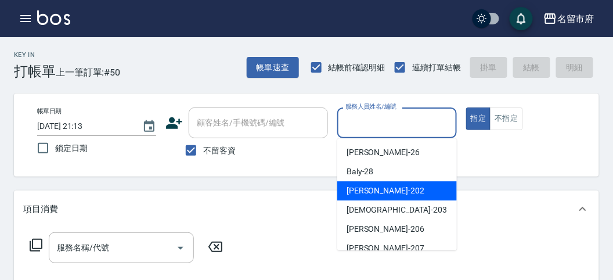
drag, startPoint x: 373, startPoint y: 187, endPoint x: 360, endPoint y: 191, distance: 13.4
click at [371, 187] on span "[PERSON_NAME] -202" at bounding box center [385, 190] width 78 height 12
type input "[PERSON_NAME]-202"
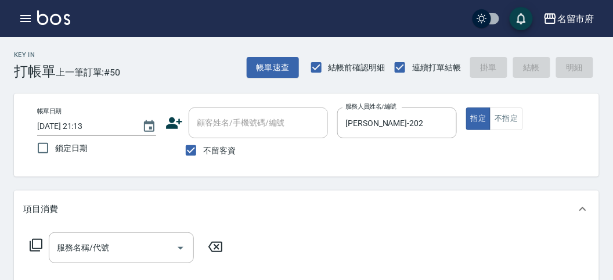
click at [27, 241] on div "服務名稱/代號 服務名稱/代號" at bounding box center [126, 247] width 207 height 31
click at [36, 243] on icon at bounding box center [36, 245] width 14 height 14
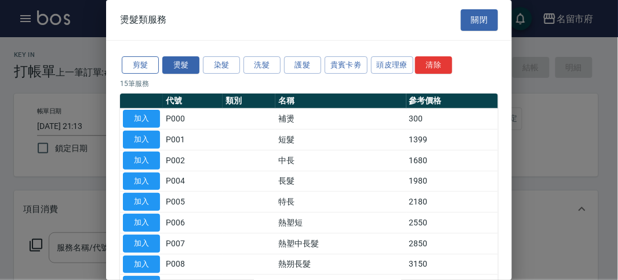
click at [138, 67] on button "剪髮" at bounding box center [140, 65] width 37 height 18
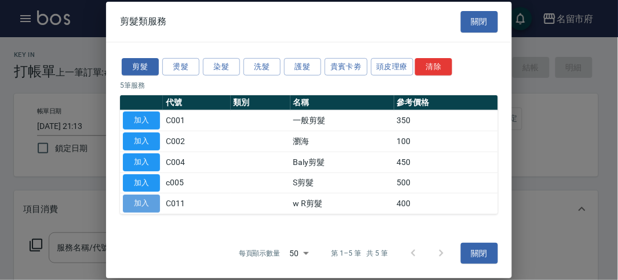
click at [145, 203] on button "加入" at bounding box center [141, 203] width 37 height 18
type input "w R剪髮(C011)"
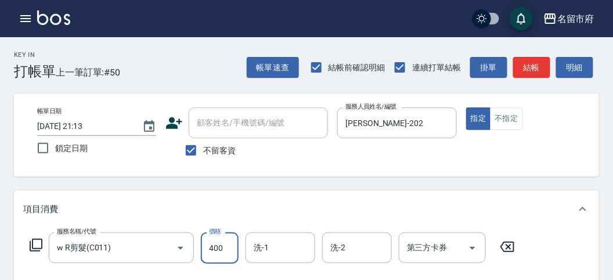
click at [215, 253] on input "400" at bounding box center [220, 247] width 38 height 31
type input "700"
click at [30, 239] on icon at bounding box center [36, 245] width 14 height 14
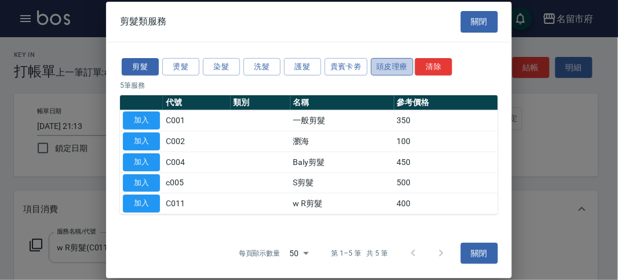
drag, startPoint x: 399, startPoint y: 61, endPoint x: 370, endPoint y: 77, distance: 33.2
click at [398, 61] on button "頭皮理療" at bounding box center [392, 66] width 43 height 18
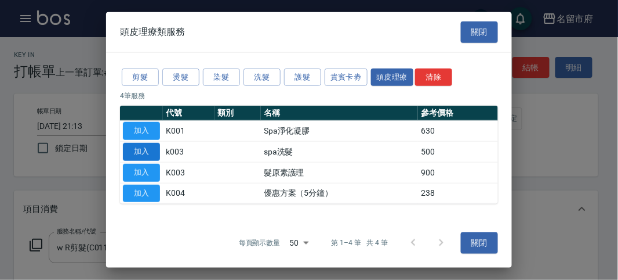
click at [141, 152] on button "加入" at bounding box center [141, 152] width 37 height 18
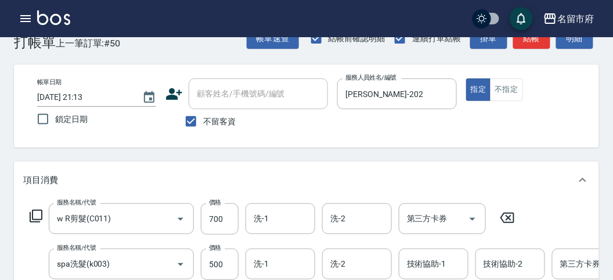
scroll to position [93, 0]
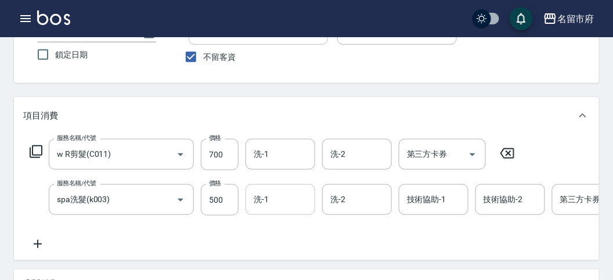
click at [285, 196] on input "洗-1" at bounding box center [280, 199] width 59 height 20
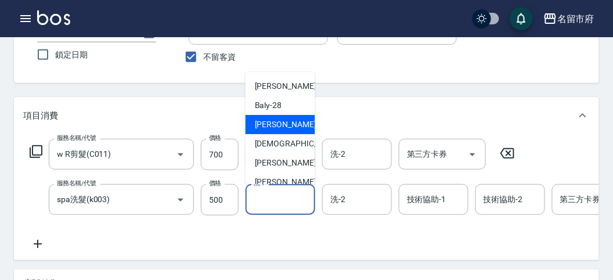
scroll to position [126, 0]
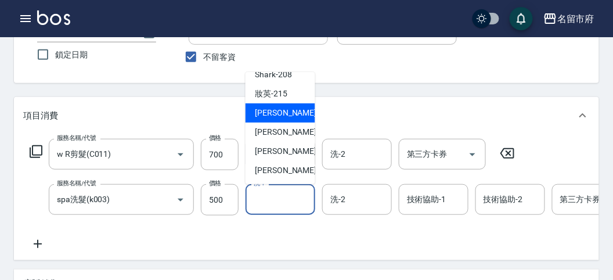
click at [282, 114] on span "小靜 -216" at bounding box center [294, 113] width 78 height 12
type input "小靜-216"
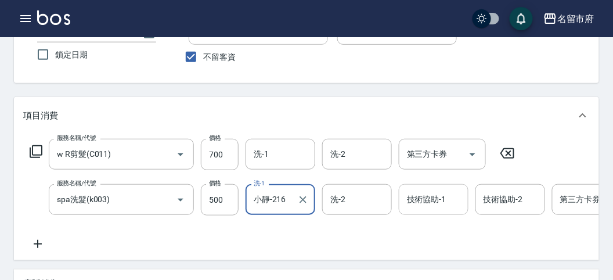
click at [433, 204] on div "技術協助-1 技術協助-1" at bounding box center [434, 199] width 70 height 31
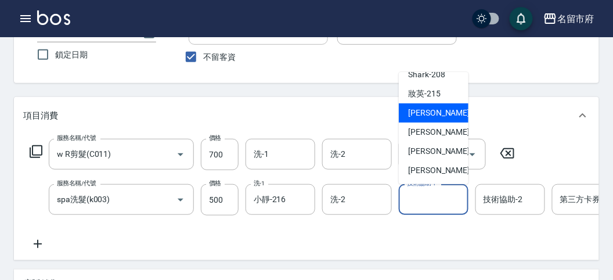
drag, startPoint x: 419, startPoint y: 109, endPoint x: 359, endPoint y: 140, distance: 67.7
click at [418, 108] on span "小靜 -216" at bounding box center [447, 113] width 78 height 12
type input "小靜-216"
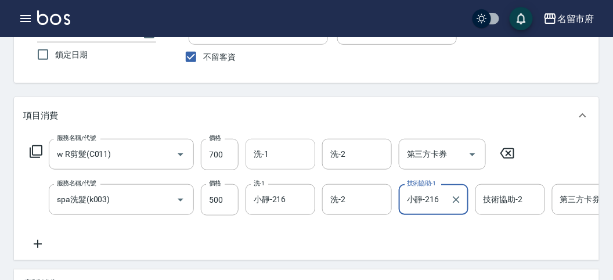
click at [283, 151] on input "洗-1" at bounding box center [280, 154] width 59 height 20
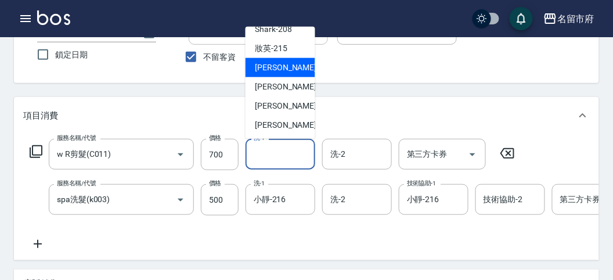
click at [284, 69] on span "小靜 -216" at bounding box center [294, 67] width 78 height 12
type input "小靜-216"
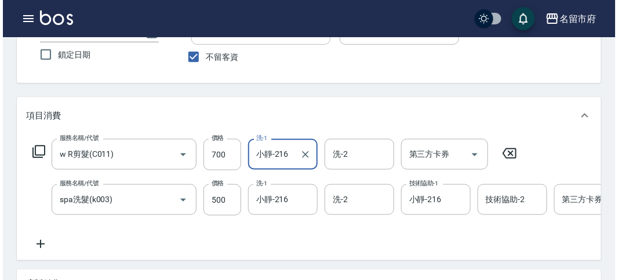
scroll to position [351, 0]
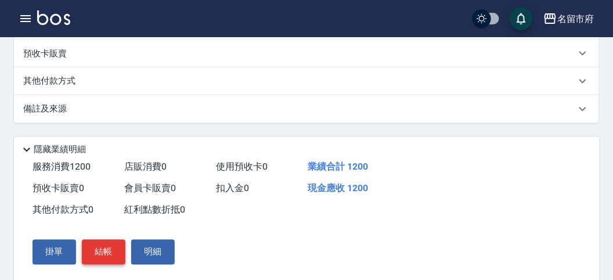
click at [99, 255] on button "結帳" at bounding box center [104, 252] width 44 height 24
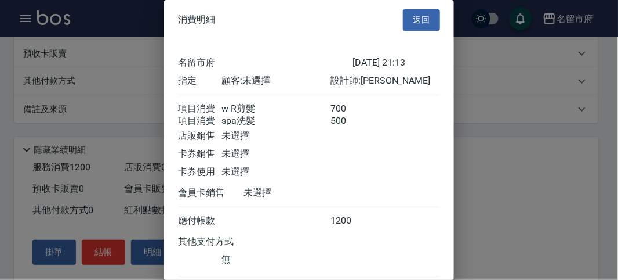
scroll to position [77, 0]
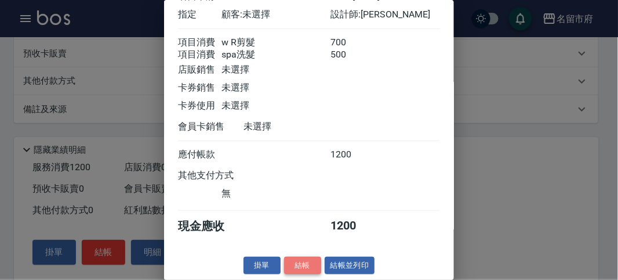
click at [309, 265] on button "結帳" at bounding box center [302, 265] width 37 height 18
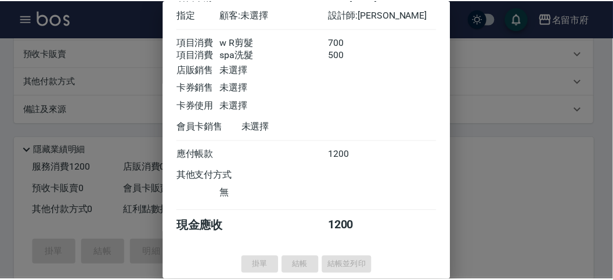
scroll to position [0, 0]
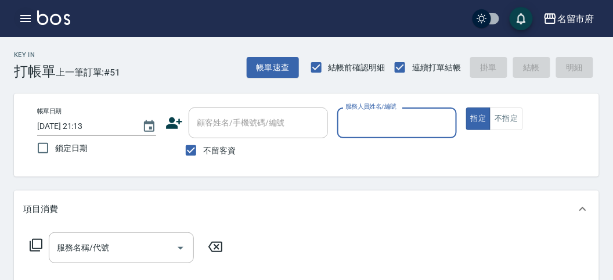
click at [29, 23] on icon "button" at bounding box center [26, 19] width 14 height 14
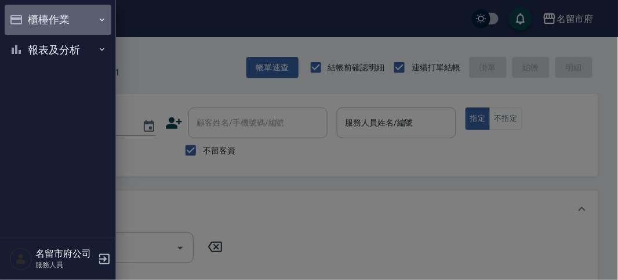
click at [32, 21] on button "櫃檯作業" at bounding box center [58, 20] width 107 height 30
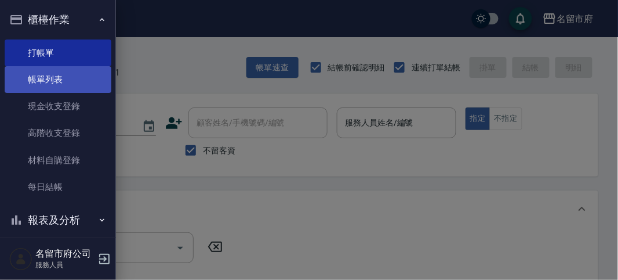
click at [82, 77] on link "帳單列表" at bounding box center [58, 79] width 107 height 27
click at [82, 80] on link "帳單列表" at bounding box center [58, 79] width 107 height 27
click at [66, 87] on link "帳單列表" at bounding box center [58, 79] width 107 height 27
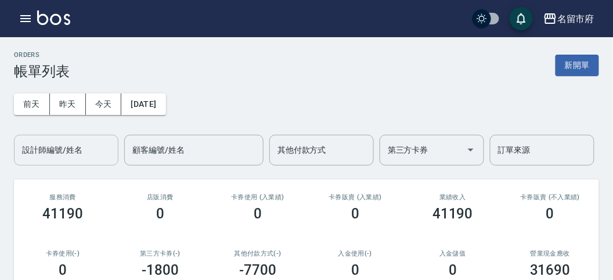
click at [78, 149] on input "設計師編號/姓名" at bounding box center [66, 150] width 94 height 20
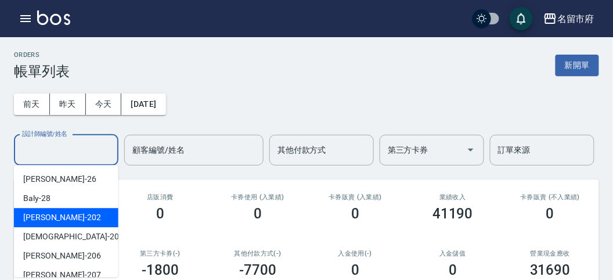
click at [71, 219] on div "[PERSON_NAME] -202" at bounding box center [66, 217] width 104 height 19
type input "[PERSON_NAME]-202"
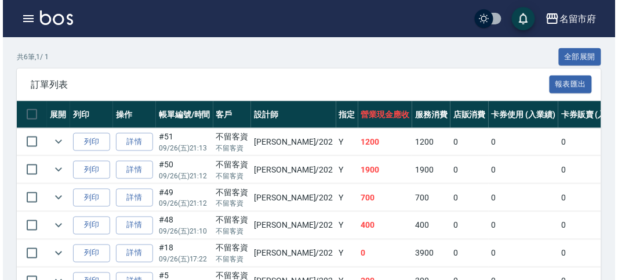
scroll to position [322, 0]
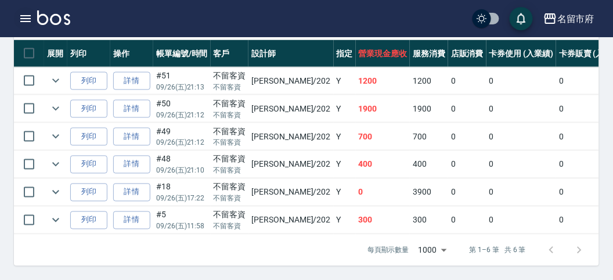
click at [30, 17] on icon "button" at bounding box center [26, 19] width 14 height 14
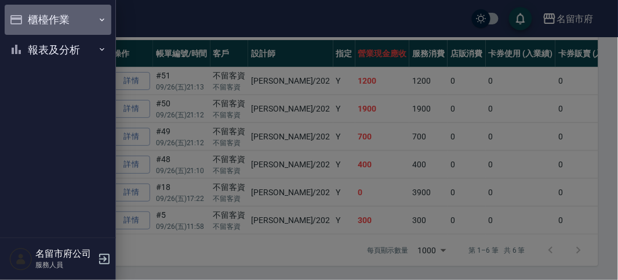
click at [29, 17] on button "櫃檯作業" at bounding box center [58, 20] width 107 height 30
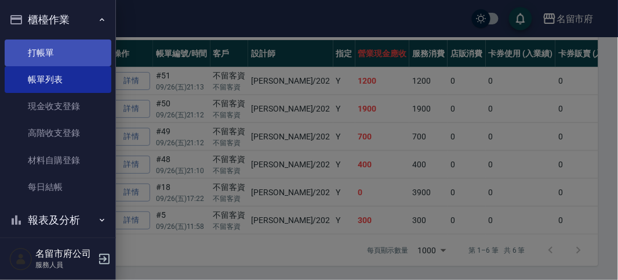
click at [66, 63] on link "打帳單" at bounding box center [58, 52] width 107 height 27
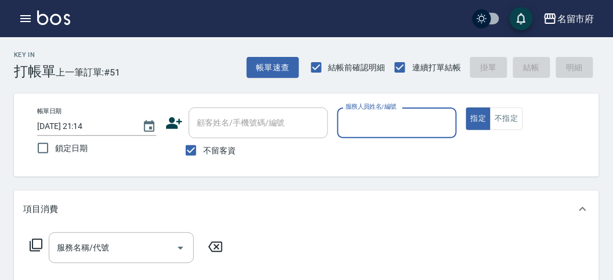
drag, startPoint x: 387, startPoint y: 120, endPoint x: 386, endPoint y: 136, distance: 16.3
click at [387, 120] on input "服務人員姓名/編號" at bounding box center [396, 123] width 108 height 20
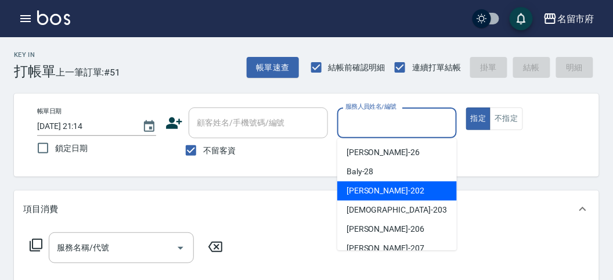
drag, startPoint x: 383, startPoint y: 193, endPoint x: 370, endPoint y: 193, distance: 12.8
click at [381, 193] on div "[PERSON_NAME] -202" at bounding box center [397, 190] width 120 height 19
type input "[PERSON_NAME]-202"
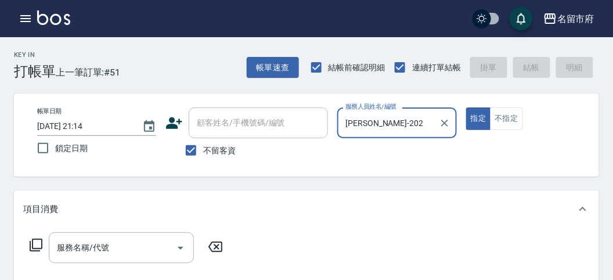
click at [37, 243] on icon at bounding box center [36, 245] width 14 height 14
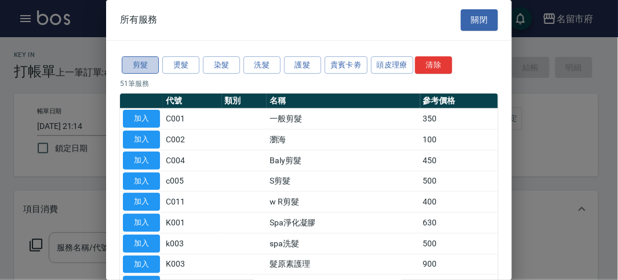
click at [143, 61] on button "剪髮" at bounding box center [140, 65] width 37 height 18
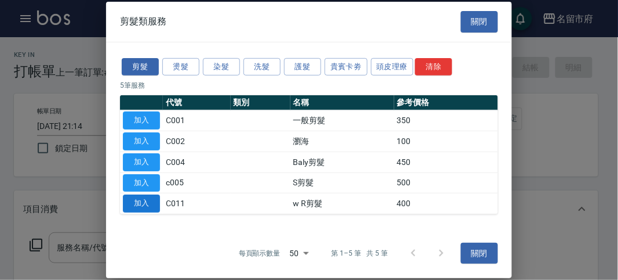
click at [140, 203] on button "加入" at bounding box center [141, 203] width 37 height 18
type input "w R剪髮(C011)"
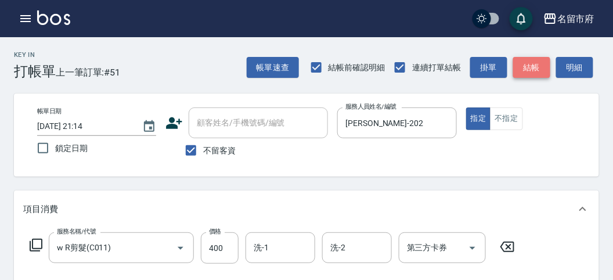
click at [513, 71] on button "結帳" at bounding box center [531, 67] width 37 height 21
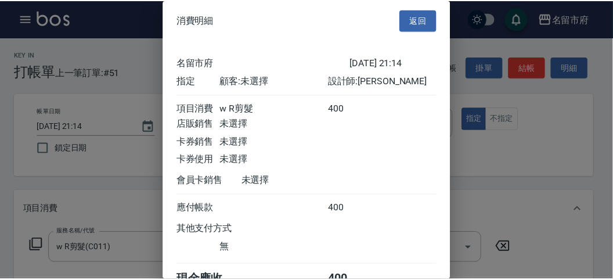
scroll to position [64, 0]
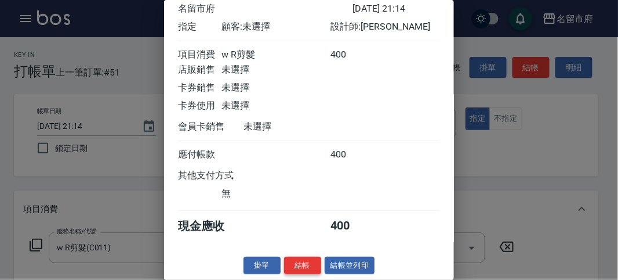
drag, startPoint x: 285, startPoint y: 267, endPoint x: 280, endPoint y: 228, distance: 39.8
click at [285, 267] on button "結帳" at bounding box center [302, 265] width 37 height 18
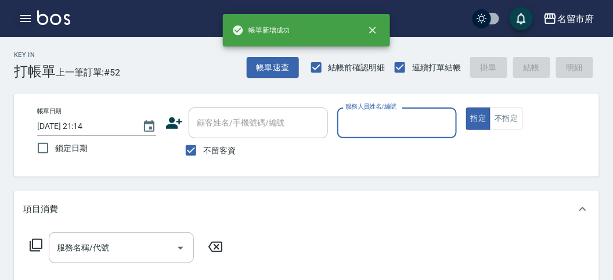
click at [28, 19] on icon "button" at bounding box center [26, 19] width 14 height 14
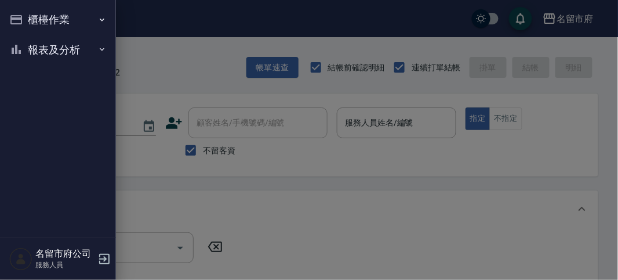
click at [39, 19] on button "櫃檯作業" at bounding box center [58, 20] width 107 height 30
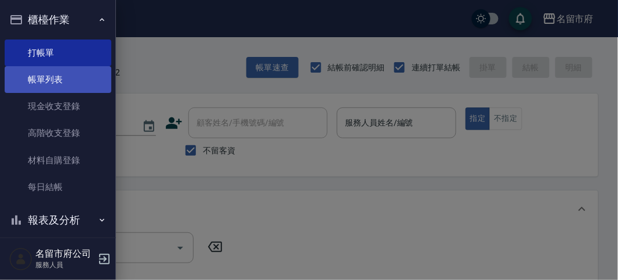
click at [86, 85] on link "帳單列表" at bounding box center [58, 79] width 107 height 27
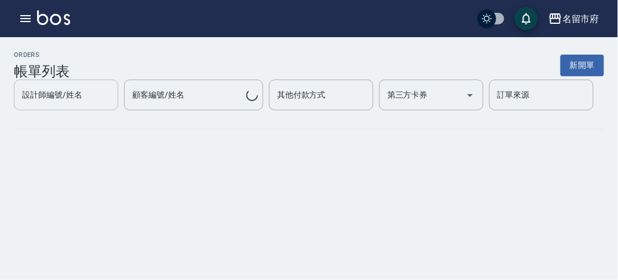
click at [85, 105] on input "設計師編號/姓名" at bounding box center [66, 95] width 94 height 20
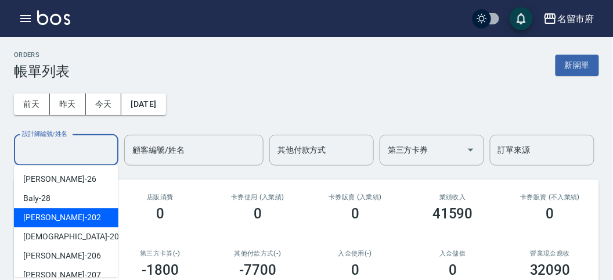
click at [77, 215] on div "[PERSON_NAME] -202" at bounding box center [66, 217] width 104 height 19
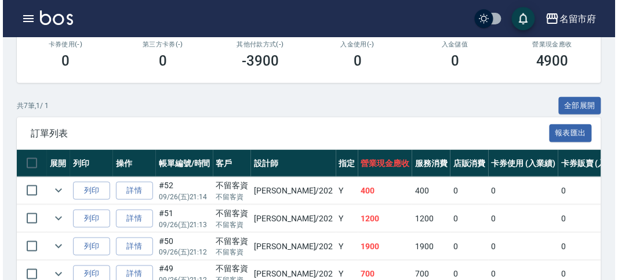
scroll to position [338, 0]
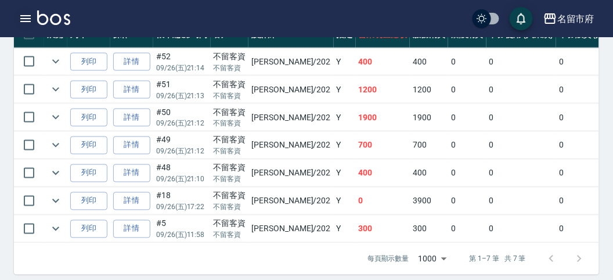
type input "[PERSON_NAME]-202"
click at [19, 16] on icon "button" at bounding box center [26, 19] width 14 height 14
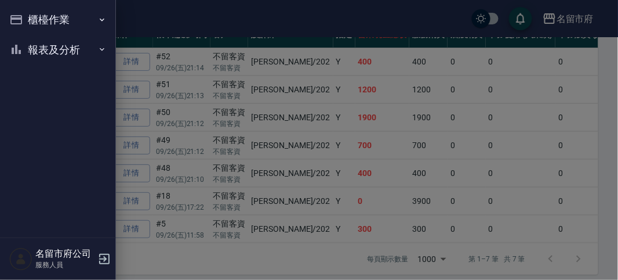
drag, startPoint x: 27, startPoint y: 47, endPoint x: 30, endPoint y: 55, distance: 8.6
click at [27, 48] on button "報表及分析" at bounding box center [58, 50] width 107 height 30
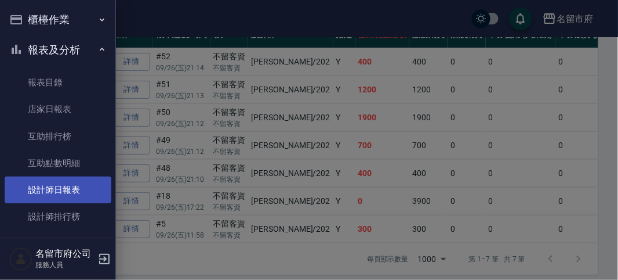
click at [73, 186] on link "設計師日報表" at bounding box center [58, 189] width 107 height 27
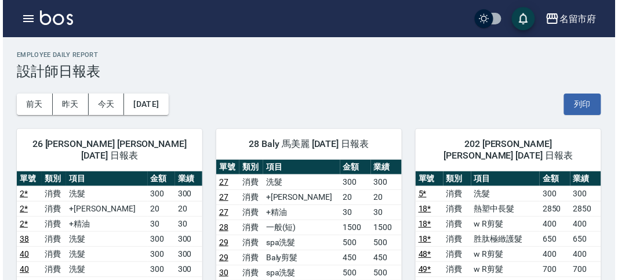
scroll to position [193, 0]
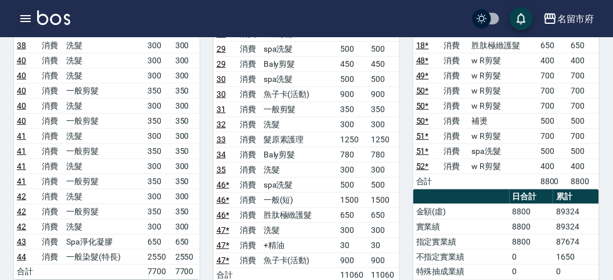
click at [17, 20] on button "button" at bounding box center [25, 18] width 23 height 23
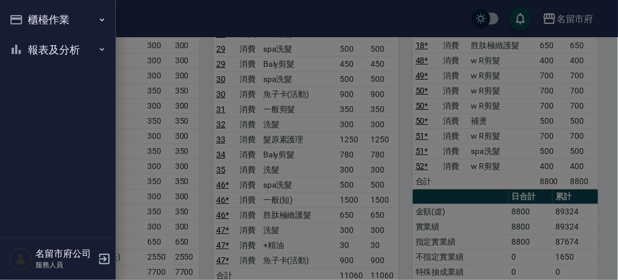
click at [18, 20] on icon "button" at bounding box center [16, 20] width 14 height 14
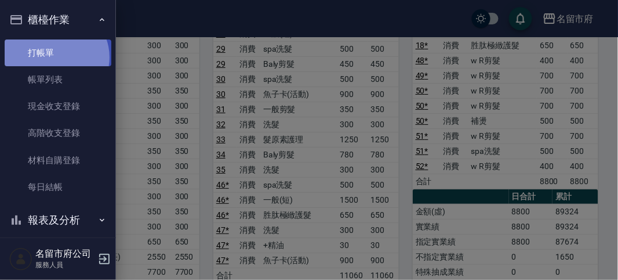
click at [55, 57] on link "打帳單" at bounding box center [58, 52] width 107 height 27
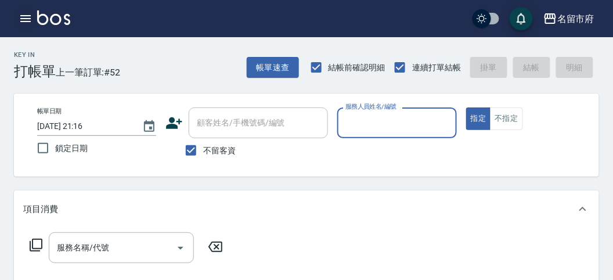
click at [29, 16] on icon "button" at bounding box center [25, 18] width 10 height 7
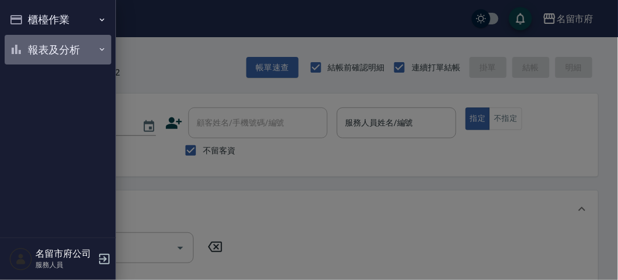
click at [58, 45] on button "報表及分析" at bounding box center [58, 50] width 107 height 30
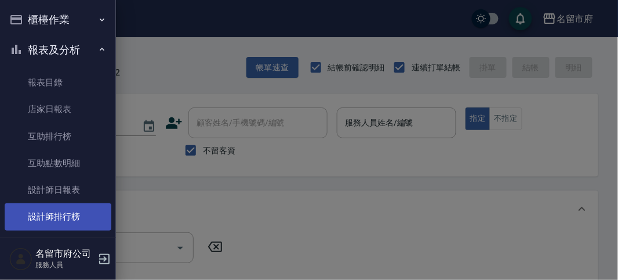
click at [80, 213] on link "設計師排行榜" at bounding box center [58, 216] width 107 height 27
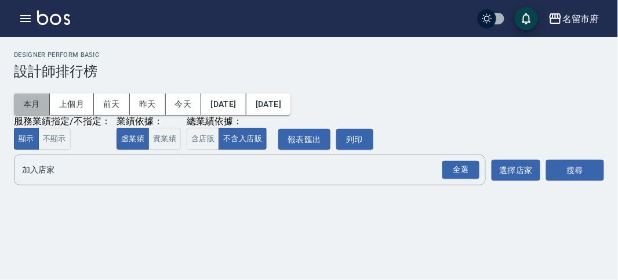
click at [33, 100] on button "本月" at bounding box center [32, 103] width 36 height 21
click at [458, 172] on div "全選" at bounding box center [461, 170] width 37 height 18
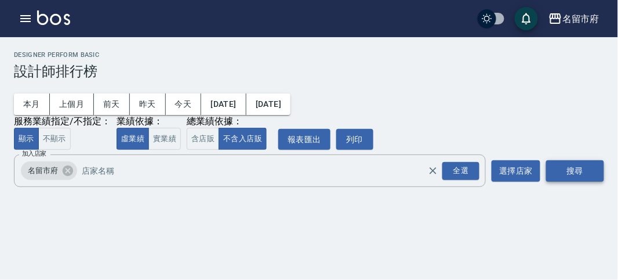
click at [569, 171] on button "搜尋" at bounding box center [576, 170] width 58 height 21
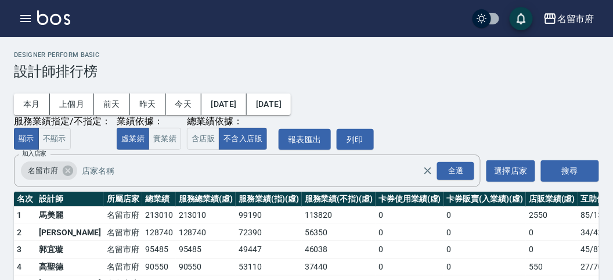
click at [542, 97] on div "本月 上個月 [DATE] [DATE] [DATE] [DATE] [DATE] 服務業績指定/不指定： 顯示 不顯示 業績依據： 虛業績 實業績 總業績依…" at bounding box center [306, 114] width 585 height 70
click at [474, 97] on div "本月 上個月 [DATE] [DATE] [DATE] [DATE] [DATE] 服務業績指定/不指定： 顯示 不顯示 業績依據： 虛業績 實業績 總業績依…" at bounding box center [306, 114] width 585 height 70
click at [475, 96] on div "本月 上個月 [DATE] [DATE] [DATE] [DATE] [DATE] 服務業績指定/不指定： 顯示 不顯示 業績依據： 虛業績 實業績 總業績依…" at bounding box center [306, 114] width 585 height 70
click at [457, 90] on div "本月 上個月 [DATE] [DATE] [DATE] [DATE] [DATE] 服務業績指定/不指定： 顯示 不顯示 業績依據： 虛業績 實業績 總業績依…" at bounding box center [306, 114] width 585 height 70
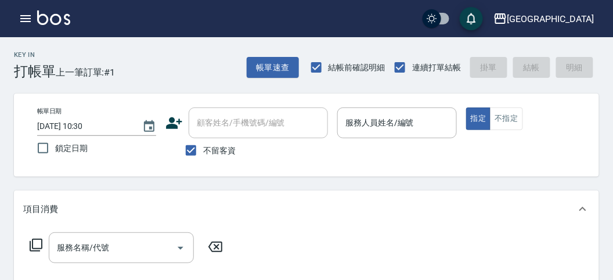
click at [184, 70] on div "Key In 打帳單 上一筆訂單:#1 帳單速查 結帳前確認明細 連續打單結帳 掛單 結帳 明細" at bounding box center [299, 58] width 599 height 42
